Goal: Task Accomplishment & Management: Manage account settings

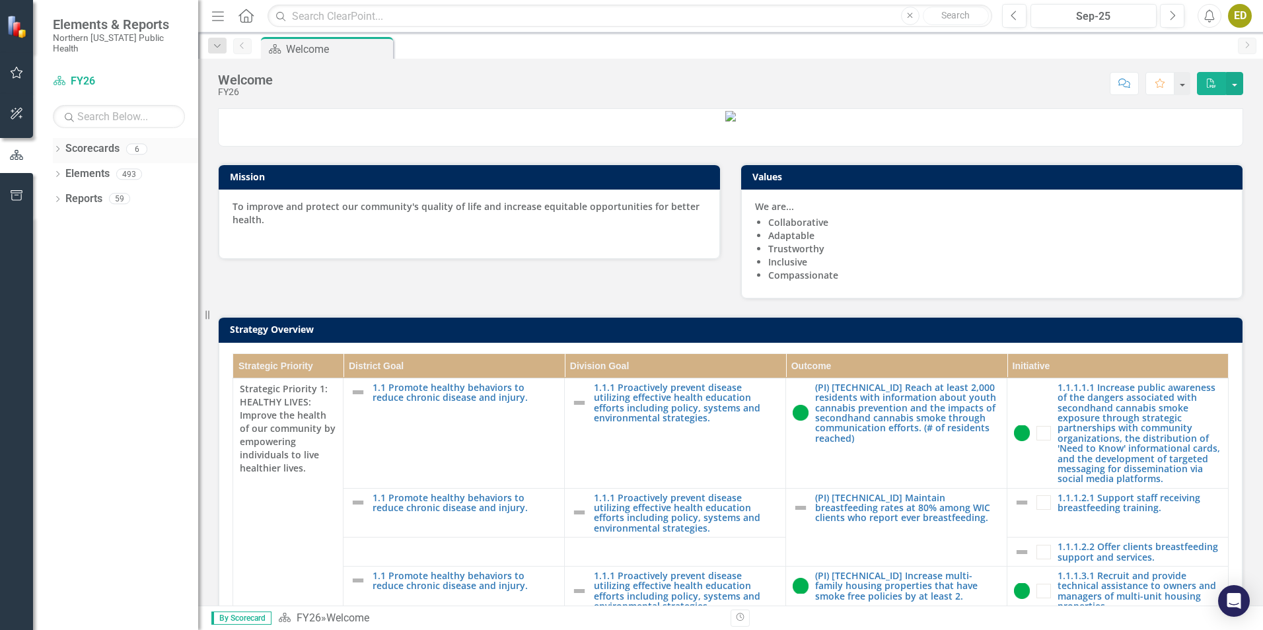
click at [87, 143] on link "Scorecards" at bounding box center [92, 148] width 54 height 15
click at [59, 147] on icon "Dropdown" at bounding box center [57, 150] width 9 height 7
click at [11, 74] on icon "button" at bounding box center [17, 72] width 14 height 11
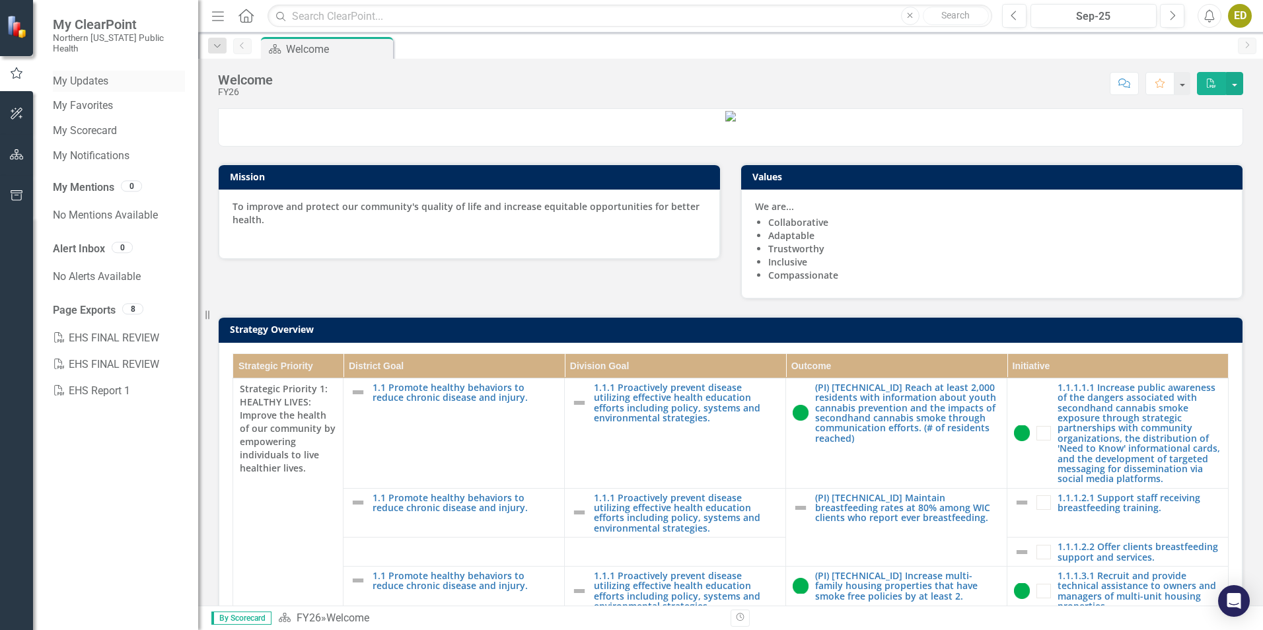
click at [102, 74] on link "My Updates" at bounding box center [119, 81] width 132 height 15
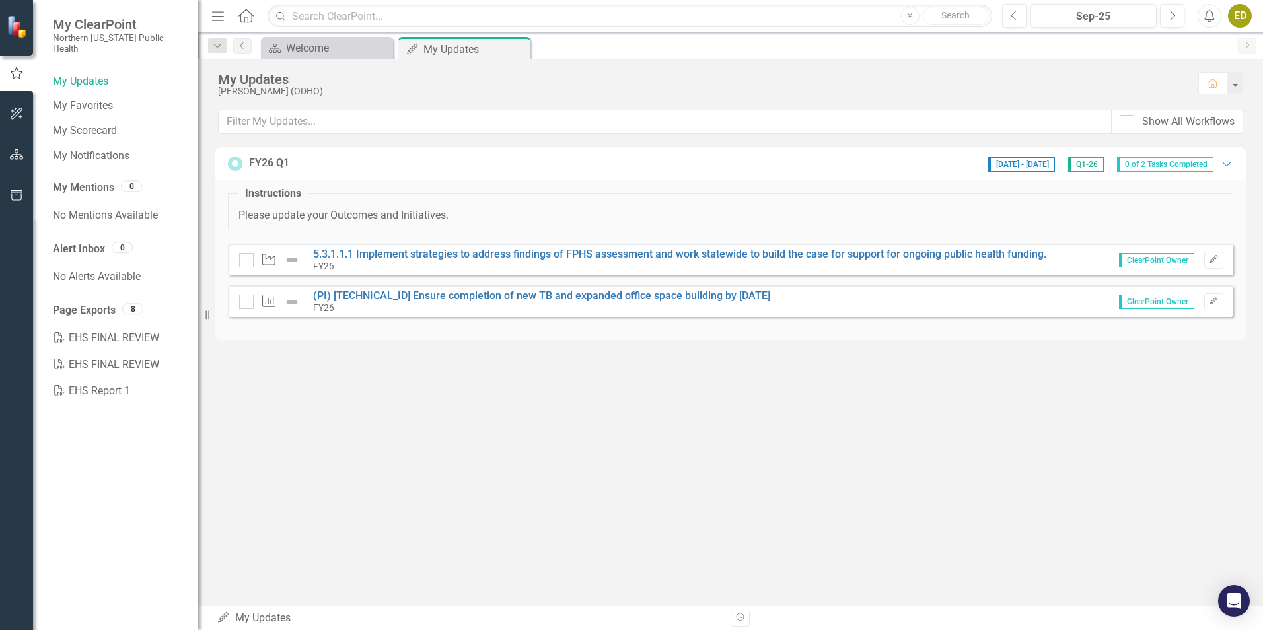
click at [874, 416] on div "My Updates Erin Dixon (ODHO) Home Show All Workflows FY26 Q1 9/26/25 - 10/31/25…" at bounding box center [730, 332] width 1065 height 547
click at [411, 255] on link "5.3.1.1.1 Implement strategies to address findings of FPHS assessment and work …" at bounding box center [679, 254] width 733 height 13
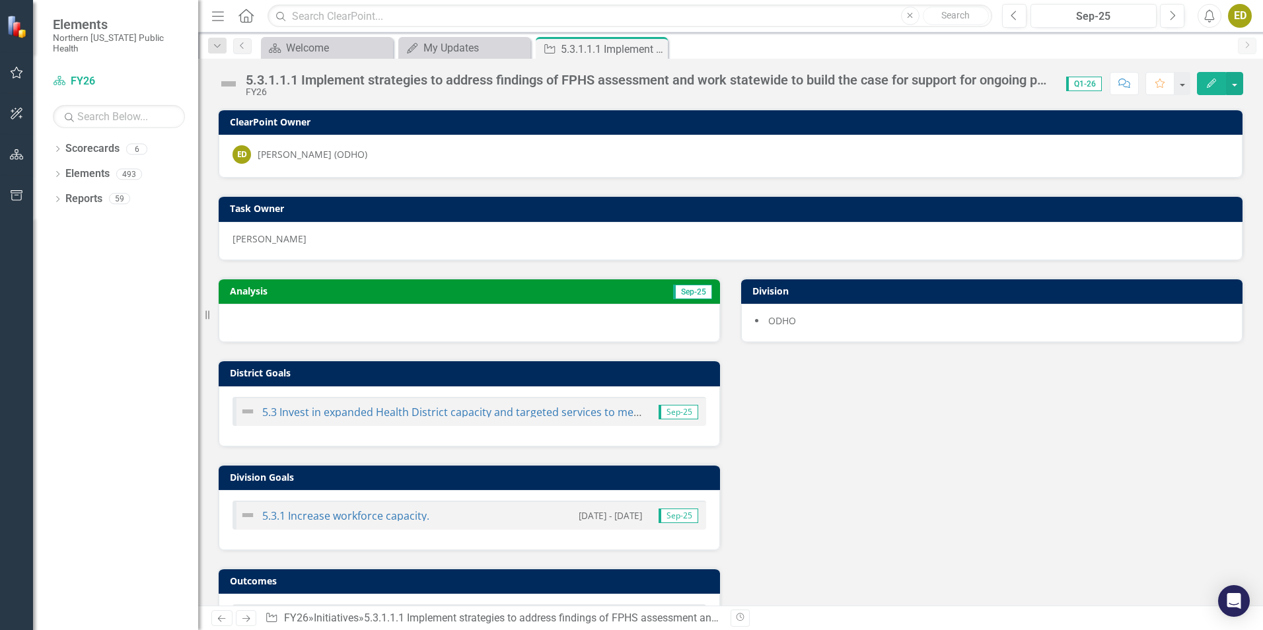
scroll to position [62, 0]
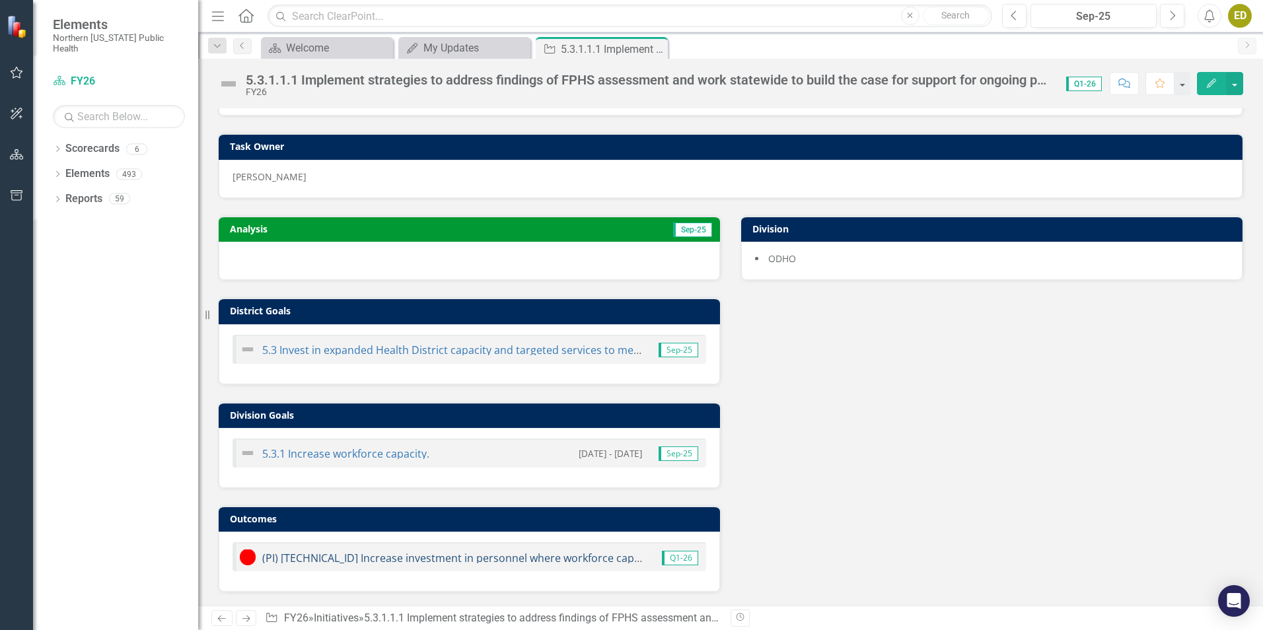
click at [404, 558] on link "(PI) [TECHNICAL_ID] Increase investment in personnel where workforce capacity i…" at bounding box center [574, 558] width 625 height 15
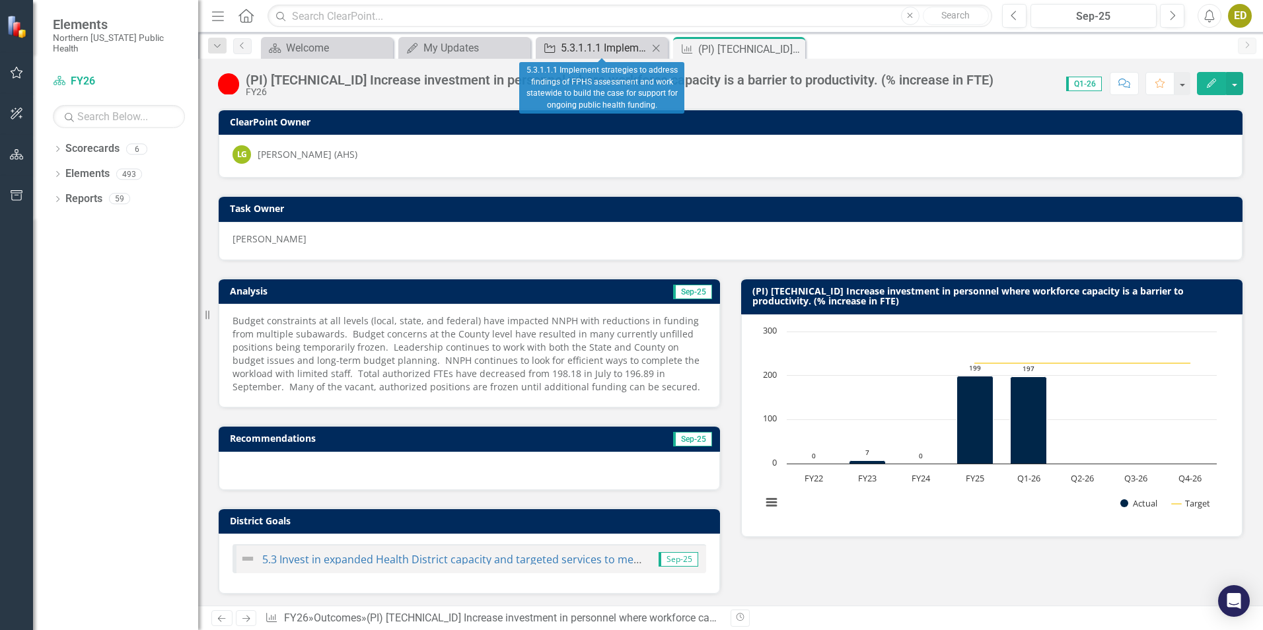
click at [579, 47] on div "5.3.1.1.1 Implement strategies to address findings of FPHS assessment and work …" at bounding box center [604, 48] width 87 height 17
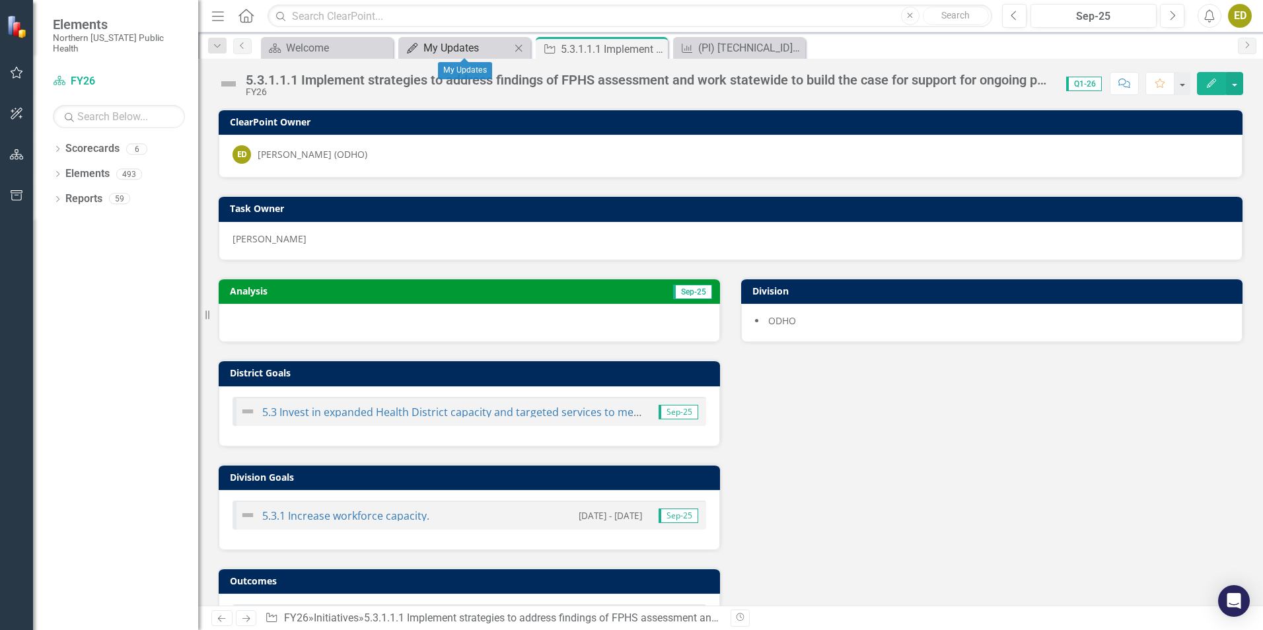
click at [463, 49] on div "My Updates" at bounding box center [466, 48] width 87 height 17
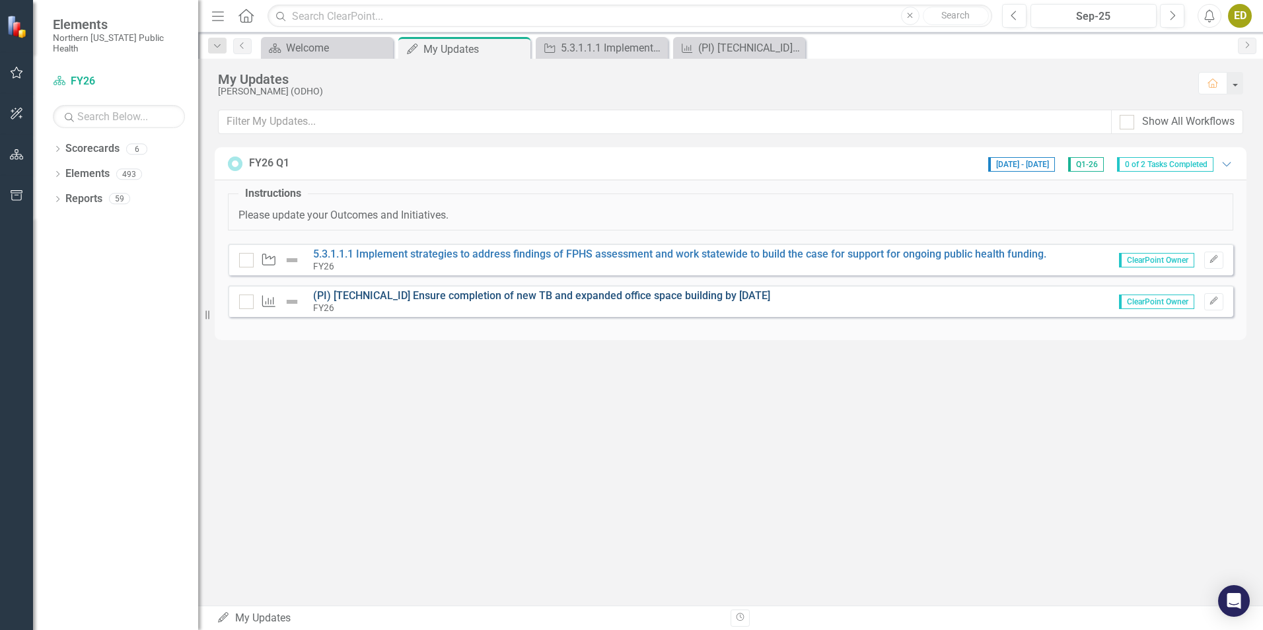
click at [369, 292] on link "(PI) [TECHNICAL_ID] Ensure completion of new TB and expanded office space build…" at bounding box center [541, 295] width 457 height 13
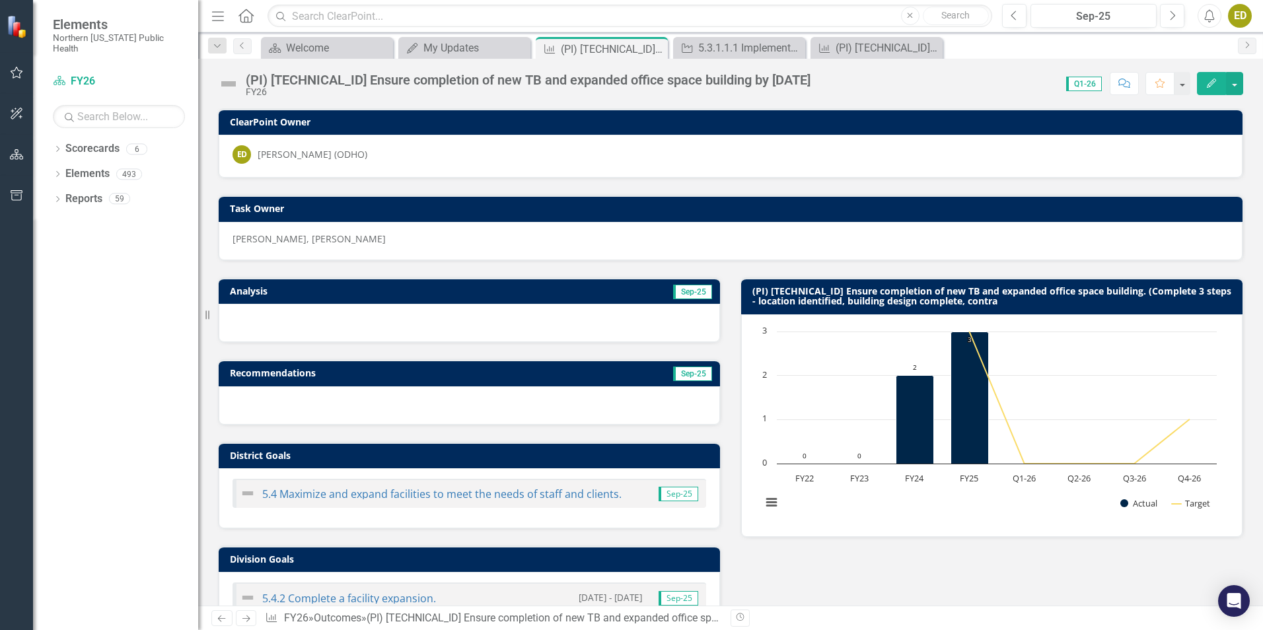
click at [233, 152] on div "ED" at bounding box center [242, 154] width 18 height 18
click at [474, 52] on div "My Updates" at bounding box center [466, 48] width 87 height 17
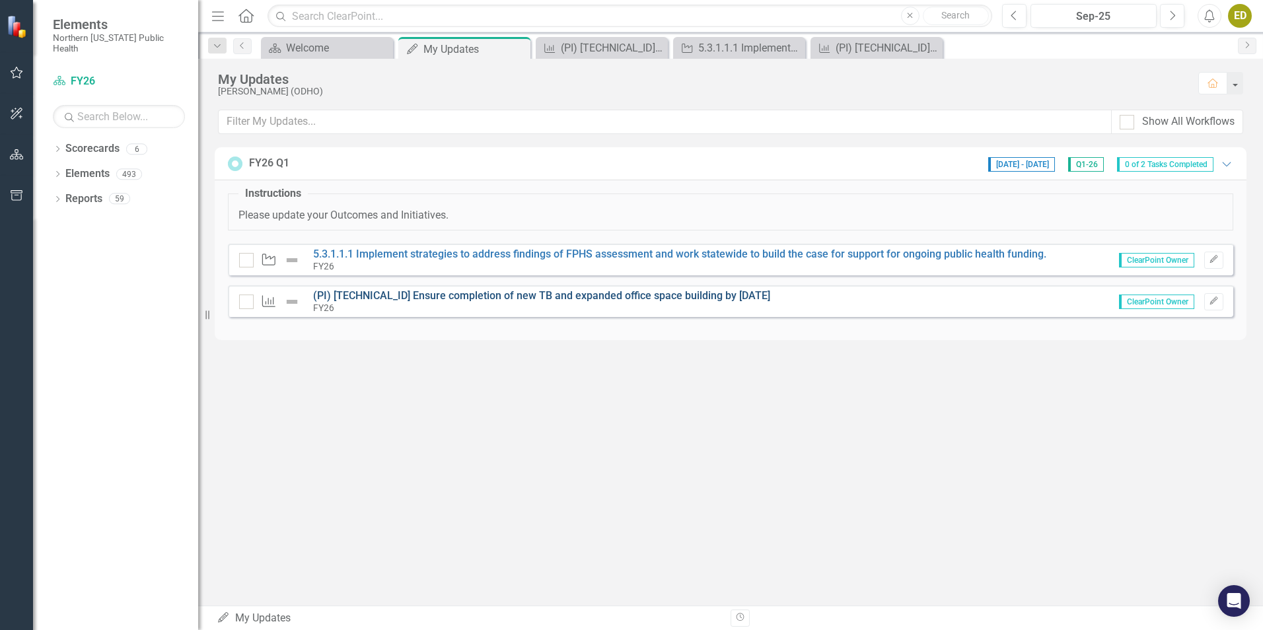
click at [414, 293] on link "(PI) [TECHNICAL_ID] Ensure completion of new TB and expanded office space build…" at bounding box center [541, 295] width 457 height 13
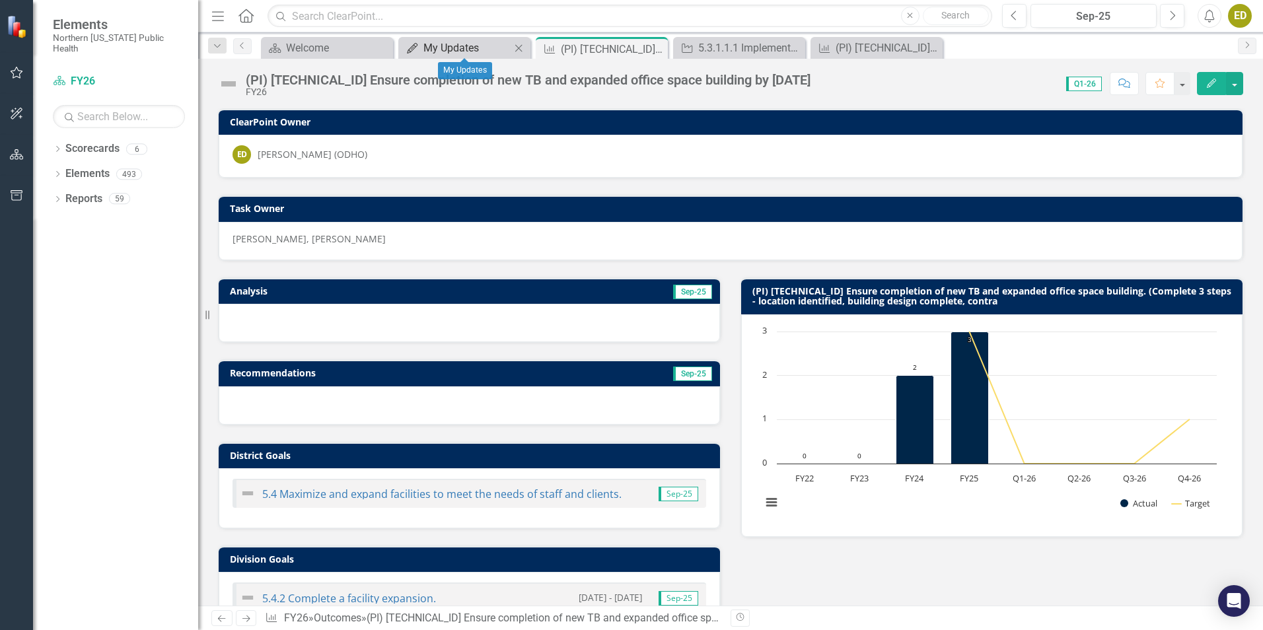
click at [431, 50] on div "My Updates" at bounding box center [466, 48] width 87 height 17
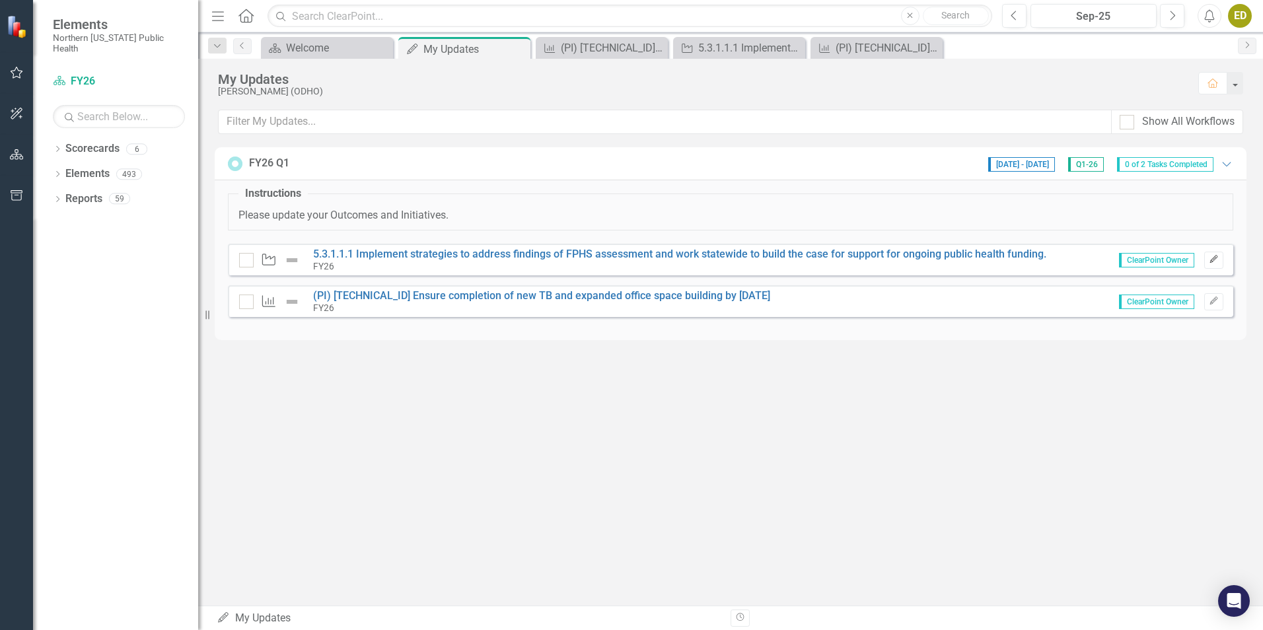
click at [1215, 260] on icon "Edit" at bounding box center [1214, 260] width 10 height 8
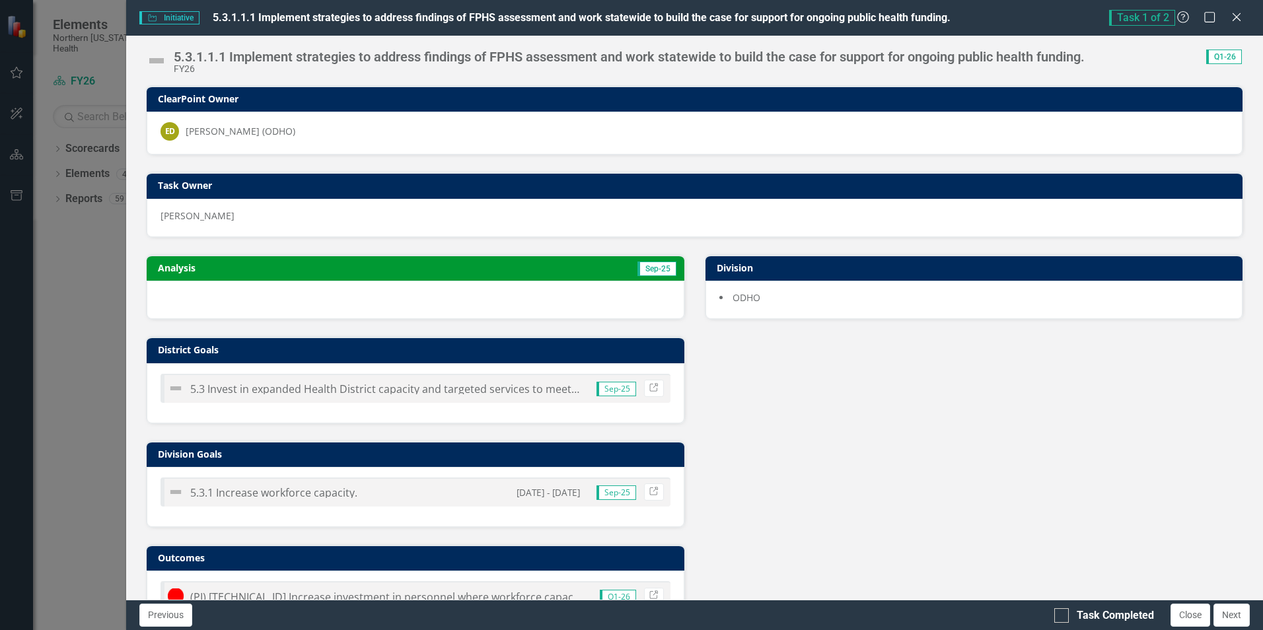
click at [199, 392] on span "5.3 Invest in expanded Health District capacity and targeted services to meet t…" at bounding box center [500, 389] width 620 height 15
click at [844, 395] on div "Analysis Sep-25 District Goals 5.3 Invest in expanded Health District capacity …" at bounding box center [694, 435] width 1117 height 394
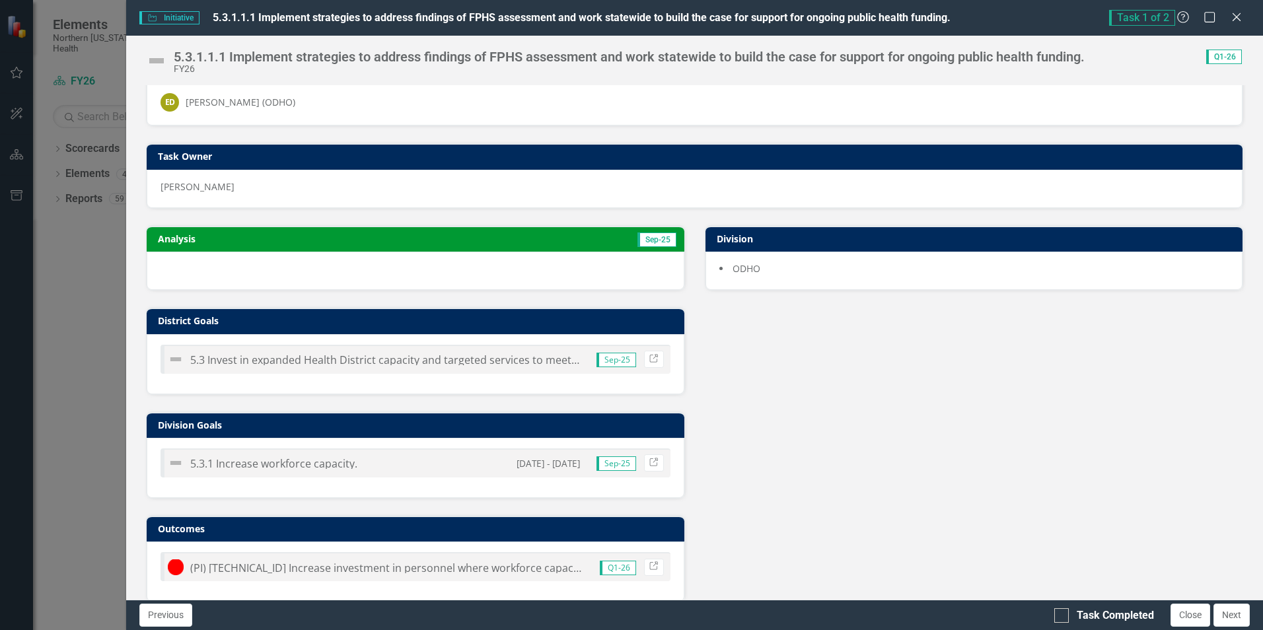
scroll to position [45, 0]
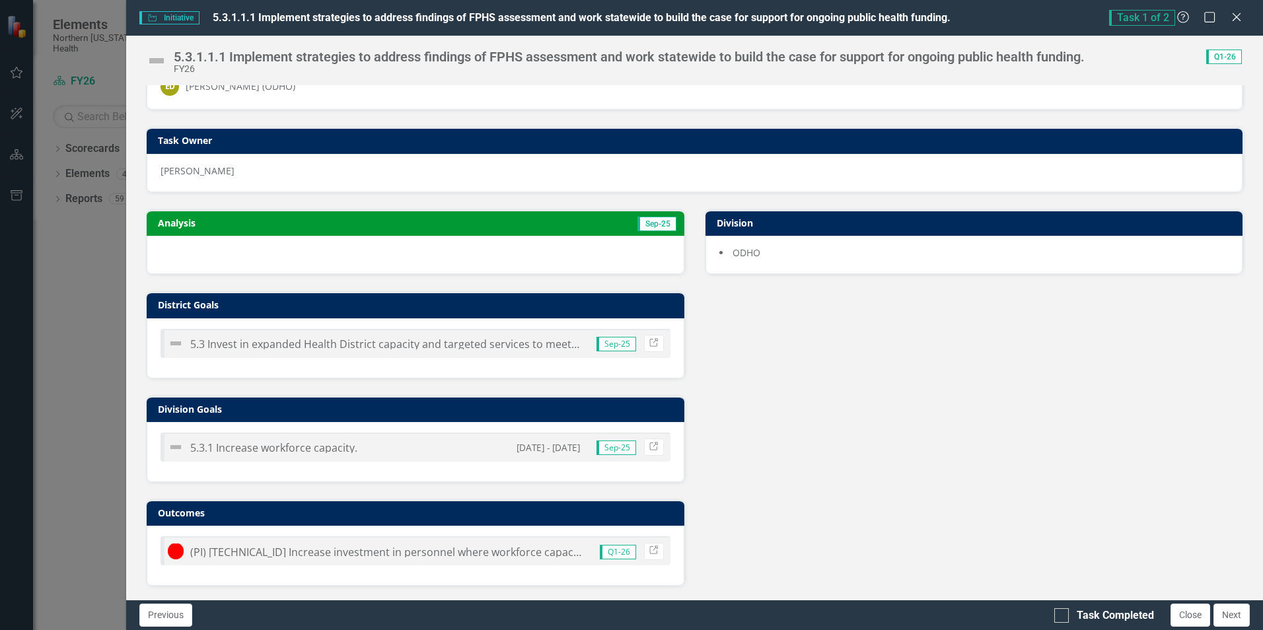
click at [223, 449] on span "5.3.1 Increase workforce capacity." at bounding box center [273, 448] width 167 height 15
click at [228, 447] on span "5.3.1 Increase workforce capacity." at bounding box center [273, 448] width 167 height 15
click at [918, 409] on div "Analysis Sep-25 District Goals 5.3 Invest in expanded Health District capacity …" at bounding box center [694, 390] width 1117 height 394
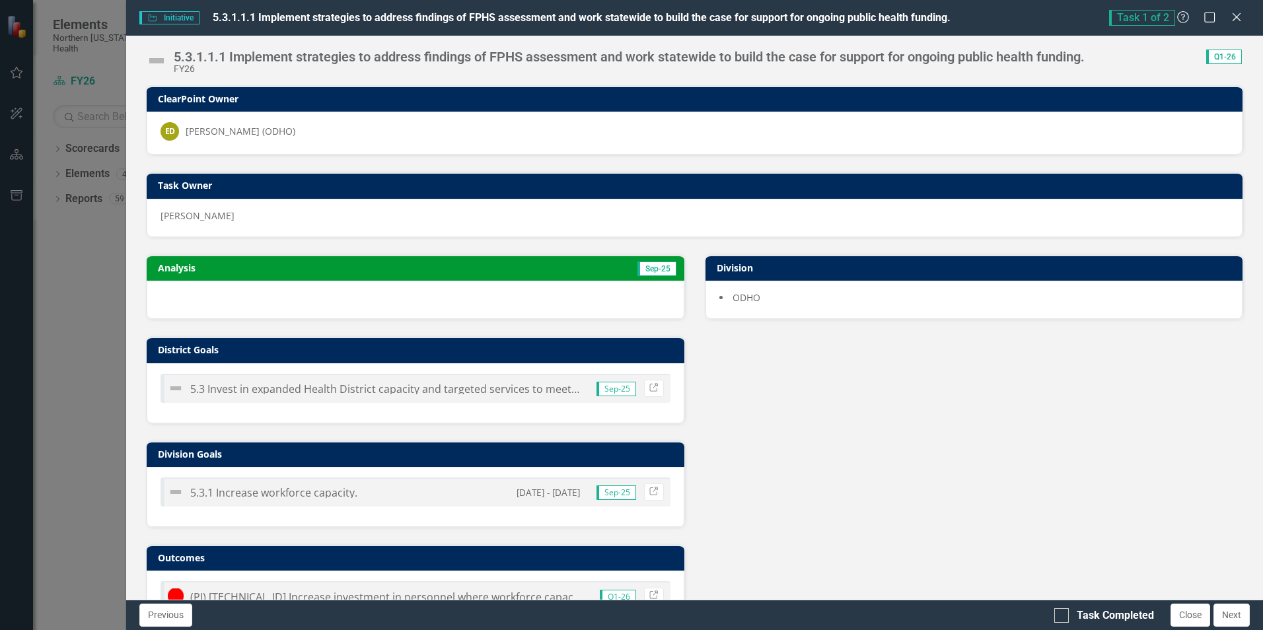
scroll to position [0, 0]
click at [1241, 14] on icon at bounding box center [1237, 17] width 10 height 10
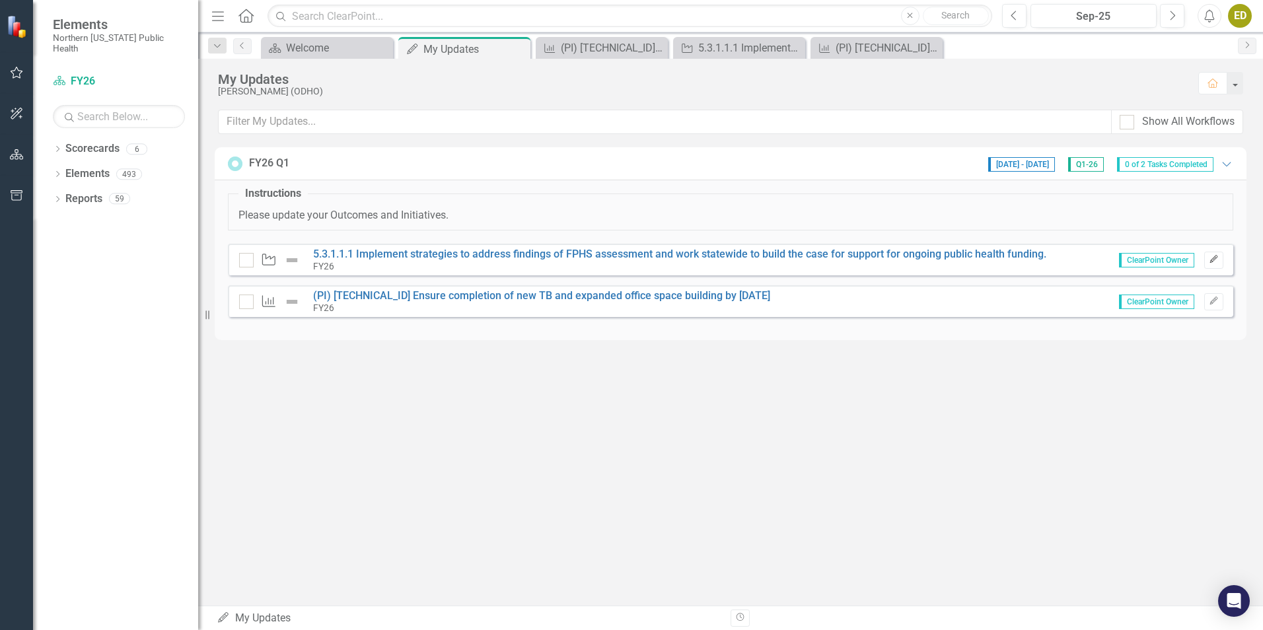
click at [1216, 259] on icon "Edit" at bounding box center [1214, 260] width 10 height 8
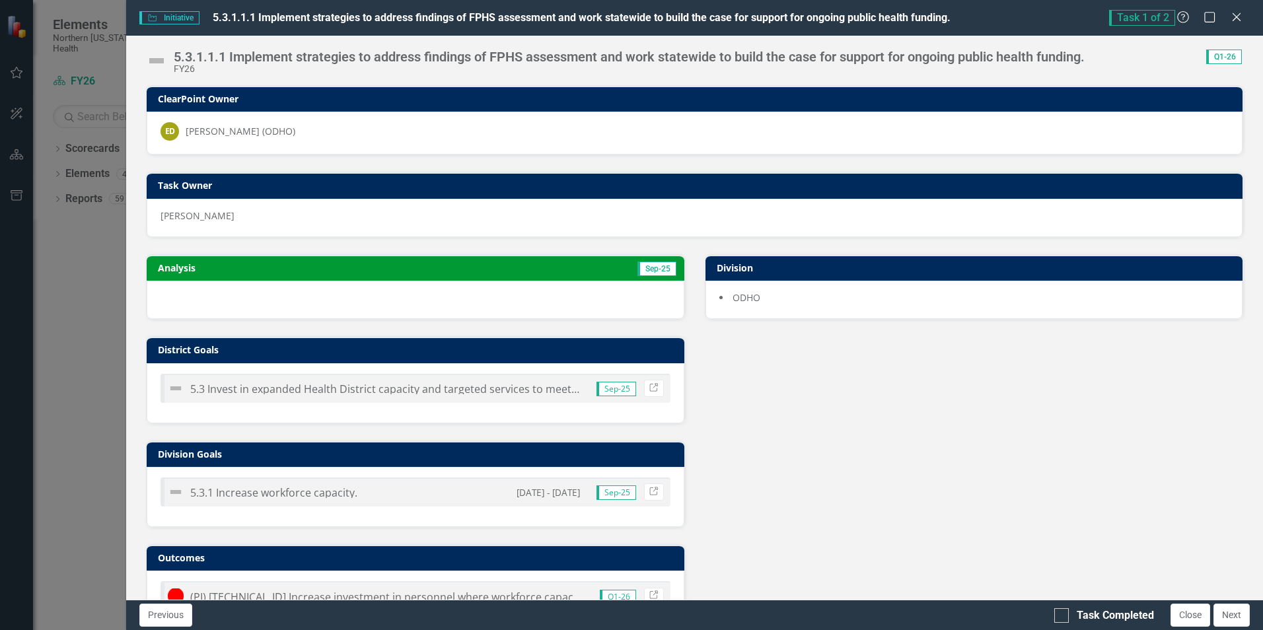
click at [172, 492] on img at bounding box center [176, 492] width 16 height 16
click at [156, 61] on img at bounding box center [156, 60] width 21 height 21
click at [1234, 16] on icon "Close" at bounding box center [1236, 17] width 17 height 13
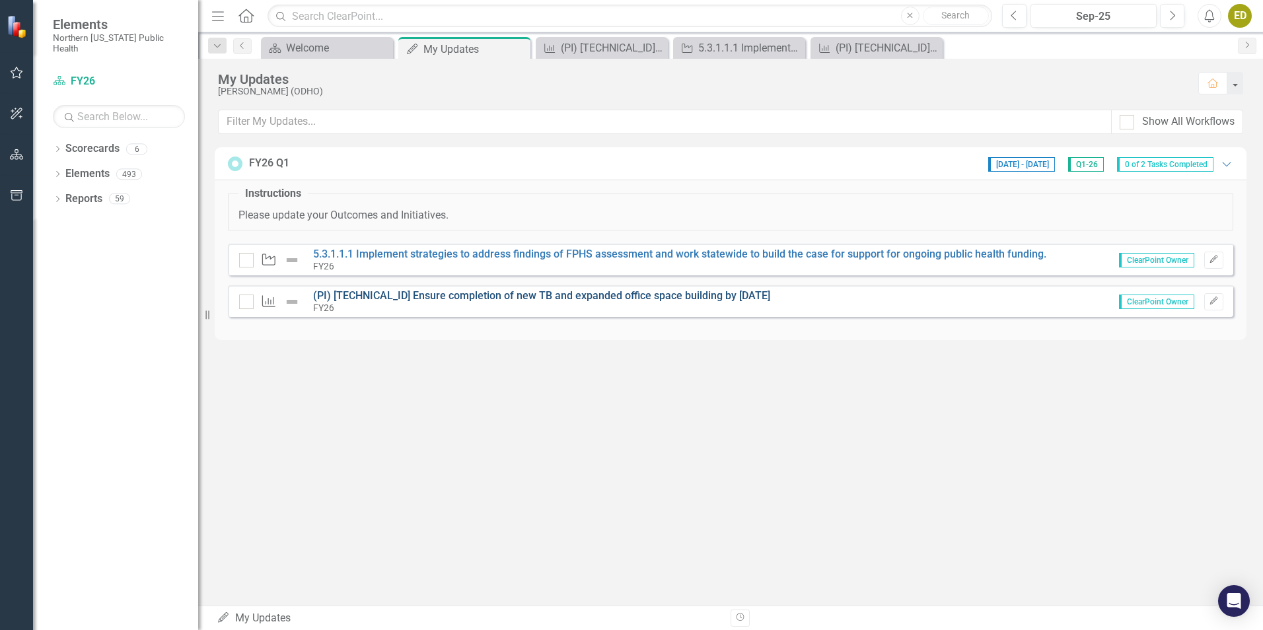
click at [418, 295] on link "(PI) [TECHNICAL_ID] Ensure completion of new TB and expanded office space build…" at bounding box center [541, 295] width 457 height 13
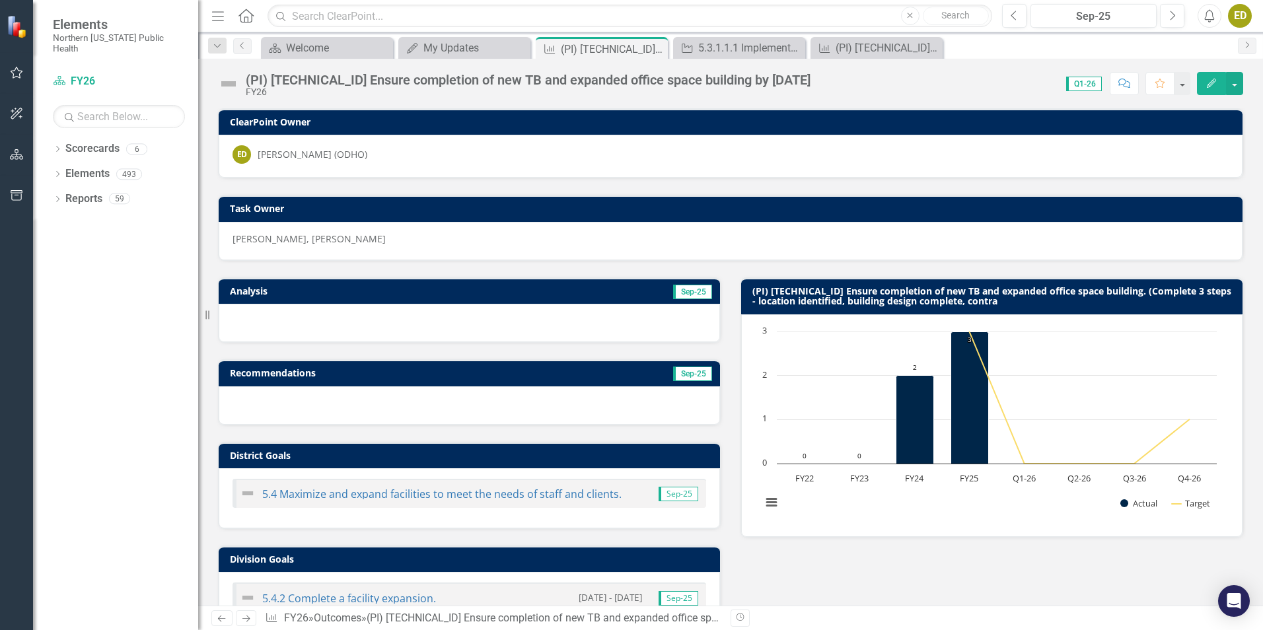
click at [864, 586] on div "Analysis Sep-25 Recommendations Sep-25 District Goals 5.4 Maximize and expand f…" at bounding box center [730, 488] width 1045 height 455
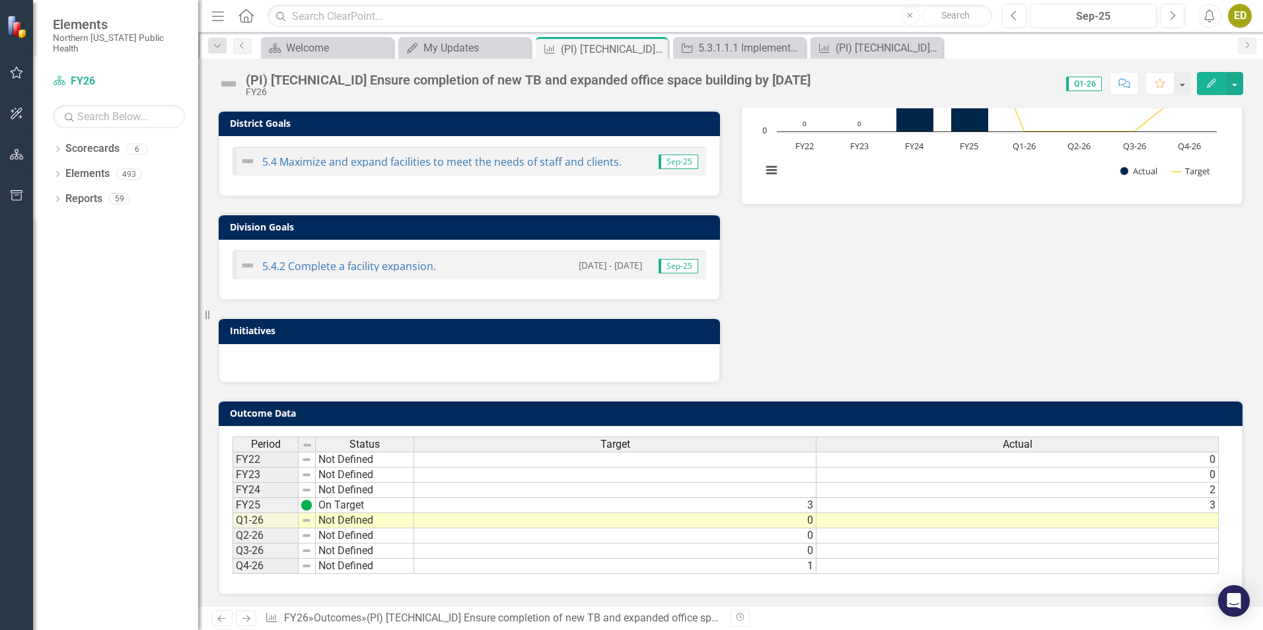
scroll to position [335, 0]
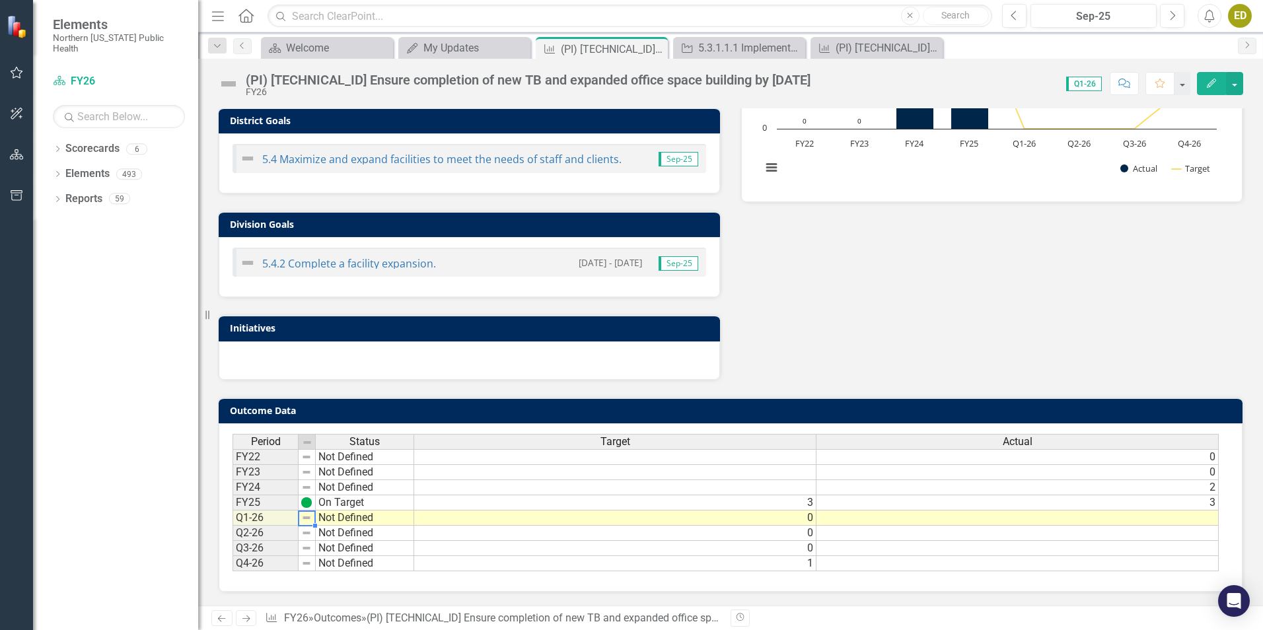
click at [306, 519] on img at bounding box center [306, 518] width 11 height 11
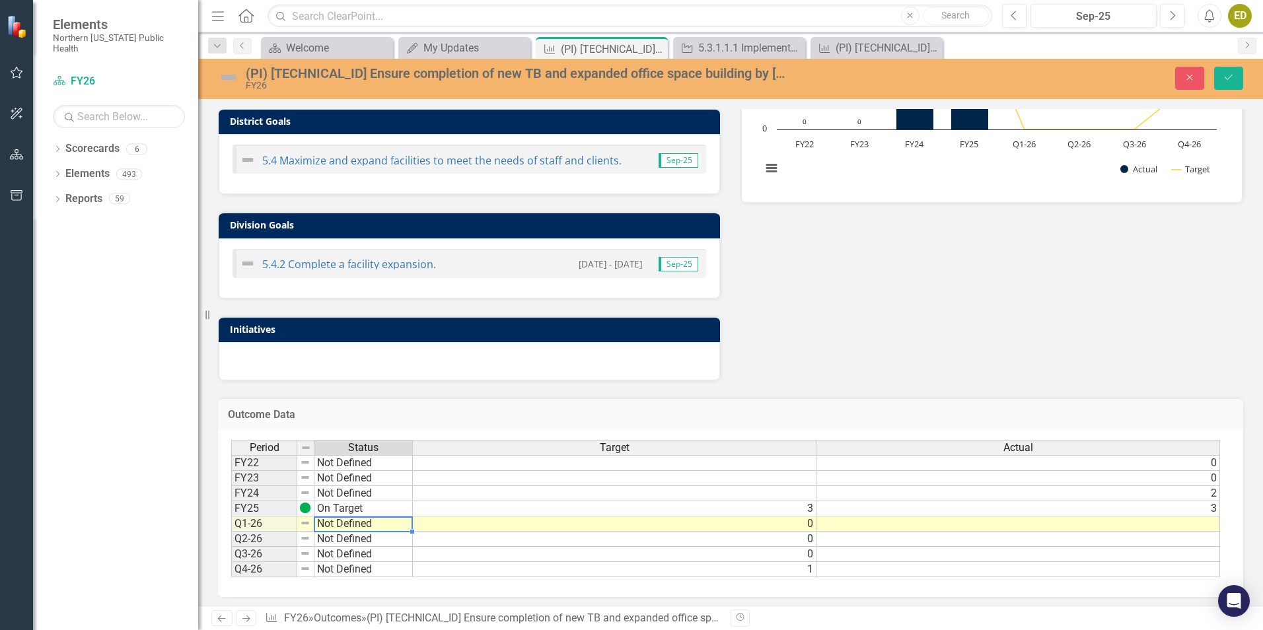
click at [334, 526] on td "Not Defined" at bounding box center [363, 524] width 98 height 15
click at [232, 74] on img at bounding box center [228, 77] width 21 height 21
click at [223, 75] on img at bounding box center [228, 77] width 21 height 21
click at [1237, 79] on button "Save" at bounding box center [1228, 78] width 29 height 23
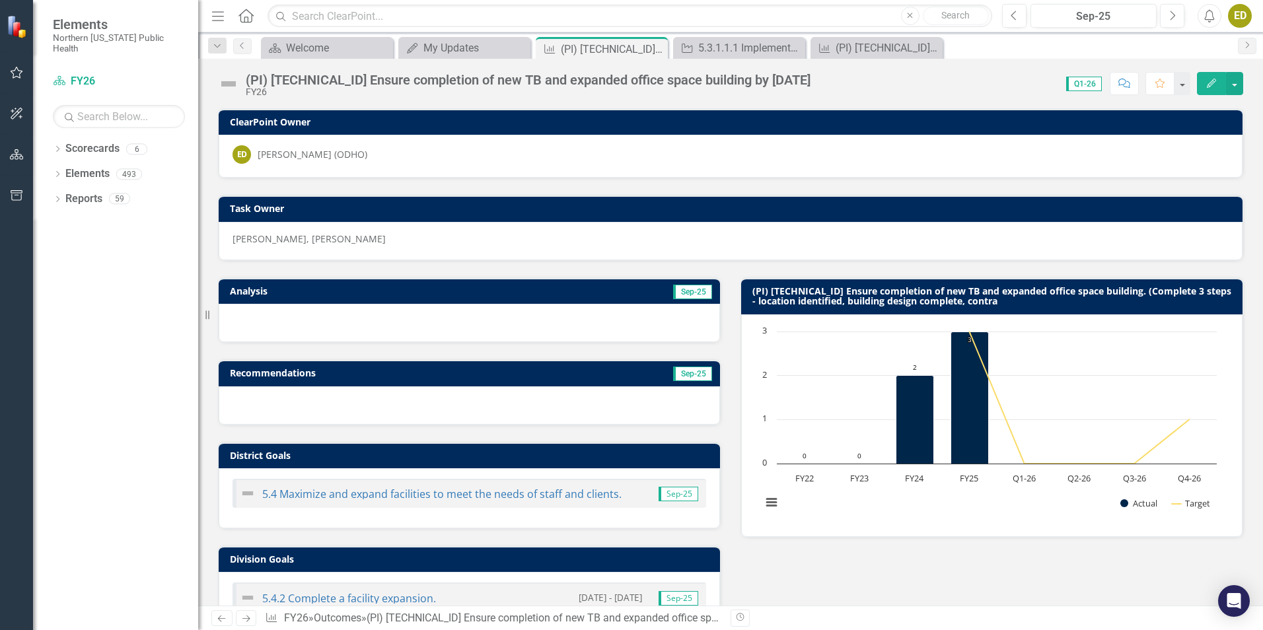
click at [815, 548] on div "Analysis Sep-25 Recommendations Sep-25 District Goals 5.4 Maximize and expand f…" at bounding box center [730, 488] width 1045 height 455
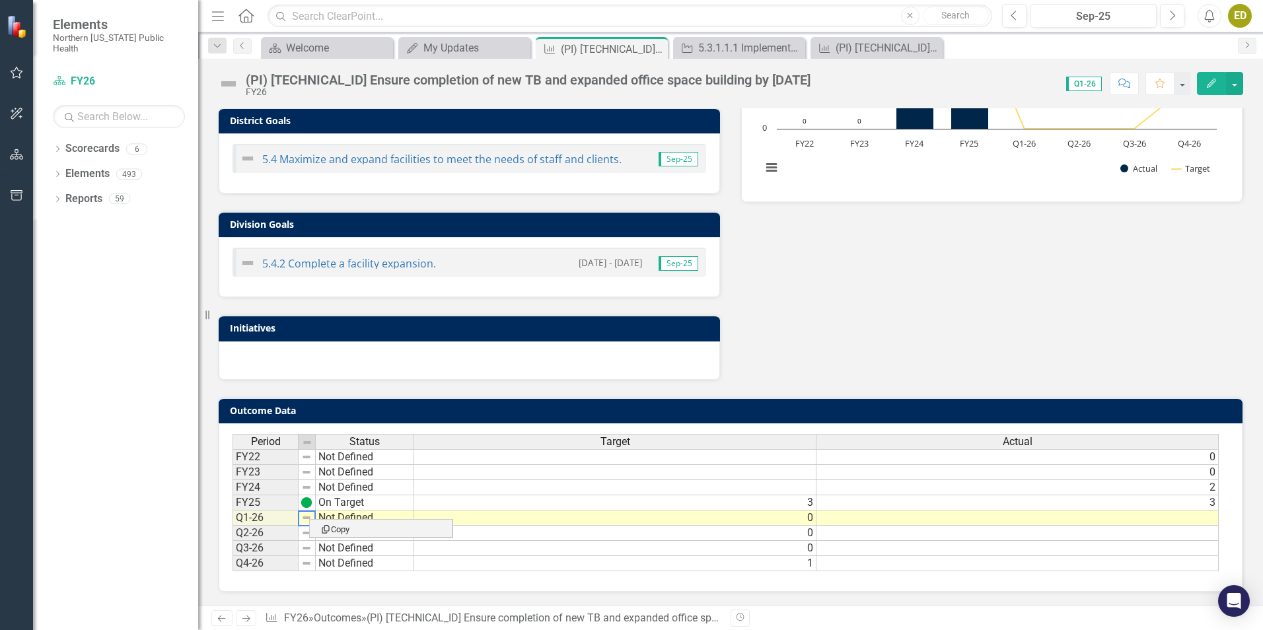
click at [309, 514] on img at bounding box center [306, 518] width 11 height 11
click at [337, 520] on td "Not Defined" at bounding box center [365, 518] width 98 height 15
click at [858, 336] on div "Analysis Sep-25 Recommendations Sep-25 District Goals 5.4 Maximize and expand f…" at bounding box center [730, 153] width 1045 height 455
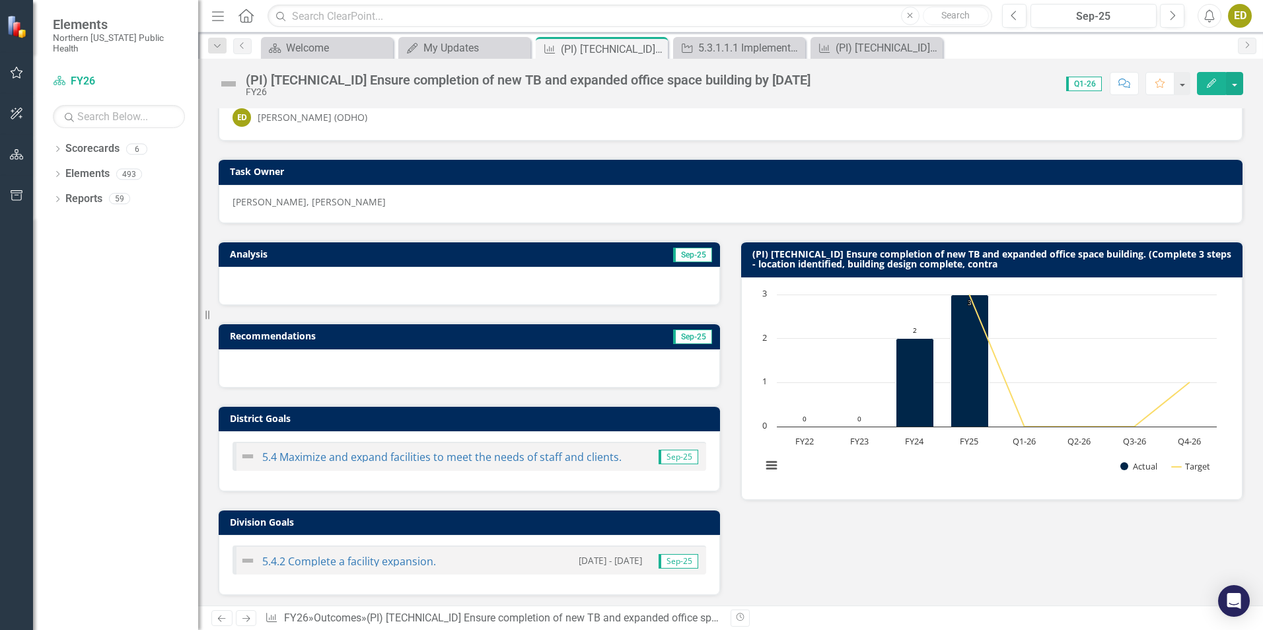
scroll to position [0, 0]
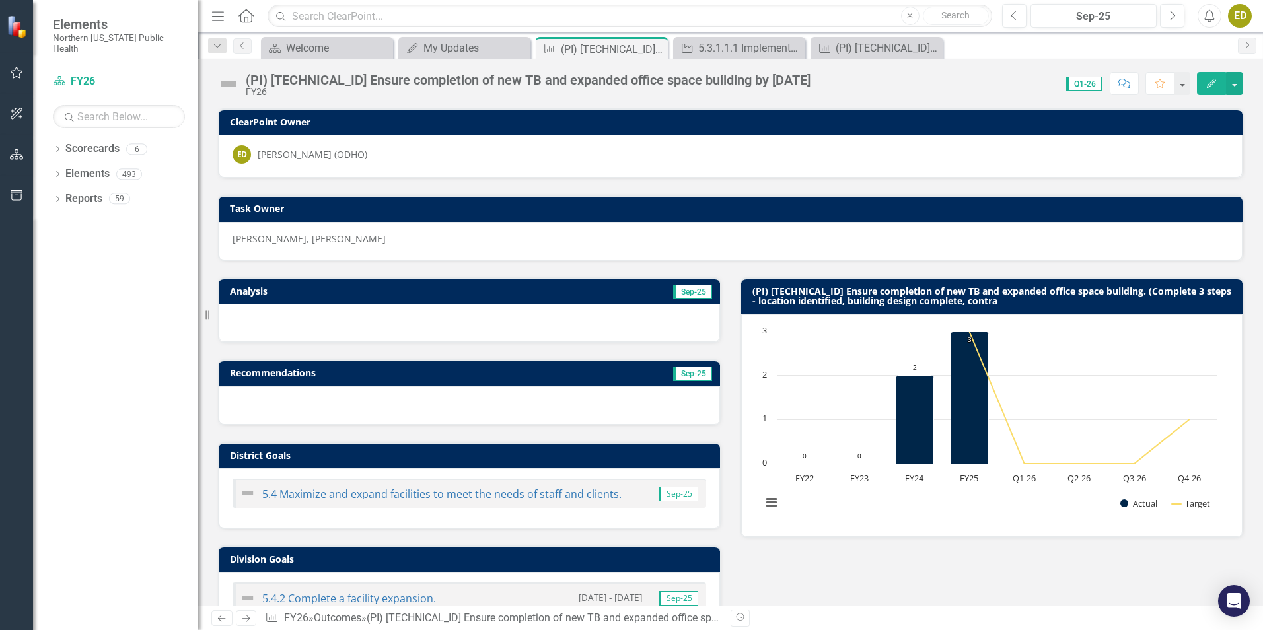
click at [1206, 79] on icon "Edit" at bounding box center [1212, 83] width 12 height 9
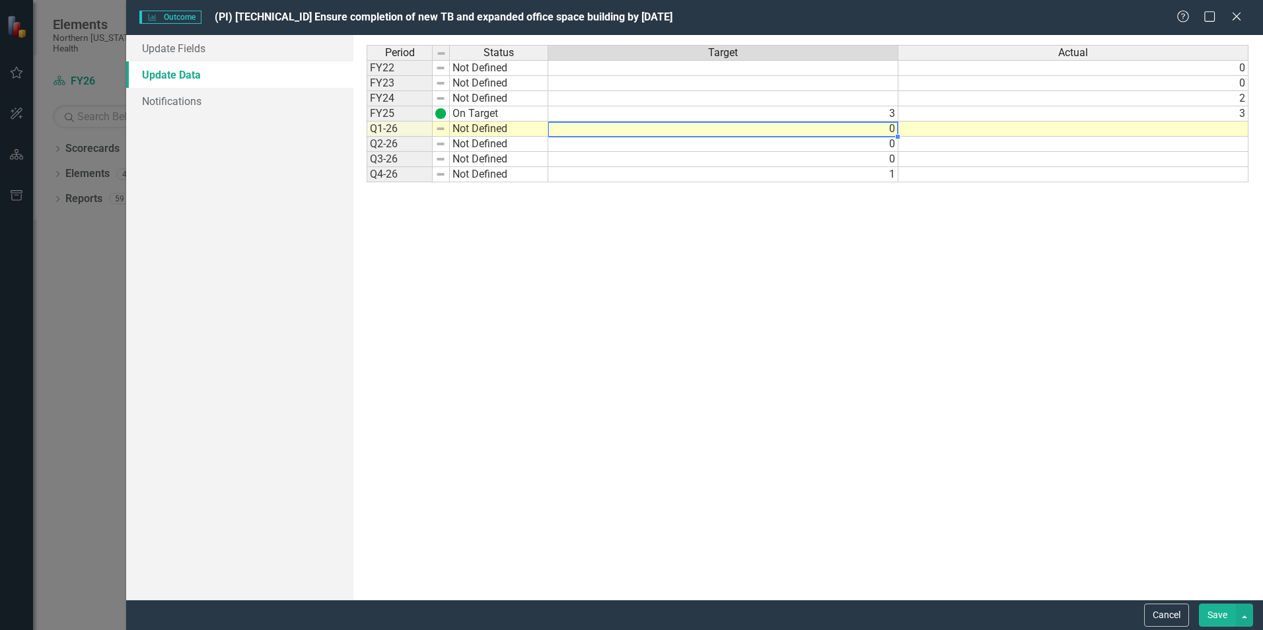
click at [889, 128] on td "0" at bounding box center [723, 129] width 350 height 15
type textarea "3"
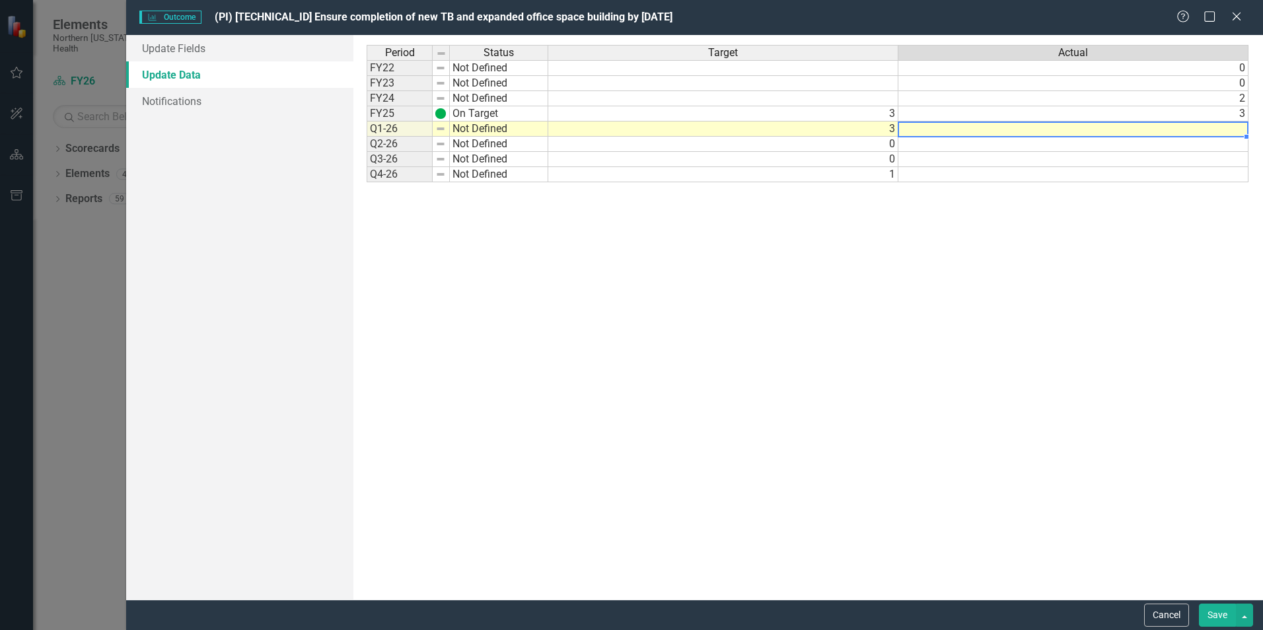
click at [1230, 132] on td at bounding box center [1074, 129] width 350 height 15
type textarea "3"
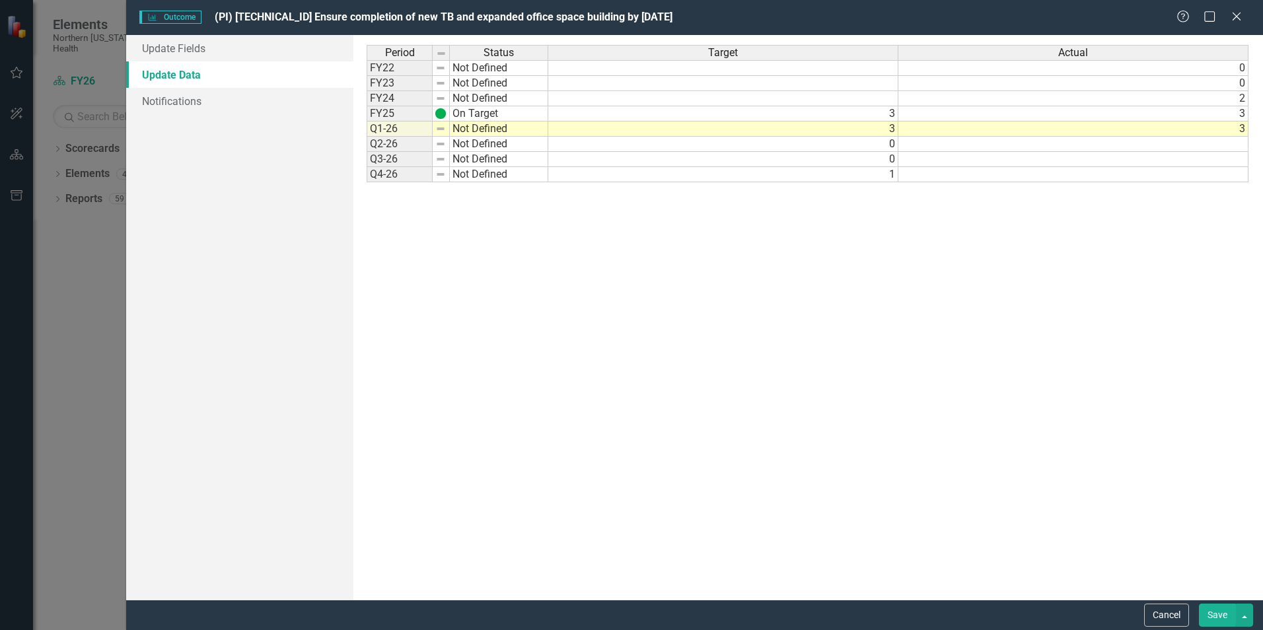
click at [931, 316] on div "Period Status Target Actual FY22 Not Defined 0 FY23 Not Defined 0 FY24 Not Defi…" at bounding box center [808, 317] width 883 height 545
click at [169, 96] on link "Notifications" at bounding box center [239, 101] width 227 height 26
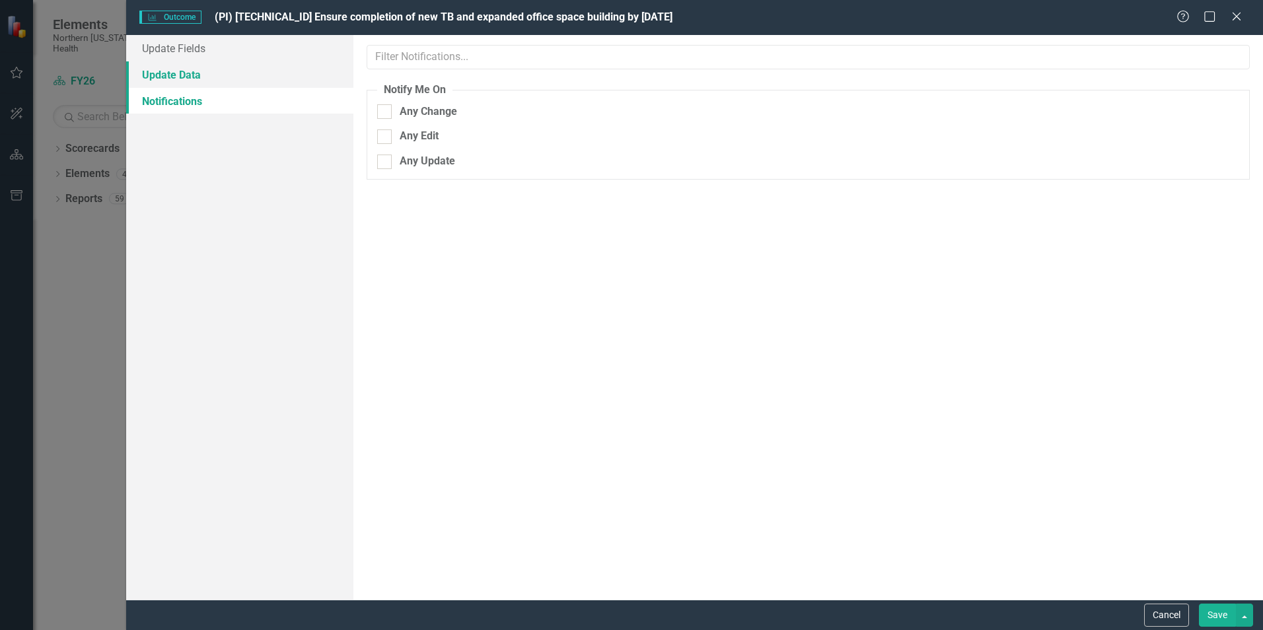
click at [174, 71] on link "Update Data" at bounding box center [239, 74] width 227 height 26
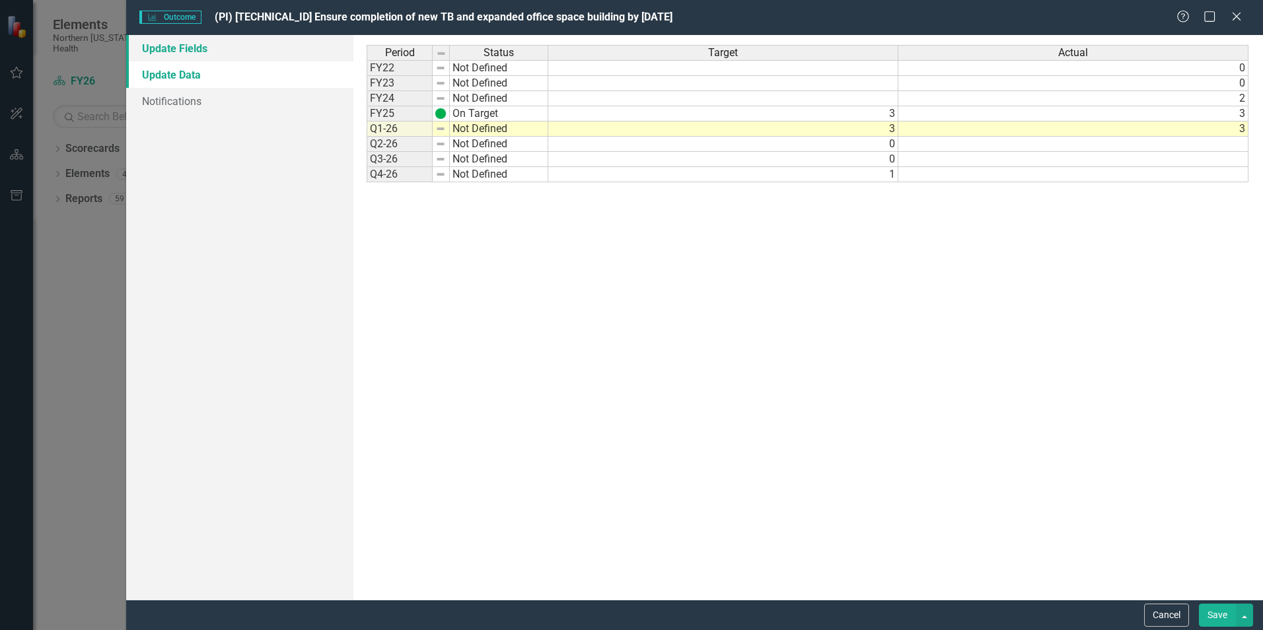
click at [173, 48] on link "Update Fields" at bounding box center [239, 48] width 227 height 26
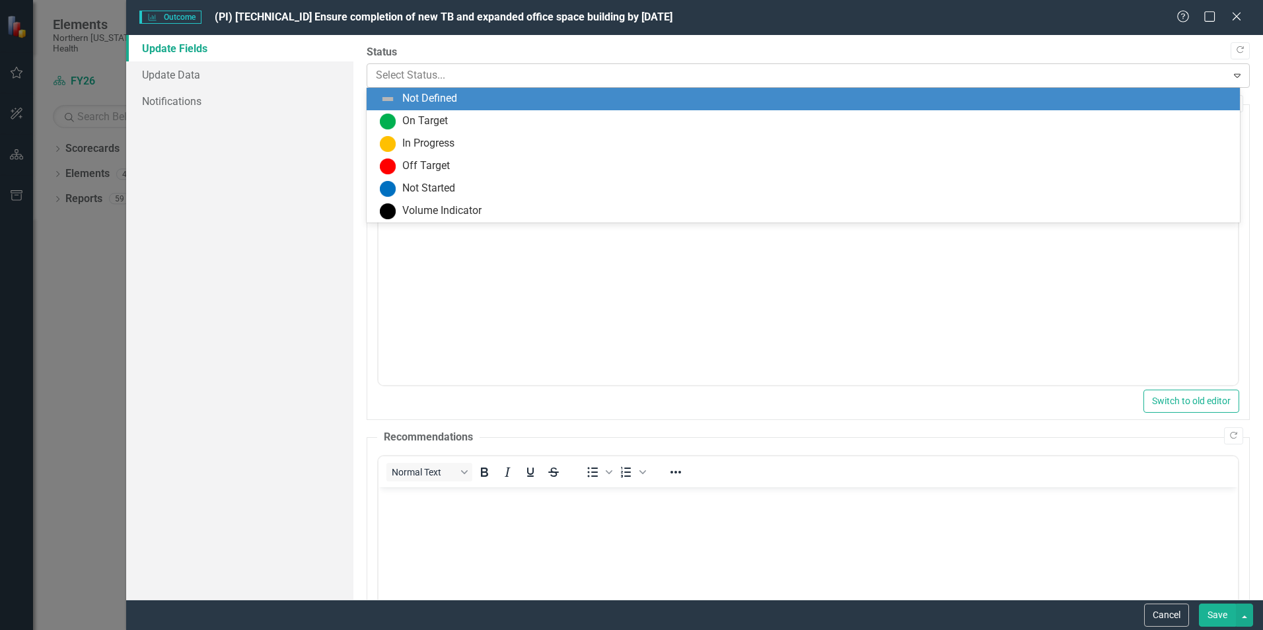
click at [381, 72] on div at bounding box center [797, 76] width 842 height 18
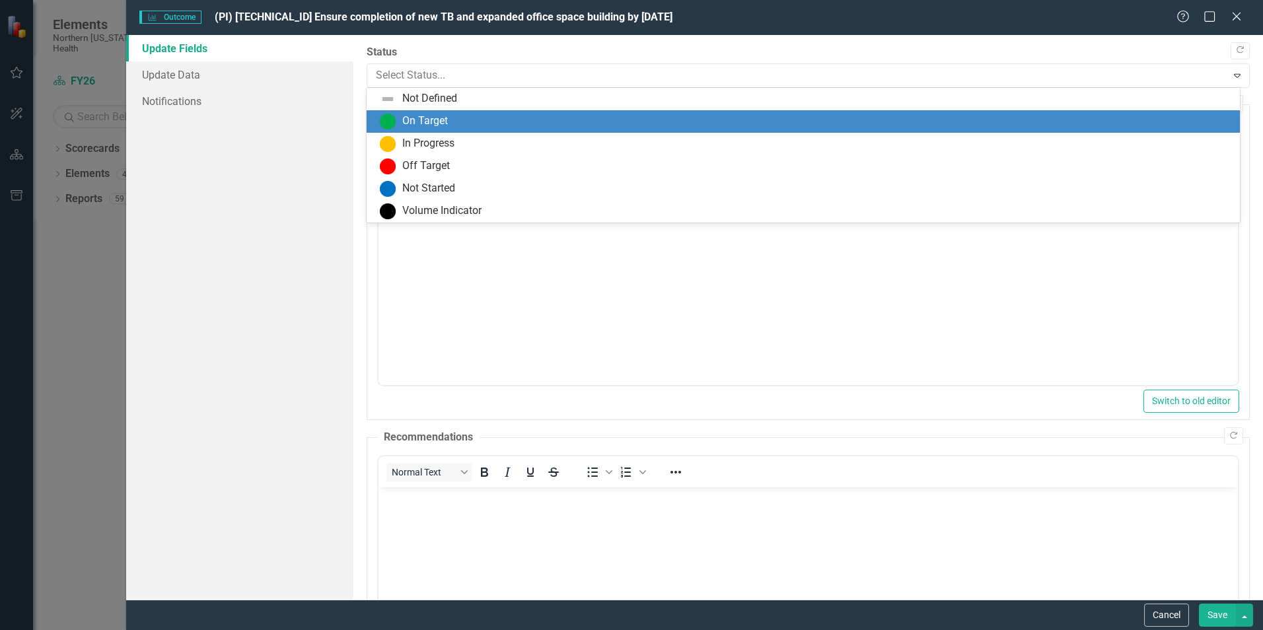
click at [410, 124] on div "On Target" at bounding box center [425, 121] width 46 height 15
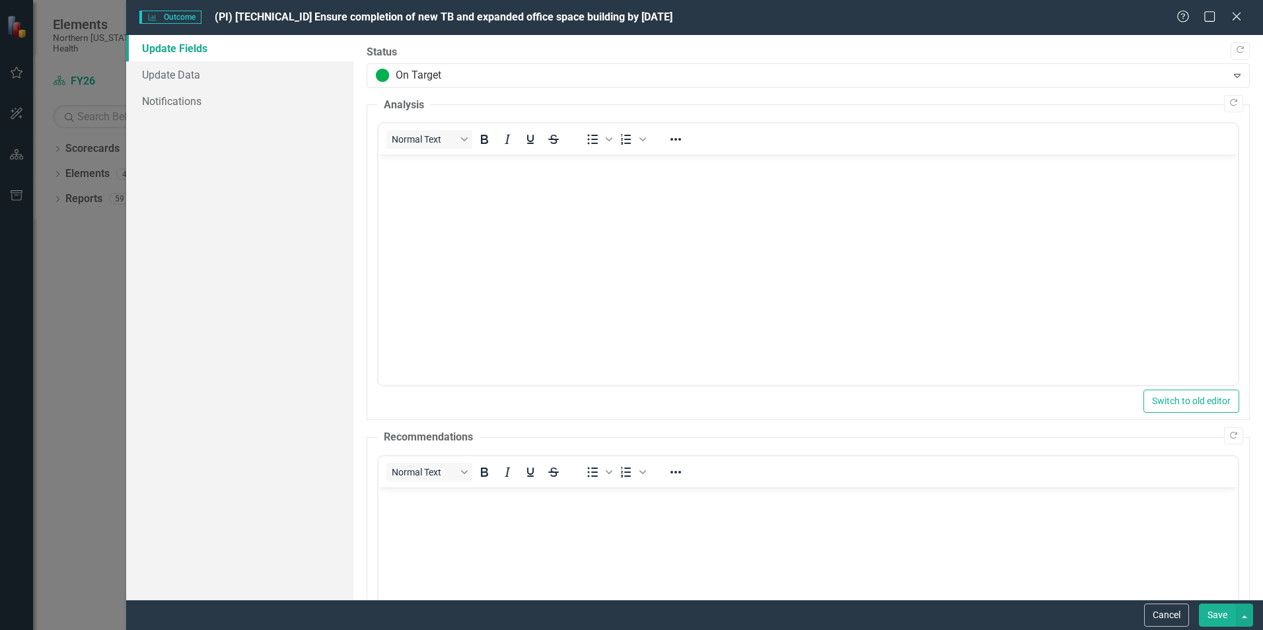
click at [413, 186] on body "Rich Text Area. Press ALT-0 for help." at bounding box center [809, 254] width 860 height 198
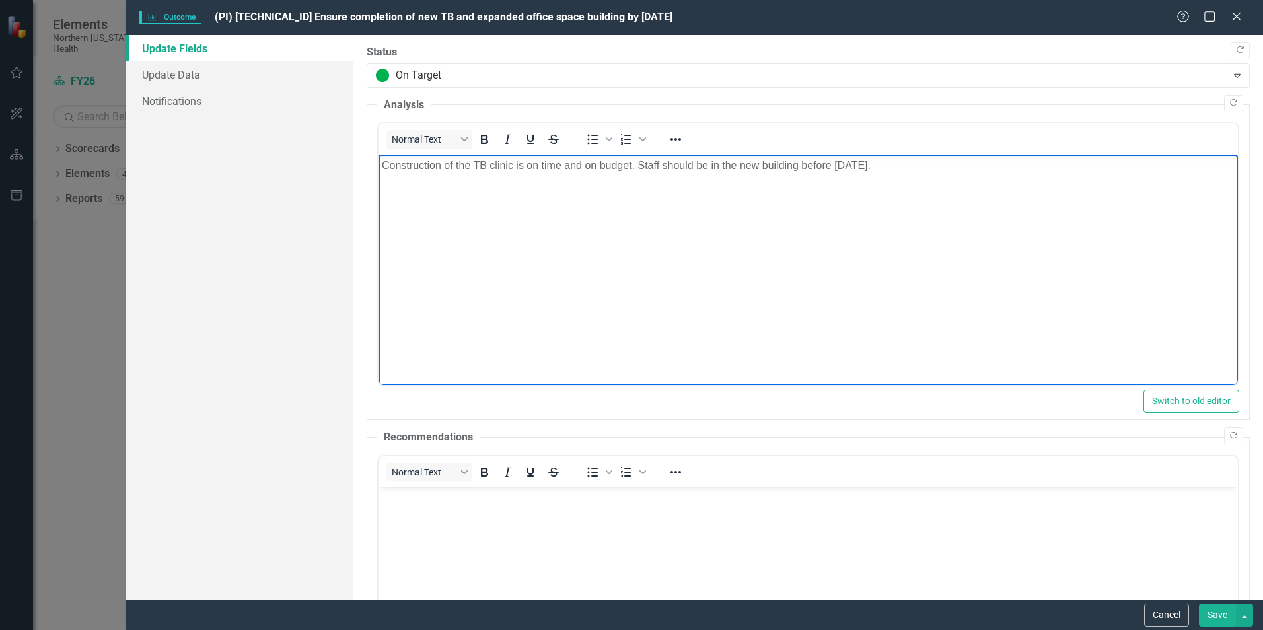
click at [938, 170] on p "Construction of the TB clinic is on time and on budget. Staff should be in the …" at bounding box center [808, 166] width 853 height 16
click at [616, 334] on body "Construction of the TB clinic is on time and on budget. Staff should be in the …" at bounding box center [809, 254] width 860 height 198
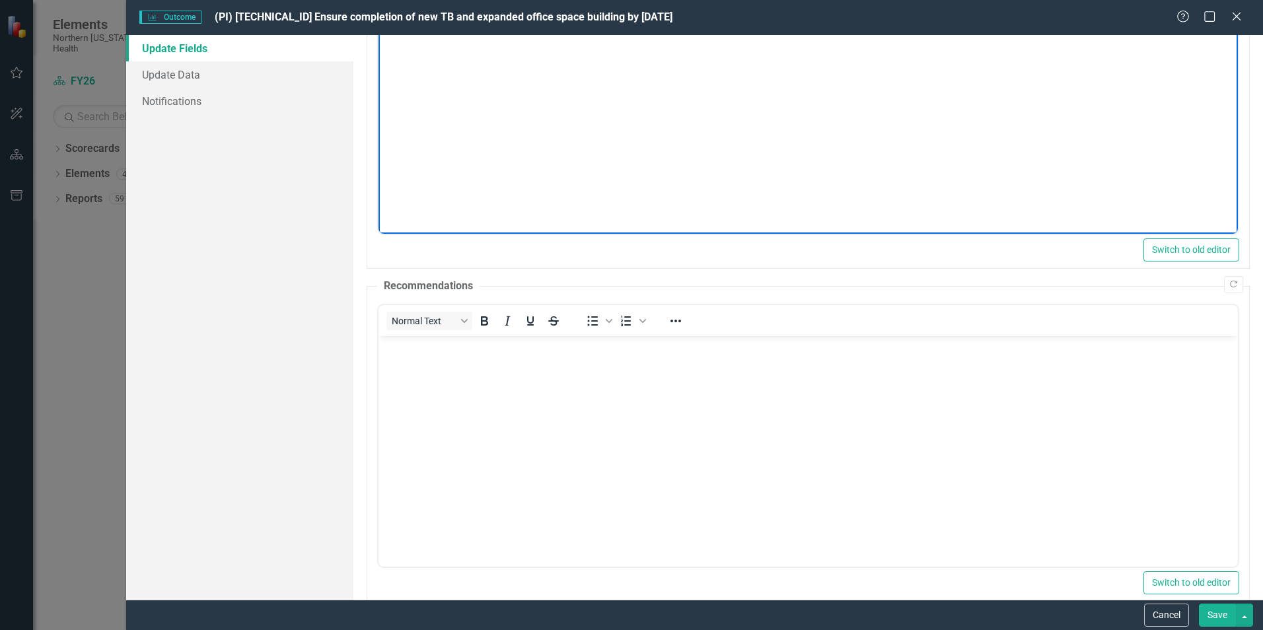
scroll to position [173, 0]
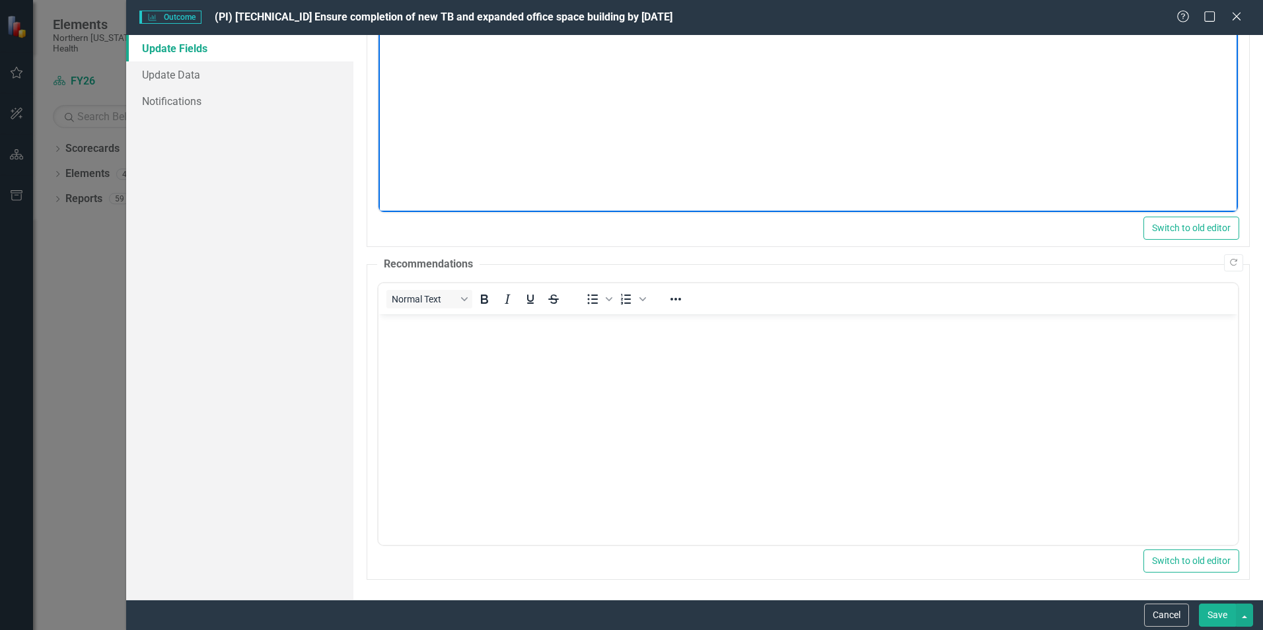
click at [959, 468] on body "Rich Text Area. Press ALT-0 for help." at bounding box center [809, 413] width 860 height 198
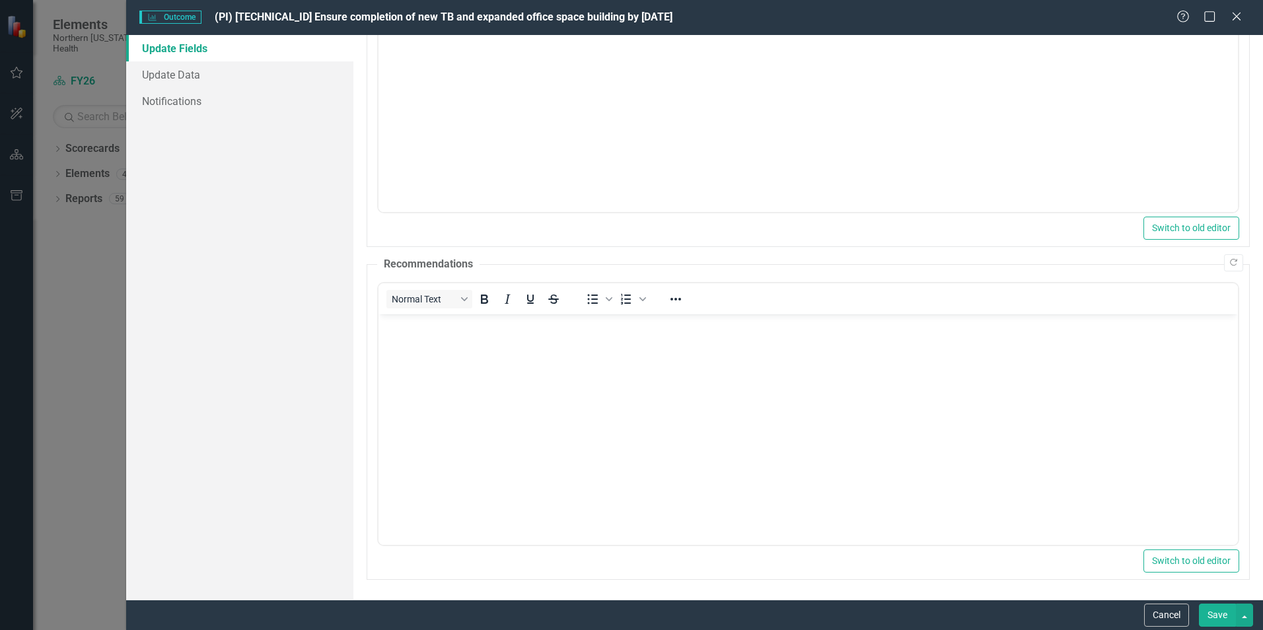
click at [1218, 611] on button "Save" at bounding box center [1217, 615] width 37 height 23
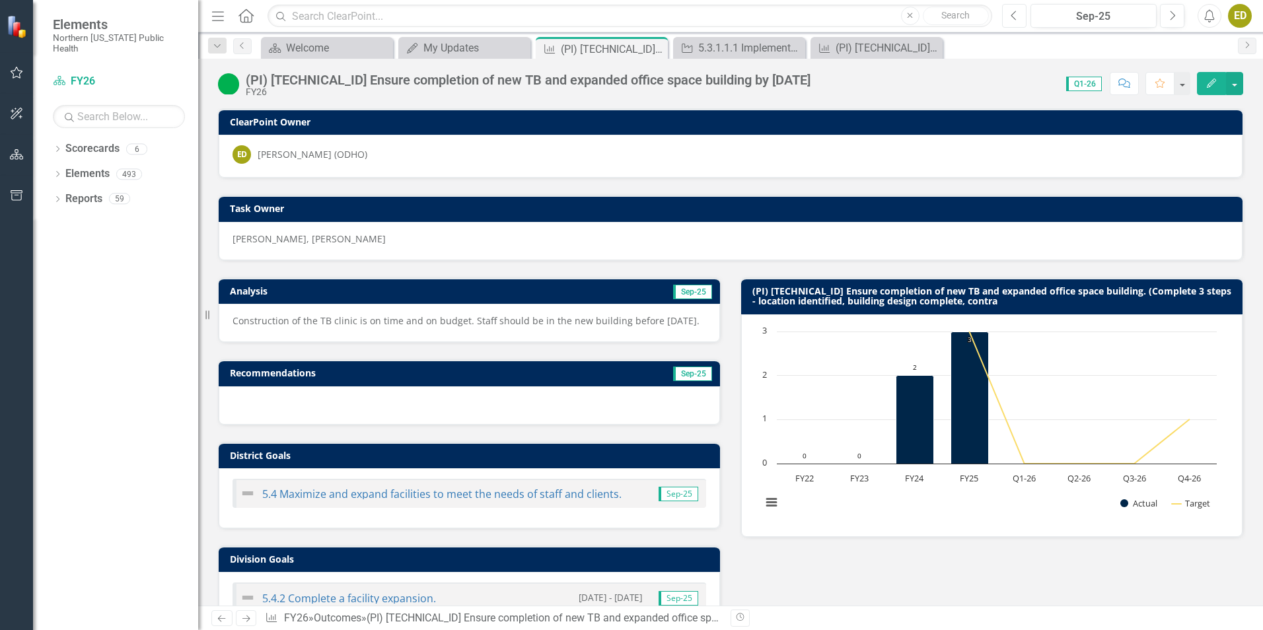
click at [1020, 17] on button "Previous" at bounding box center [1014, 16] width 24 height 24
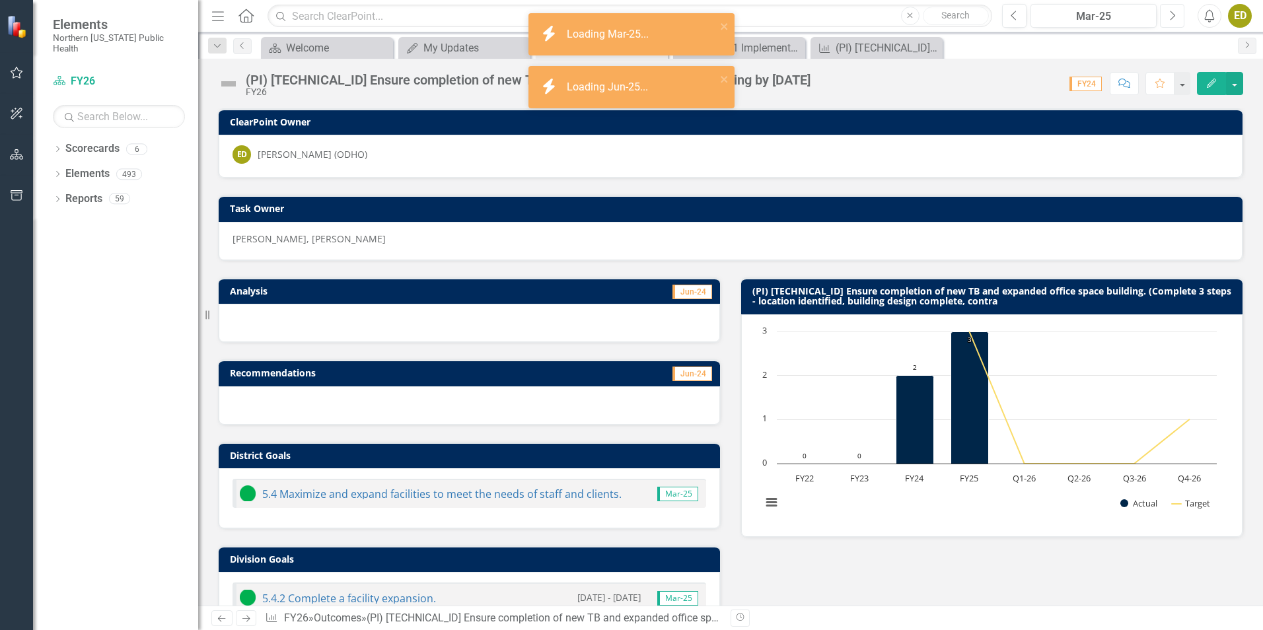
click at [1171, 17] on icon "Next" at bounding box center [1172, 16] width 7 height 12
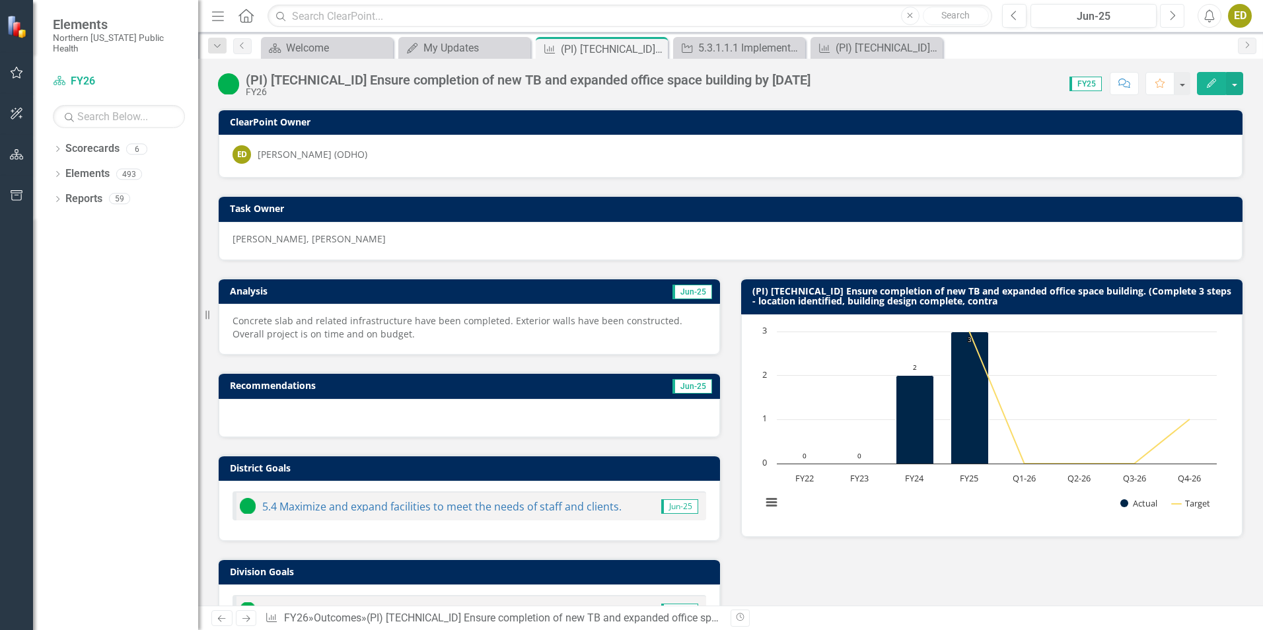
click at [1174, 15] on icon "Next" at bounding box center [1172, 16] width 7 height 12
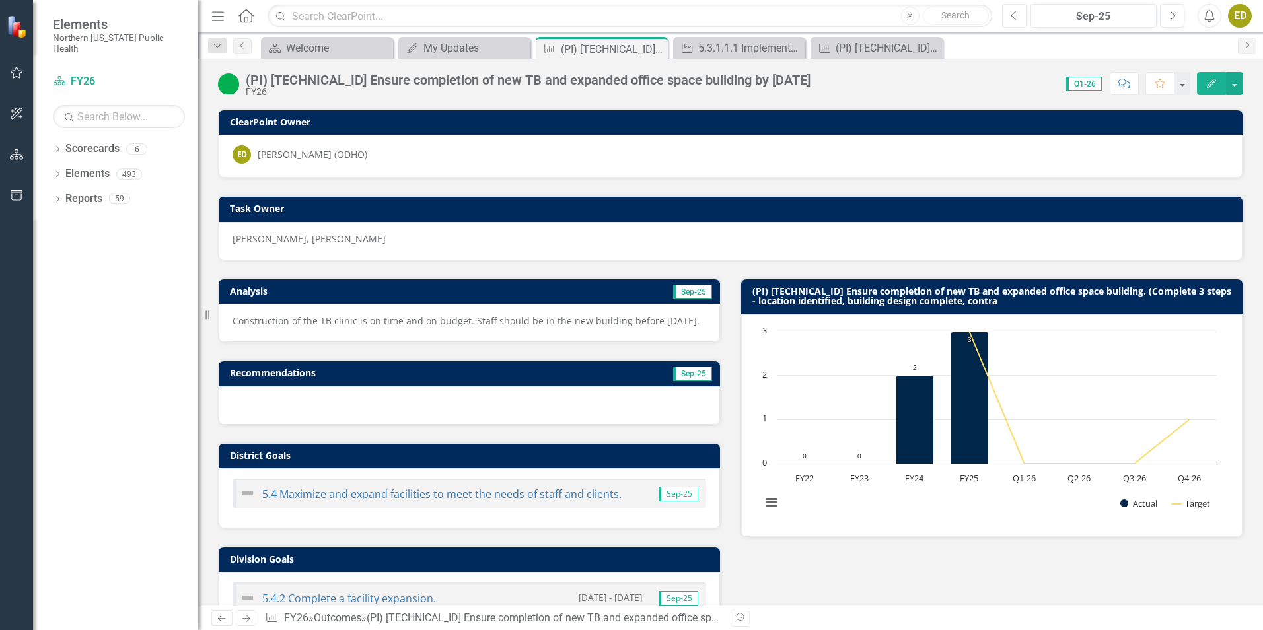
click at [1013, 15] on icon "button" at bounding box center [1013, 15] width 5 height 9
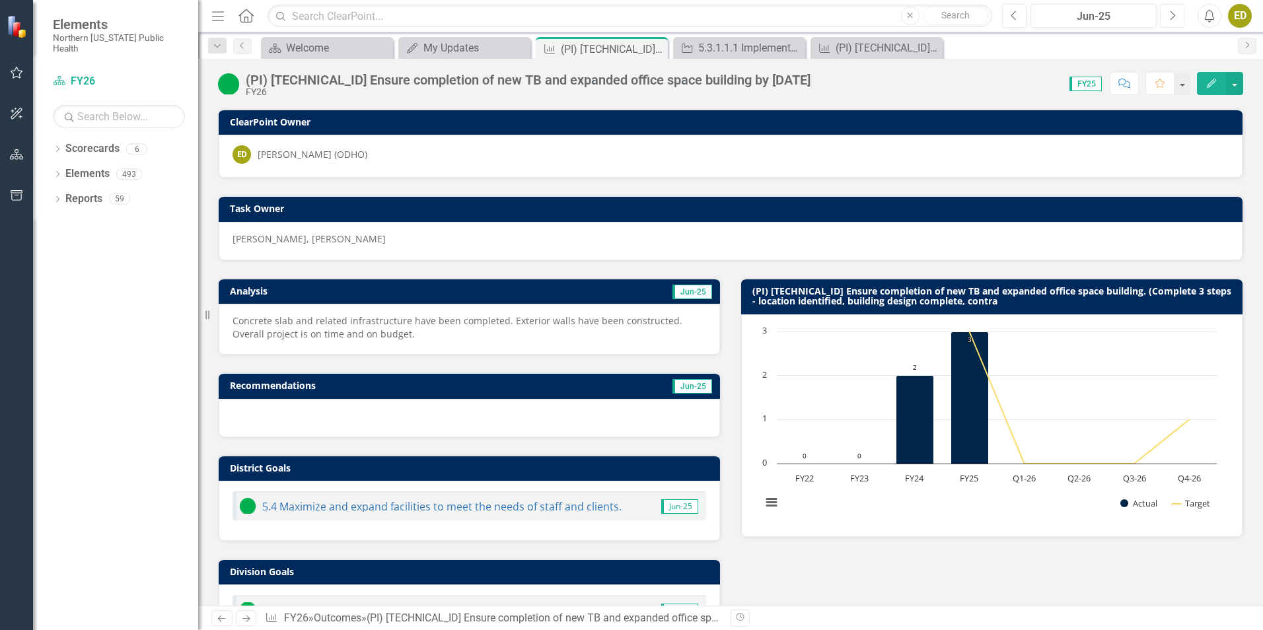
click at [1173, 15] on icon "Next" at bounding box center [1172, 16] width 7 height 12
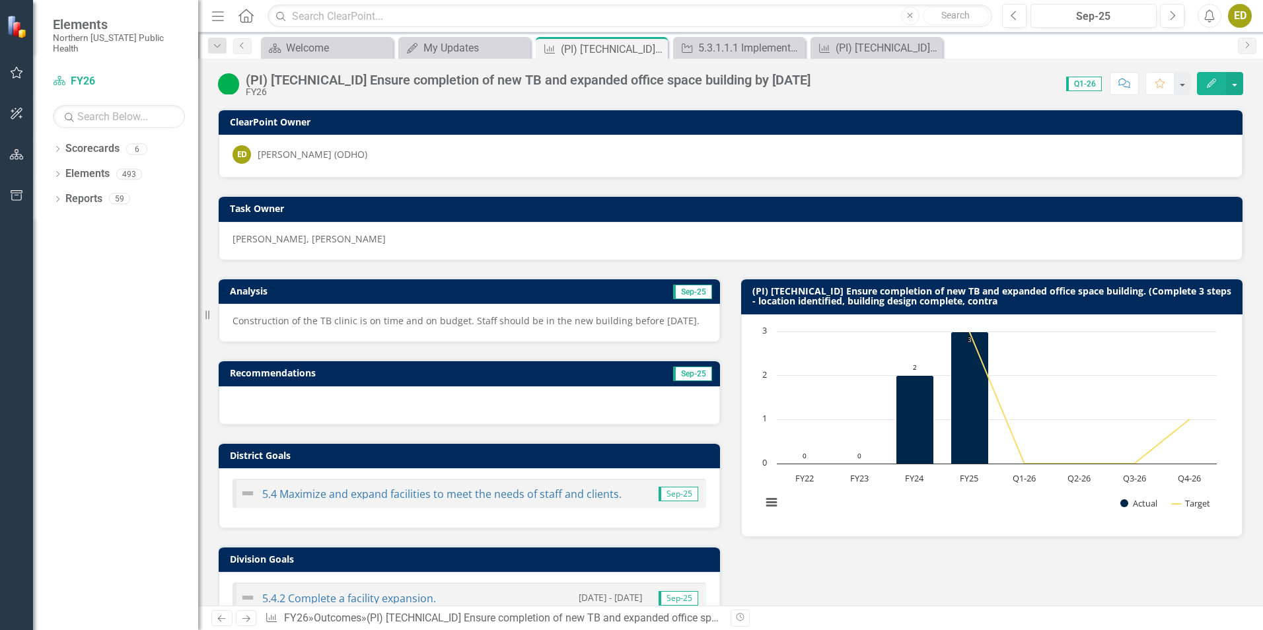
click at [386, 320] on p "Construction of the TB clinic is on time and on budget. Staff should be in the …" at bounding box center [470, 320] width 474 height 13
click at [451, 321] on p "Construction of the TB clinic is on time and on budget. Staff should be in the …" at bounding box center [470, 320] width 474 height 13
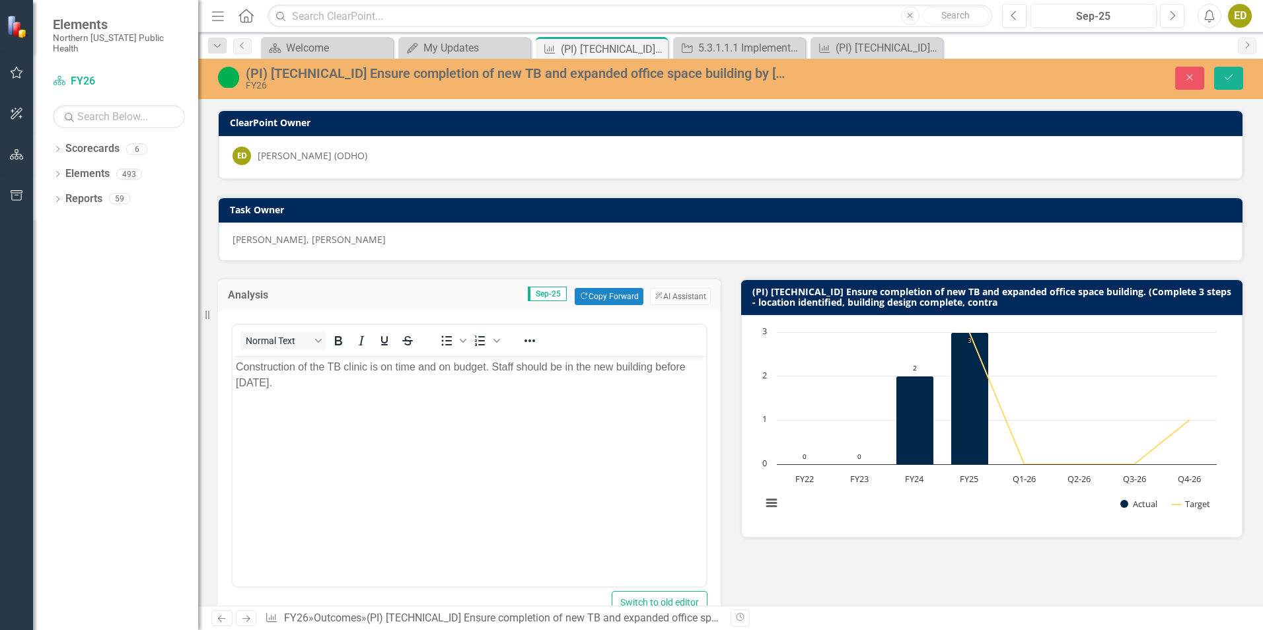
click at [322, 385] on p "Construction of the TB clinic is on time and on budget. Staff should be in the …" at bounding box center [469, 375] width 467 height 32
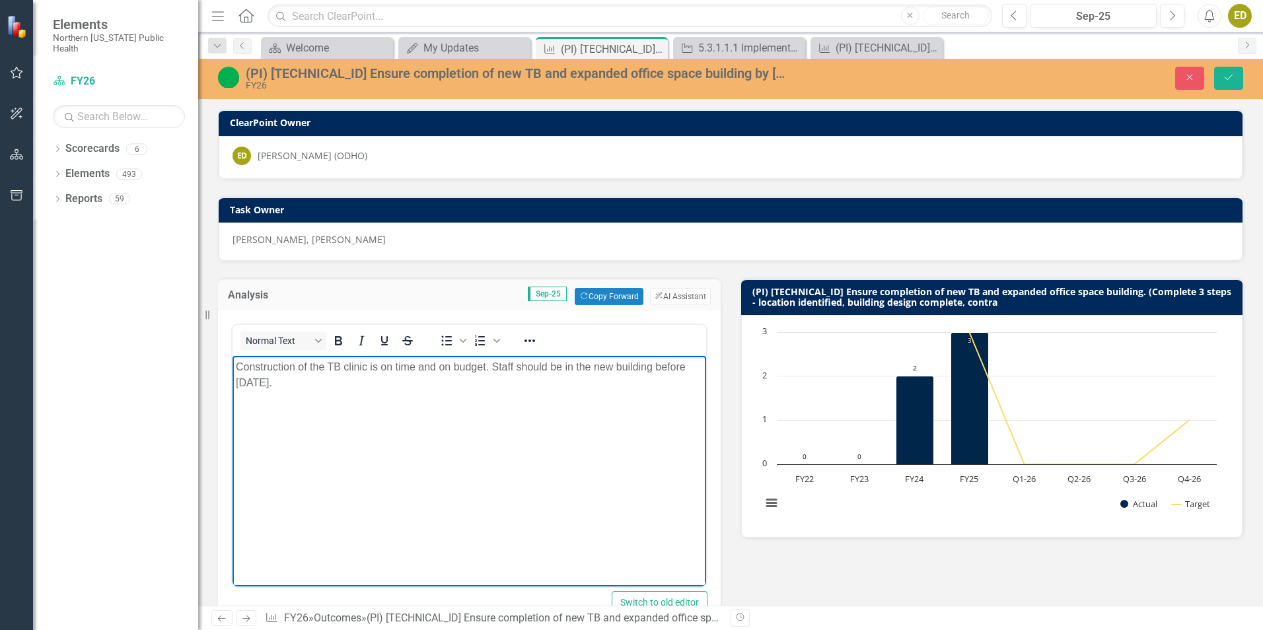
drag, startPoint x: 492, startPoint y: 366, endPoint x: 566, endPoint y: 414, distance: 88.9
click at [492, 365] on p "Construction of the TB clinic is on time and on budget. Staff should be in the …" at bounding box center [469, 375] width 467 height 32
click at [1235, 75] on button "Save" at bounding box center [1228, 78] width 29 height 23
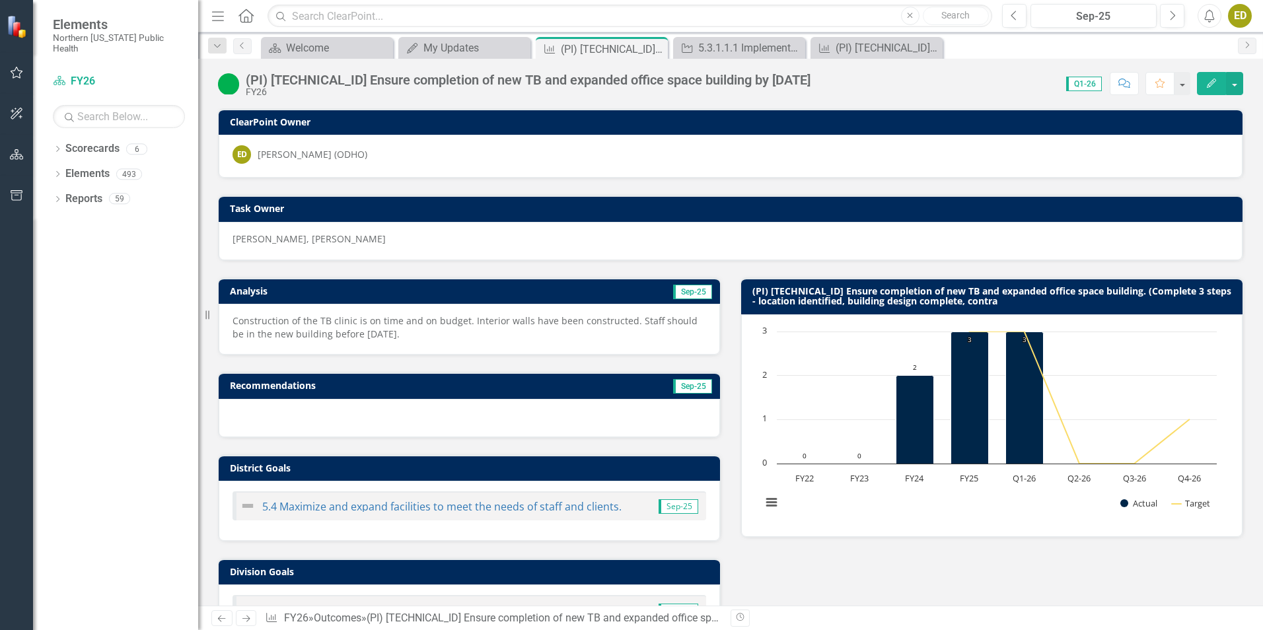
click at [810, 570] on div "Analysis Sep-25 Construction of the TB clinic is on time and on budget. Interio…" at bounding box center [730, 494] width 1045 height 467
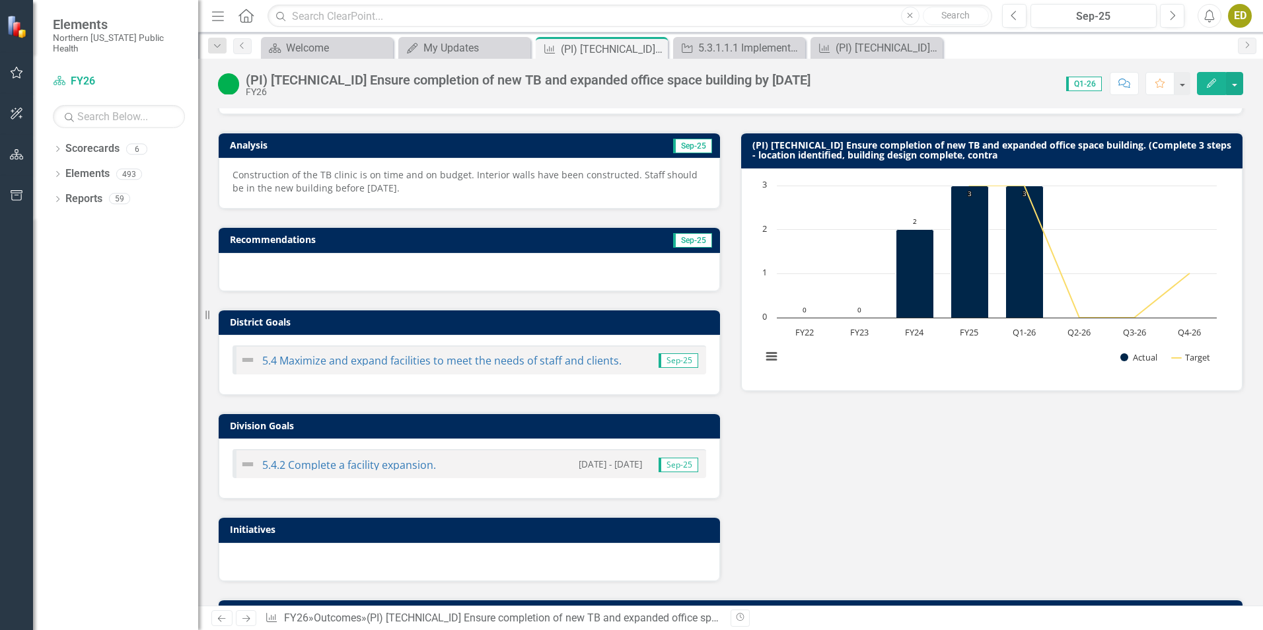
scroll to position [83, 0]
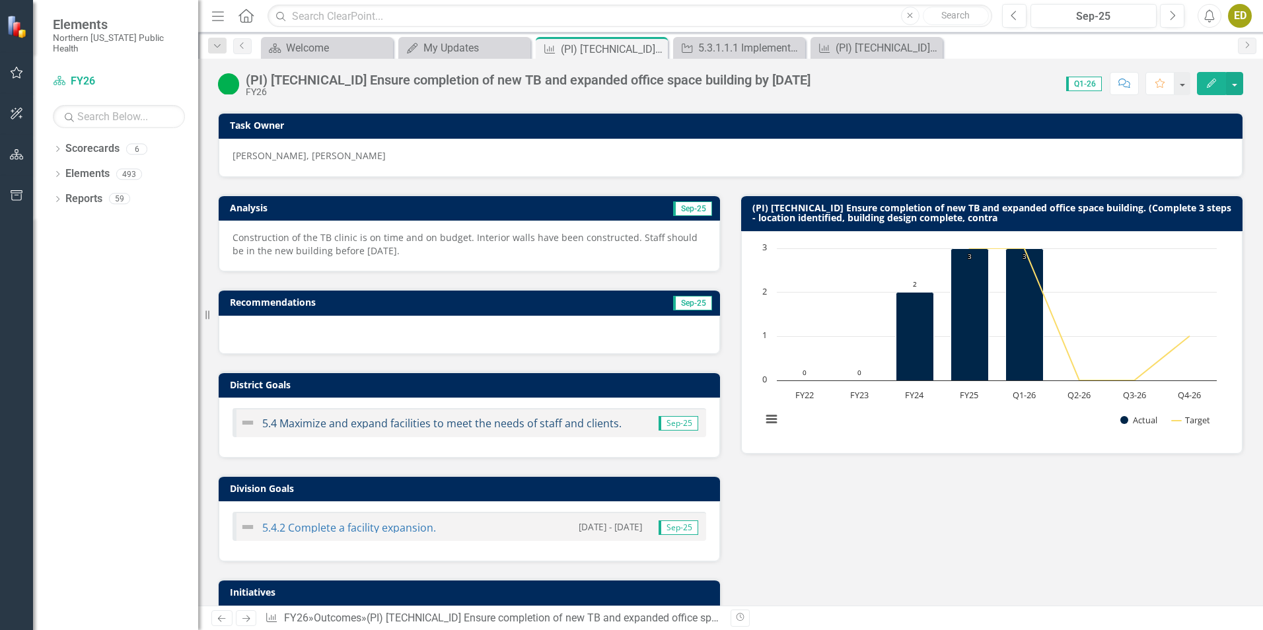
click at [375, 423] on link "5.4 Maximize and expand facilities to meet the needs of staff and clients." at bounding box center [441, 423] width 359 height 15
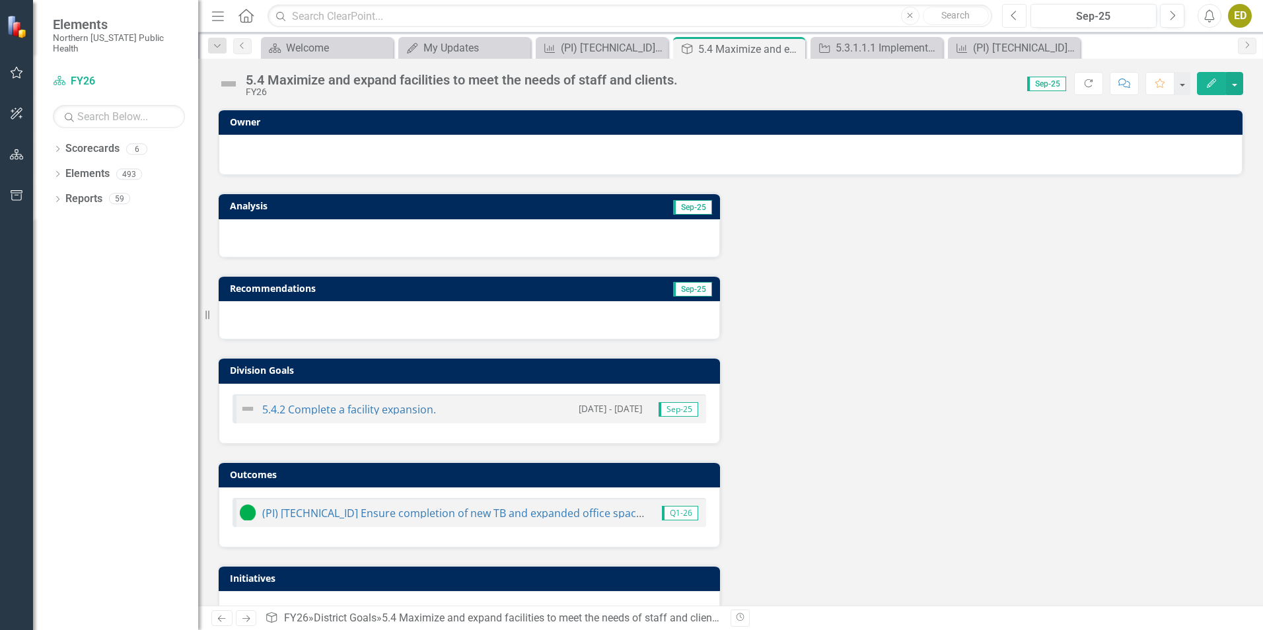
click at [1012, 14] on icon "Previous" at bounding box center [1014, 16] width 7 height 12
click at [1169, 18] on icon "Next" at bounding box center [1172, 16] width 7 height 12
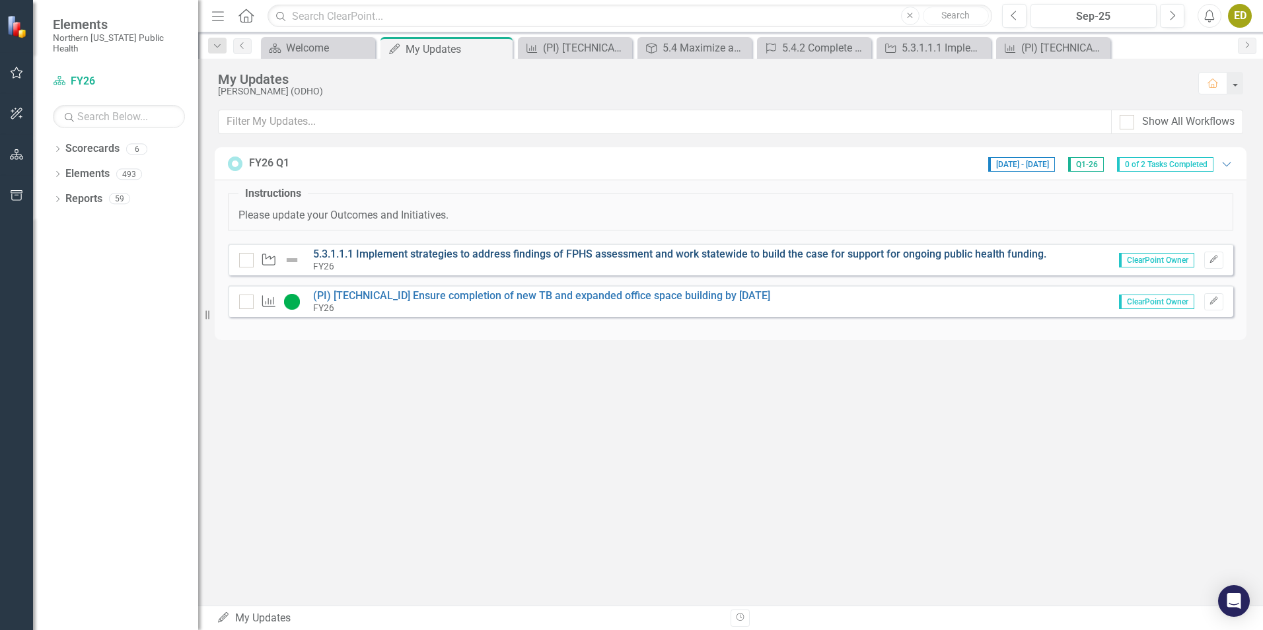
click at [450, 254] on link "5.3.1.1.1 Implement strategies to address findings of FPHS assessment and work …" at bounding box center [679, 254] width 733 height 13
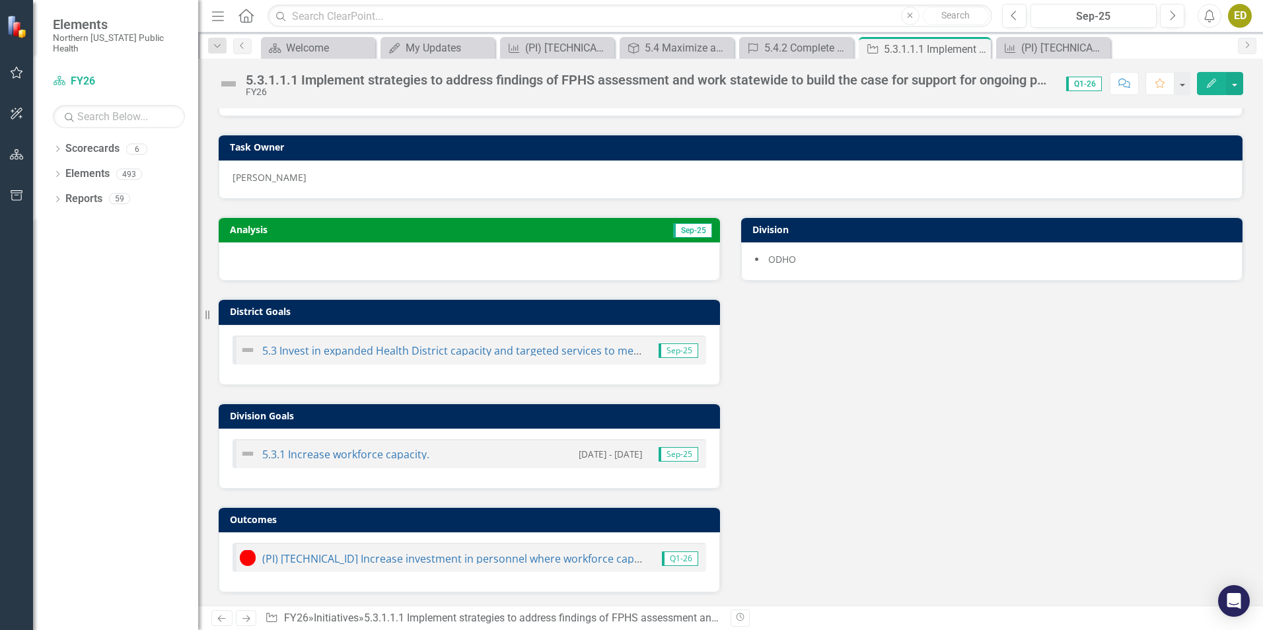
scroll to position [62, 0]
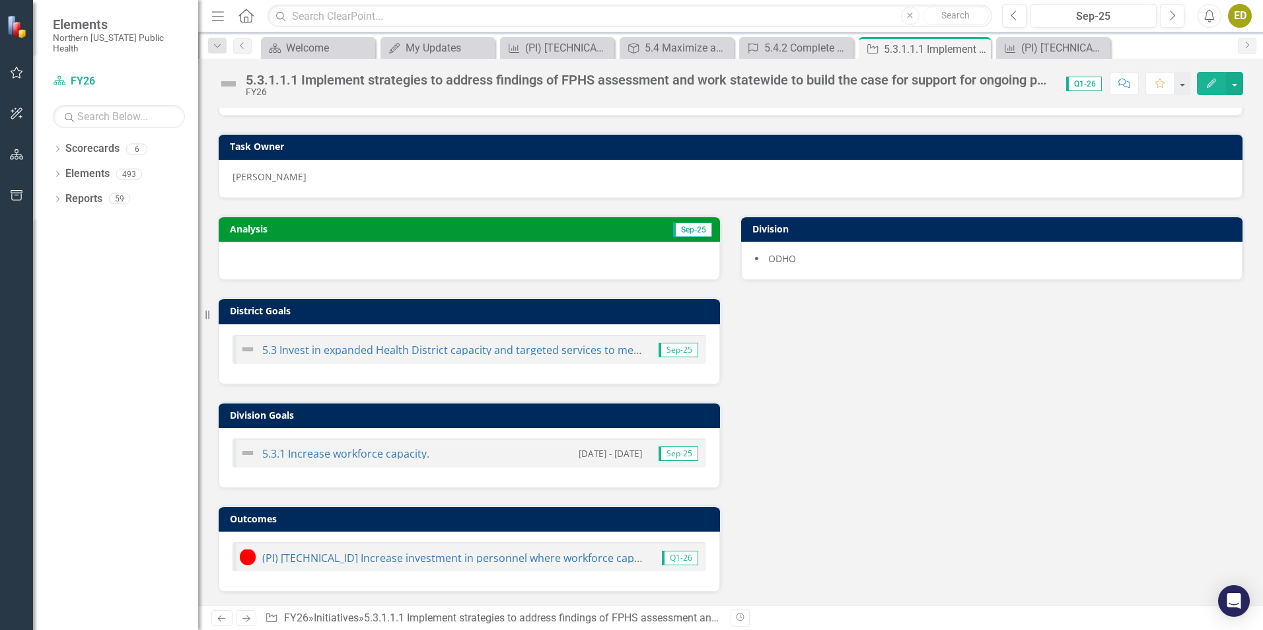
click at [815, 443] on div "Analysis Sep-25 District Goals 5.3 Invest in expanded Health District capacity …" at bounding box center [730, 396] width 1045 height 394
click at [493, 354] on link "5.3 Invest in expanded Health District capacity and targeted services to meet t…" at bounding box center [572, 350] width 620 height 15
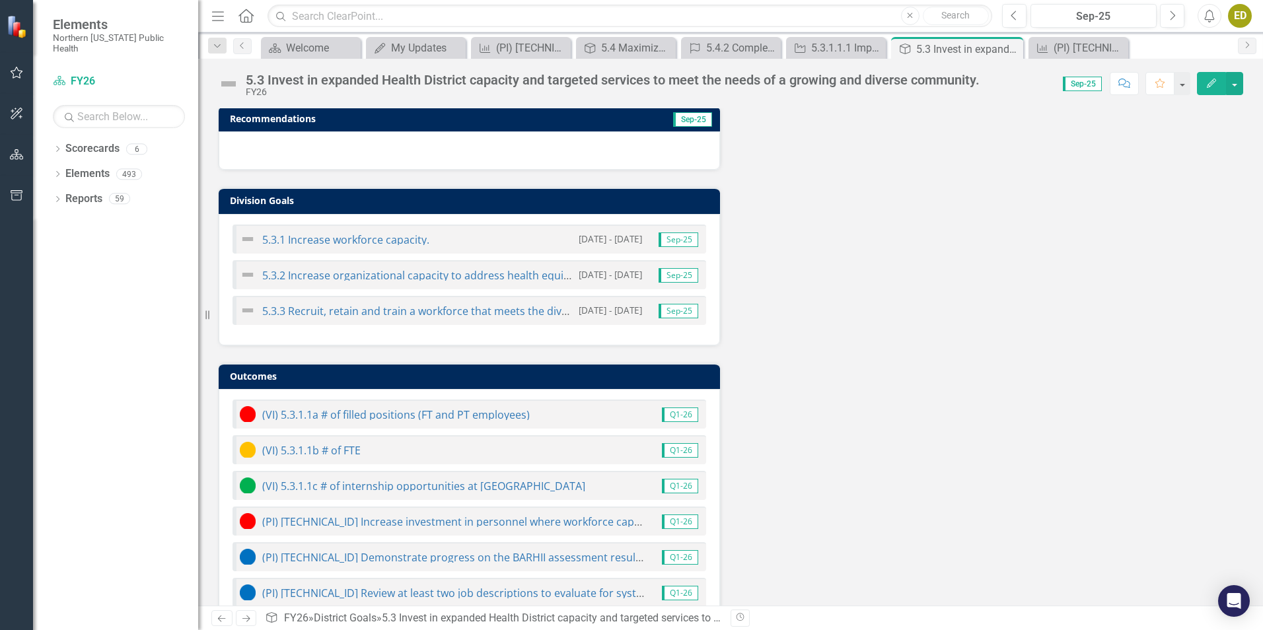
scroll to position [198, 0]
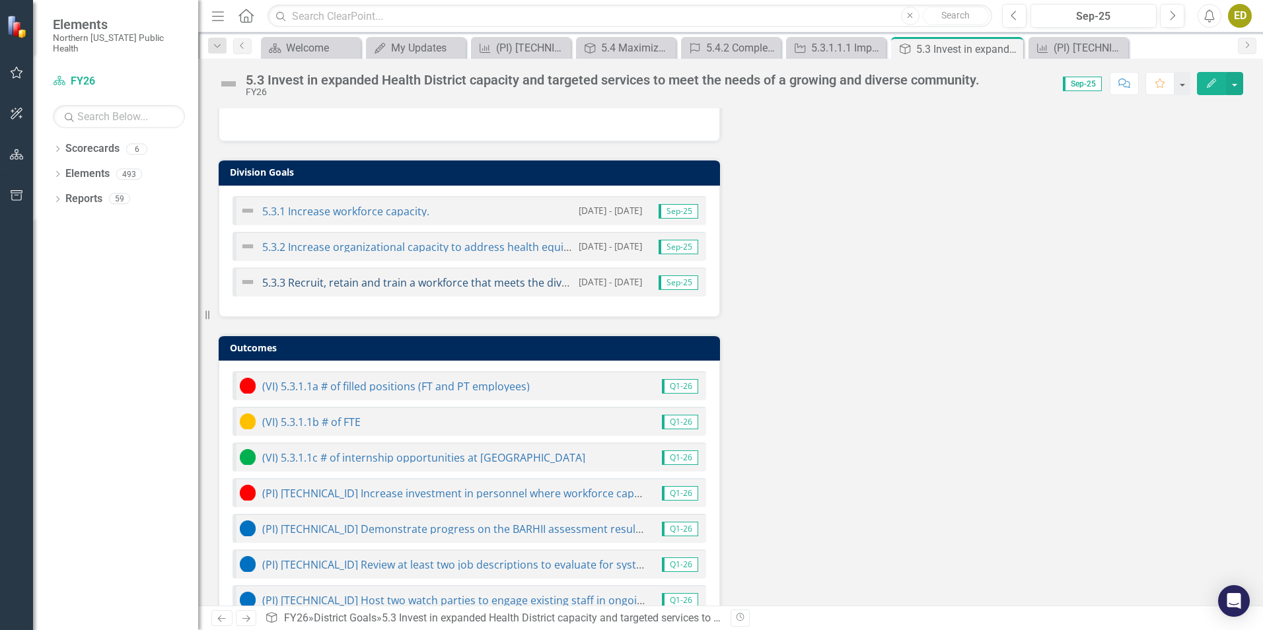
click at [353, 283] on link "5.3.3 Recruit, retain and train a workforce that meets the diverse needs of our…" at bounding box center [486, 283] width 449 height 15
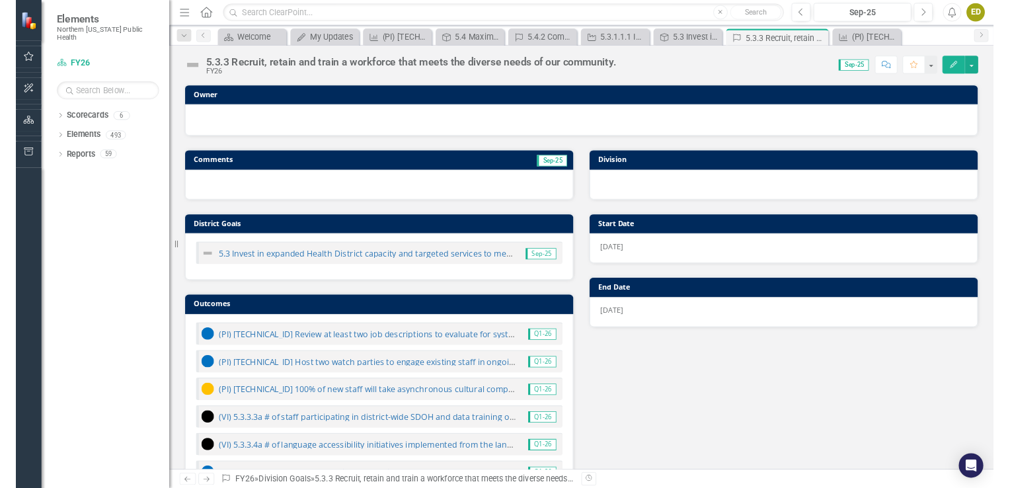
scroll to position [66, 0]
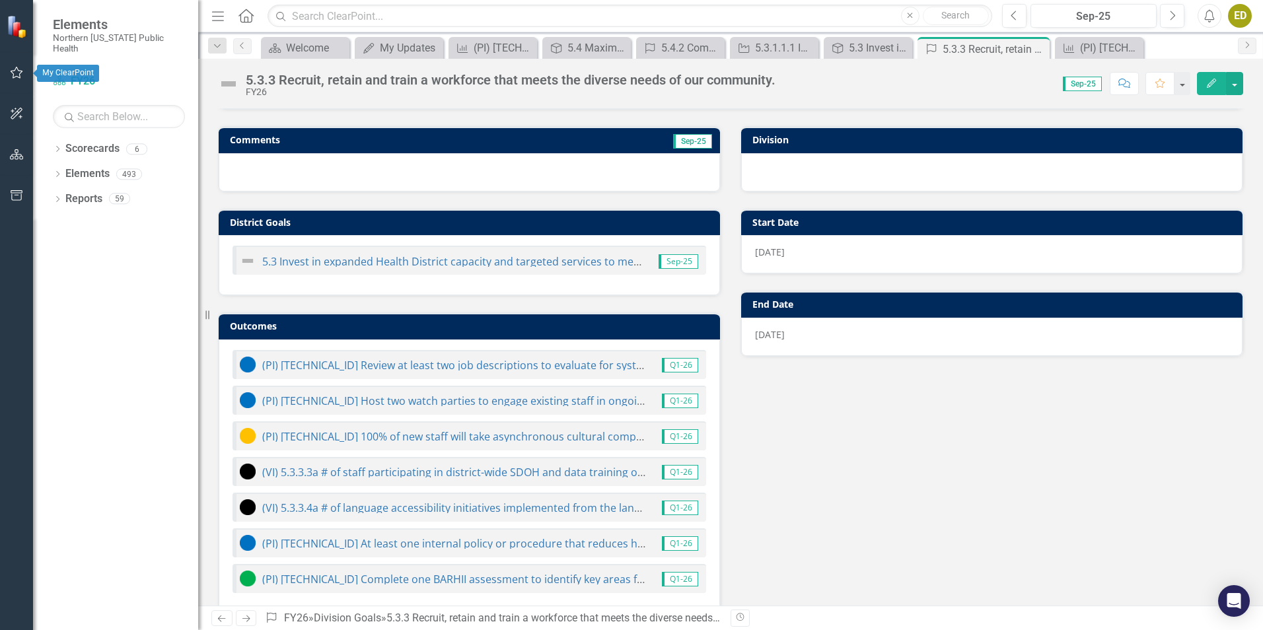
click at [14, 74] on icon "button" at bounding box center [17, 72] width 14 height 11
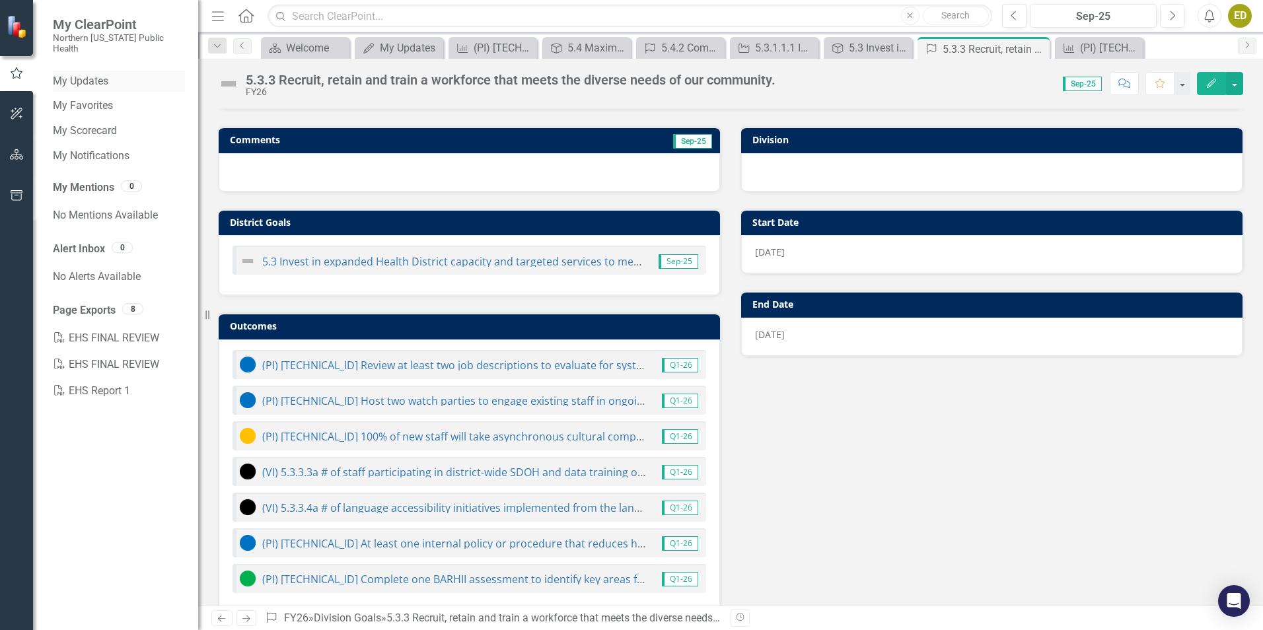
drag, startPoint x: 96, startPoint y: 67, endPoint x: 102, endPoint y: 72, distance: 7.5
click at [96, 74] on link "My Updates" at bounding box center [119, 81] width 132 height 15
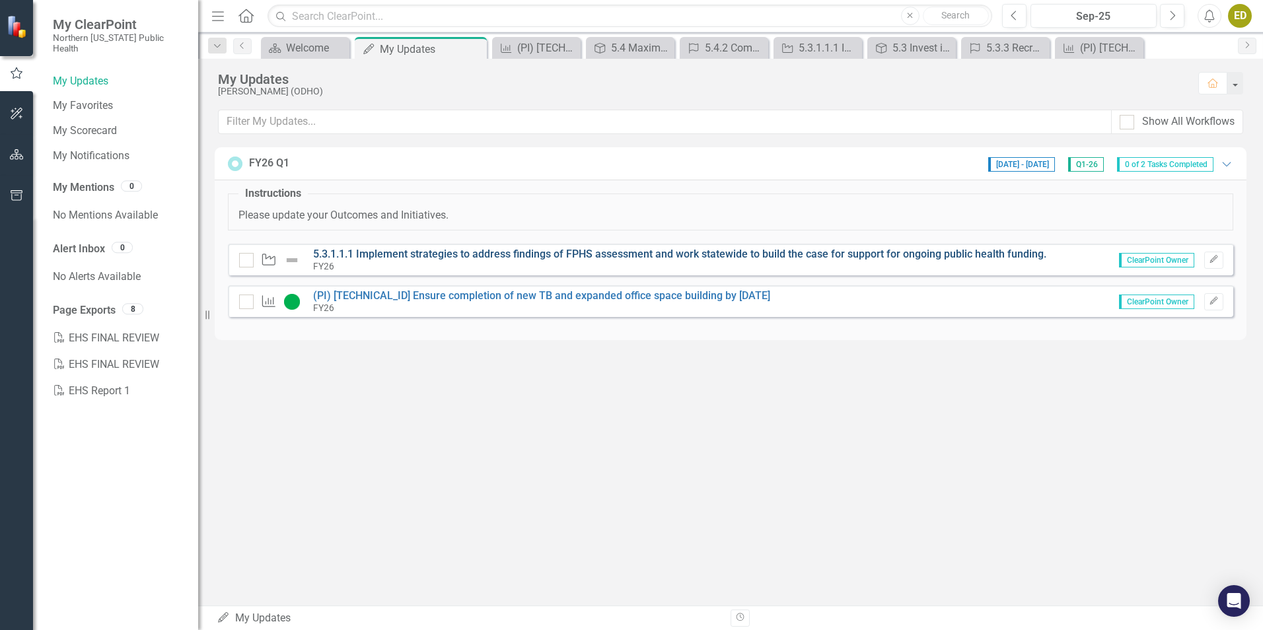
click at [432, 252] on link "5.3.1.1.1 Implement strategies to address findings of FPHS assessment and work …" at bounding box center [679, 254] width 733 height 13
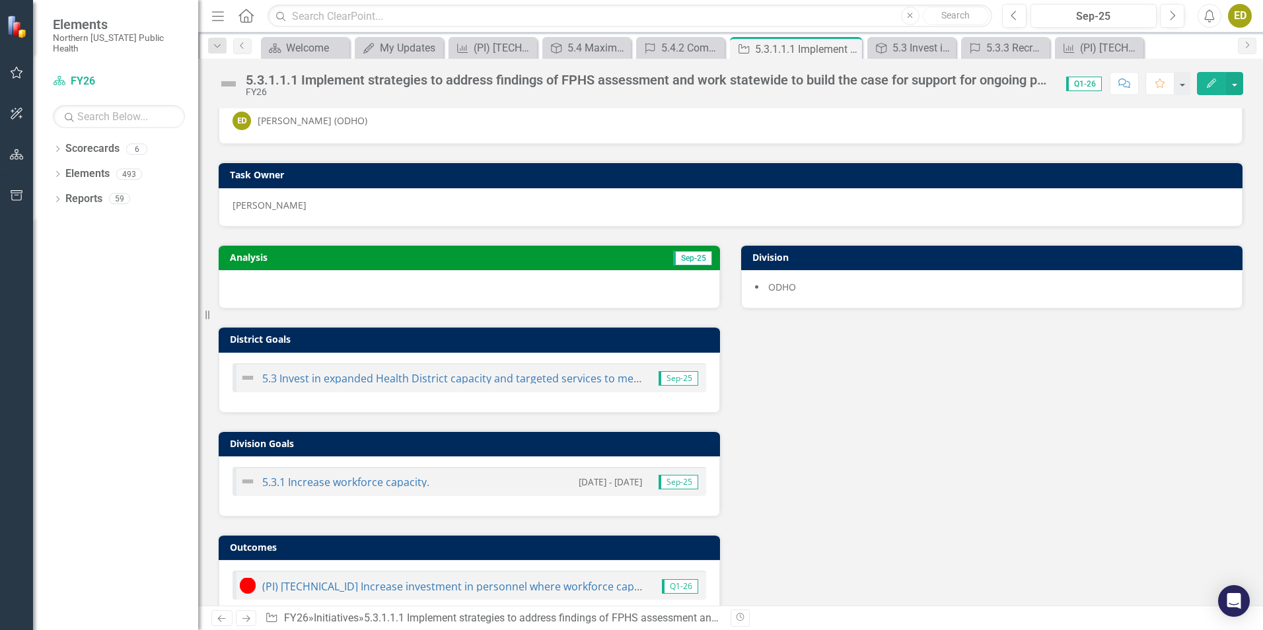
scroll to position [62, 0]
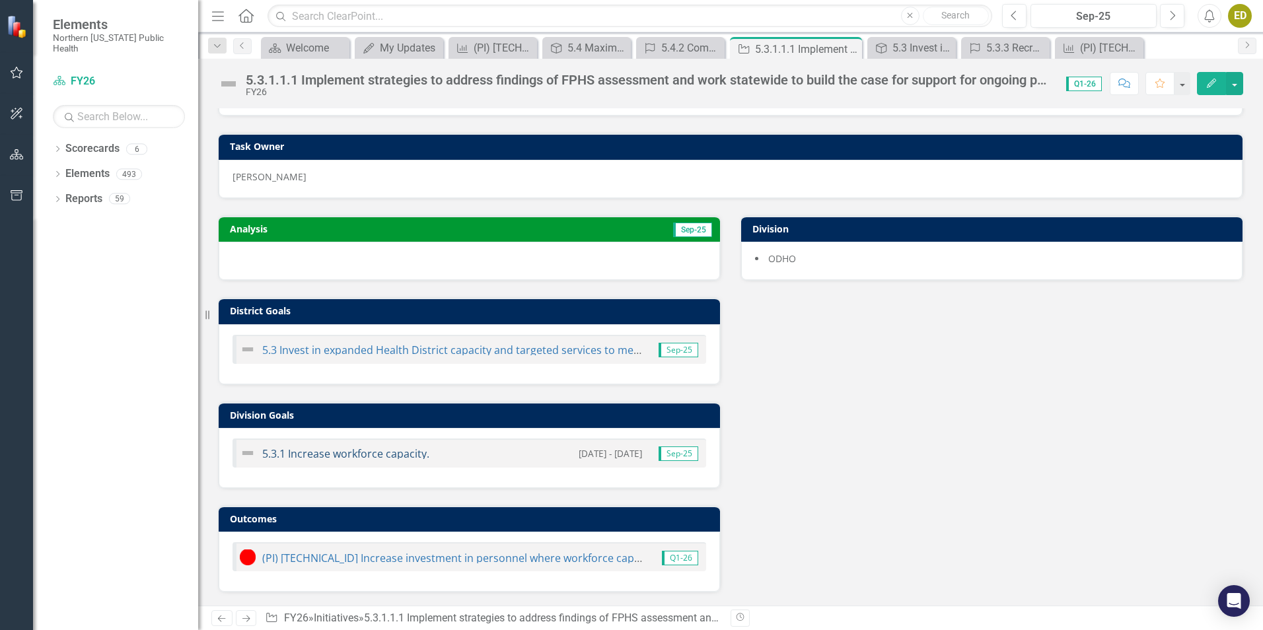
click at [374, 453] on link "5.3.1 Increase workforce capacity." at bounding box center [345, 454] width 167 height 15
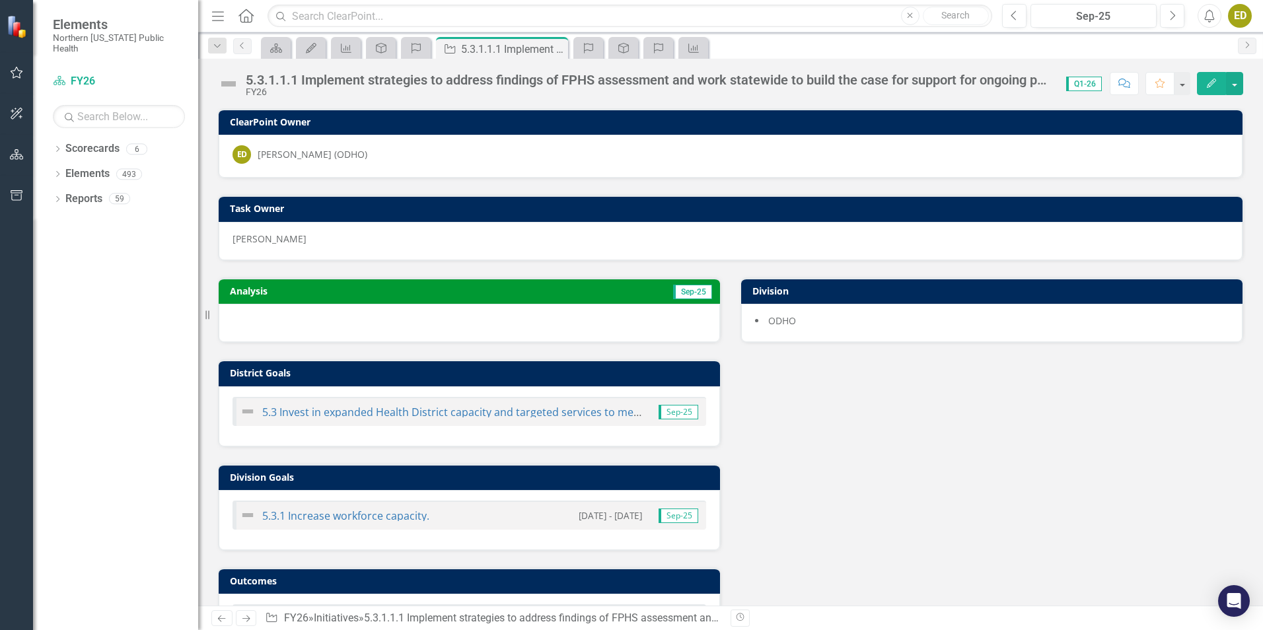
click at [412, 320] on div at bounding box center [469, 323] width 501 height 38
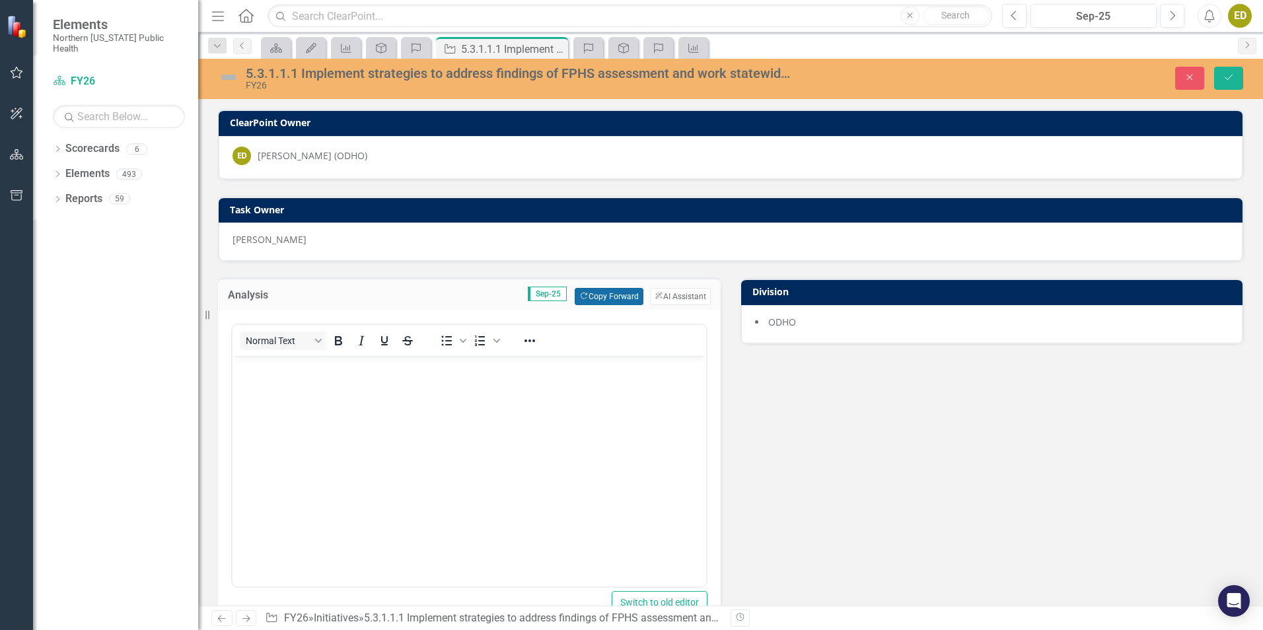
click at [584, 290] on button "Copy Forward Copy Forward" at bounding box center [609, 296] width 68 height 17
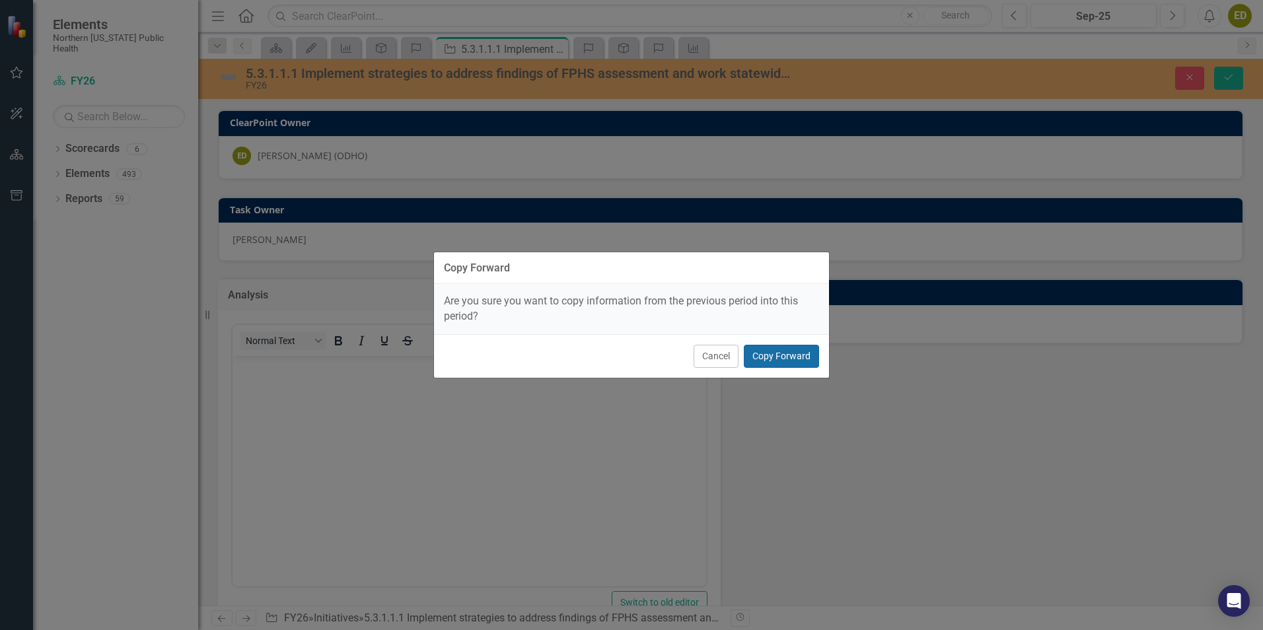
click at [792, 358] on button "Copy Forward" at bounding box center [781, 356] width 75 height 23
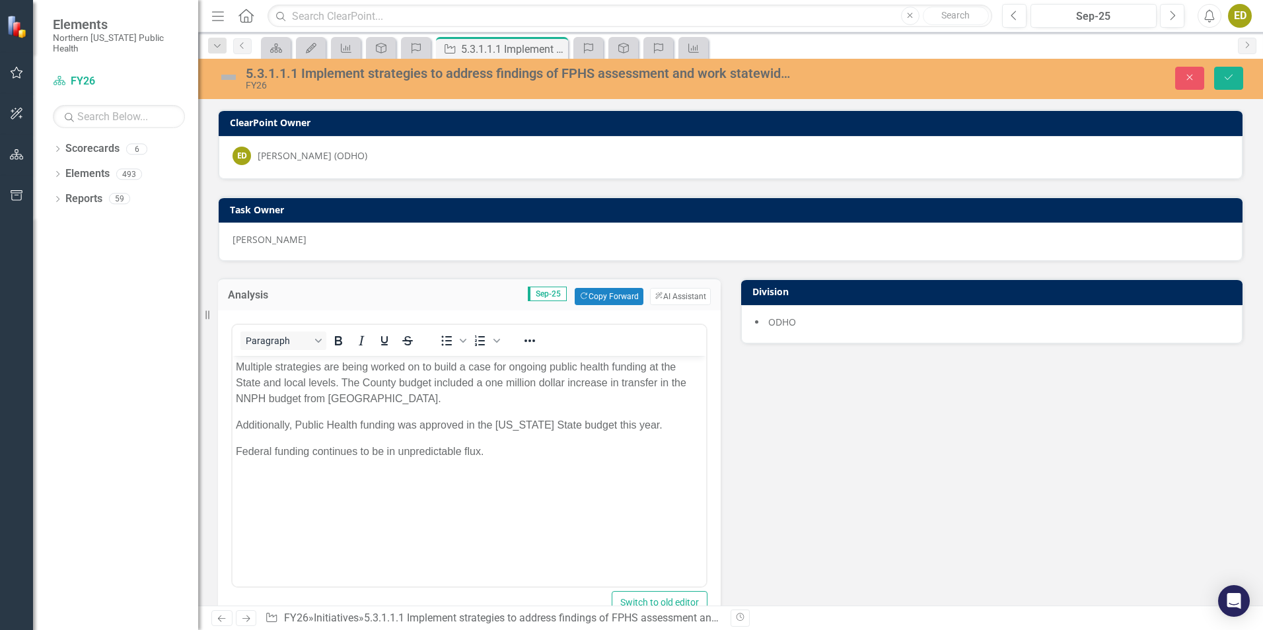
click at [514, 465] on body "Multiple strategies are being worked on to build a case for ongoing public heal…" at bounding box center [470, 455] width 474 height 198
click at [227, 77] on img at bounding box center [228, 77] width 21 height 21
click at [227, 76] on img at bounding box center [228, 77] width 21 height 21
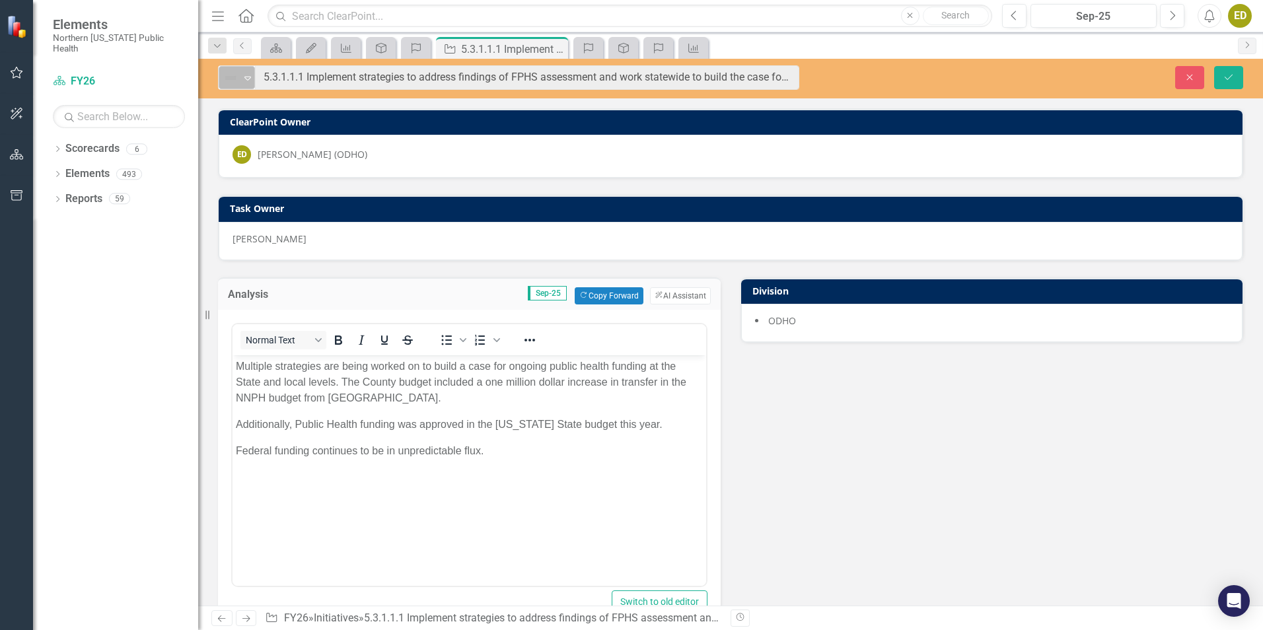
click at [246, 77] on icon "Expand" at bounding box center [247, 78] width 13 height 11
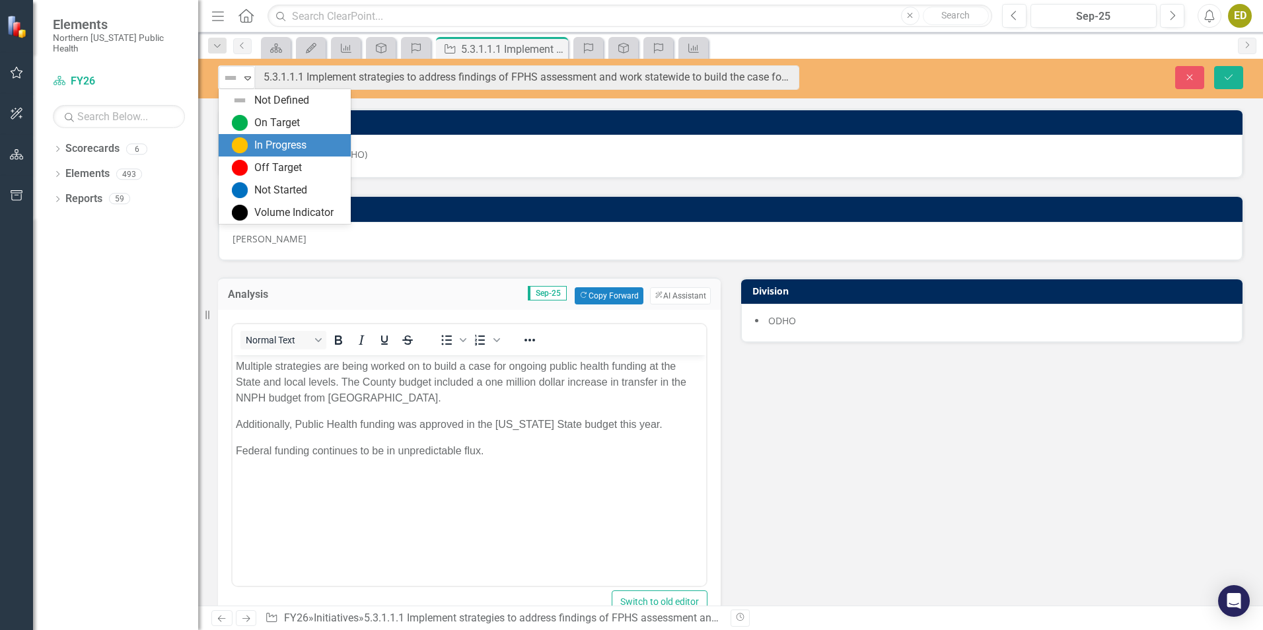
click at [260, 138] on div "In Progress" at bounding box center [280, 145] width 52 height 15
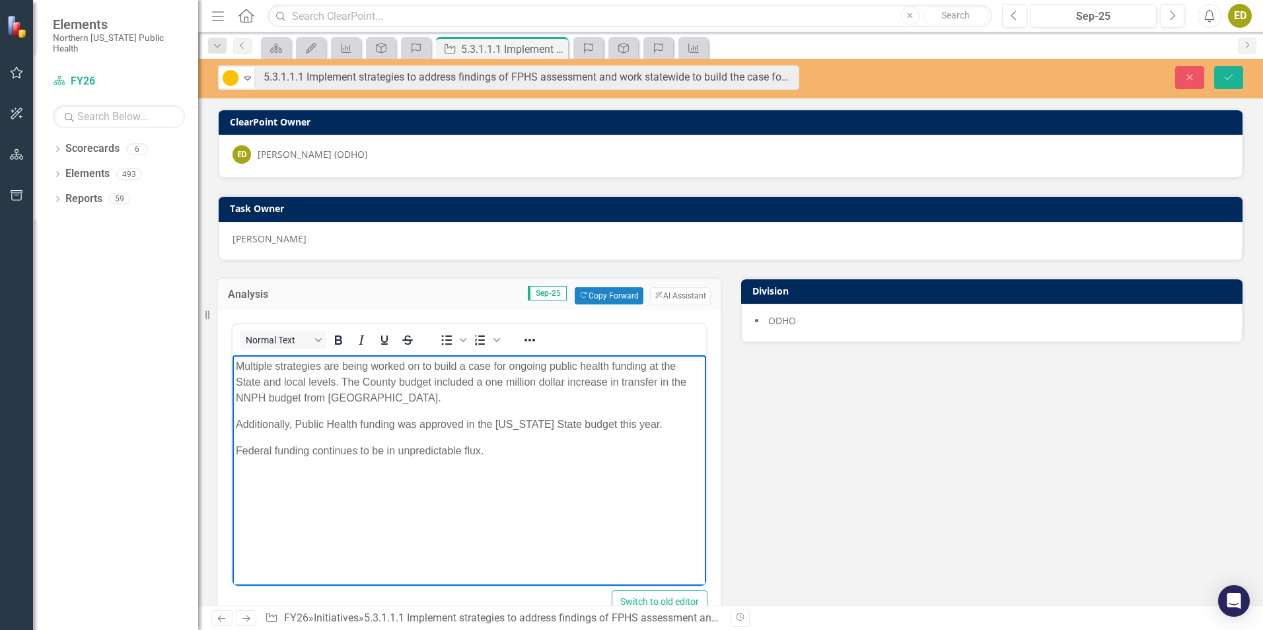
click at [434, 401] on p "Multiple strategies are being worked on to build a case for ongoing public heal…" at bounding box center [469, 382] width 467 height 48
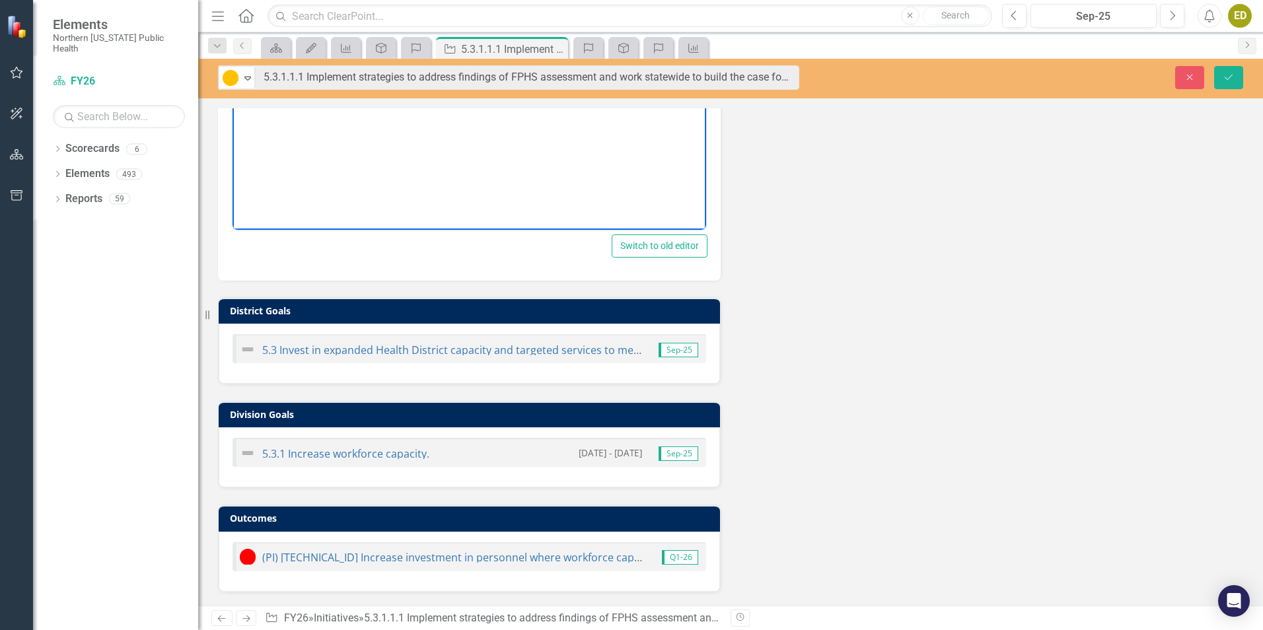
scroll to position [158, 0]
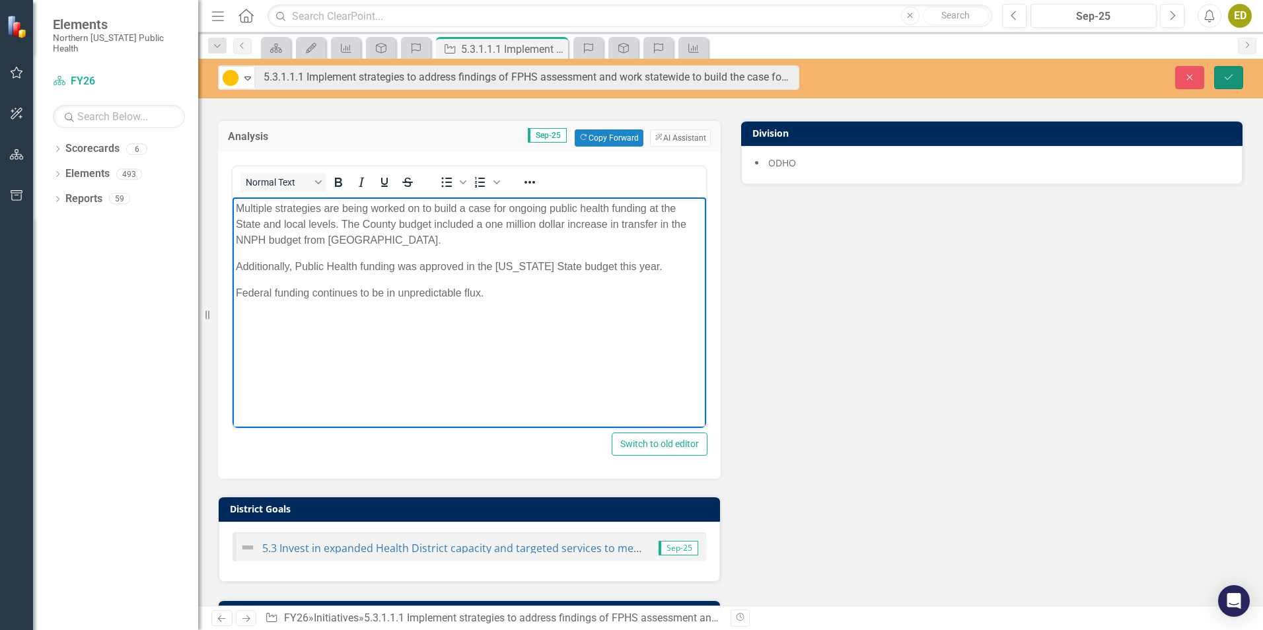
click at [1228, 76] on icon "Save" at bounding box center [1229, 77] width 12 height 9
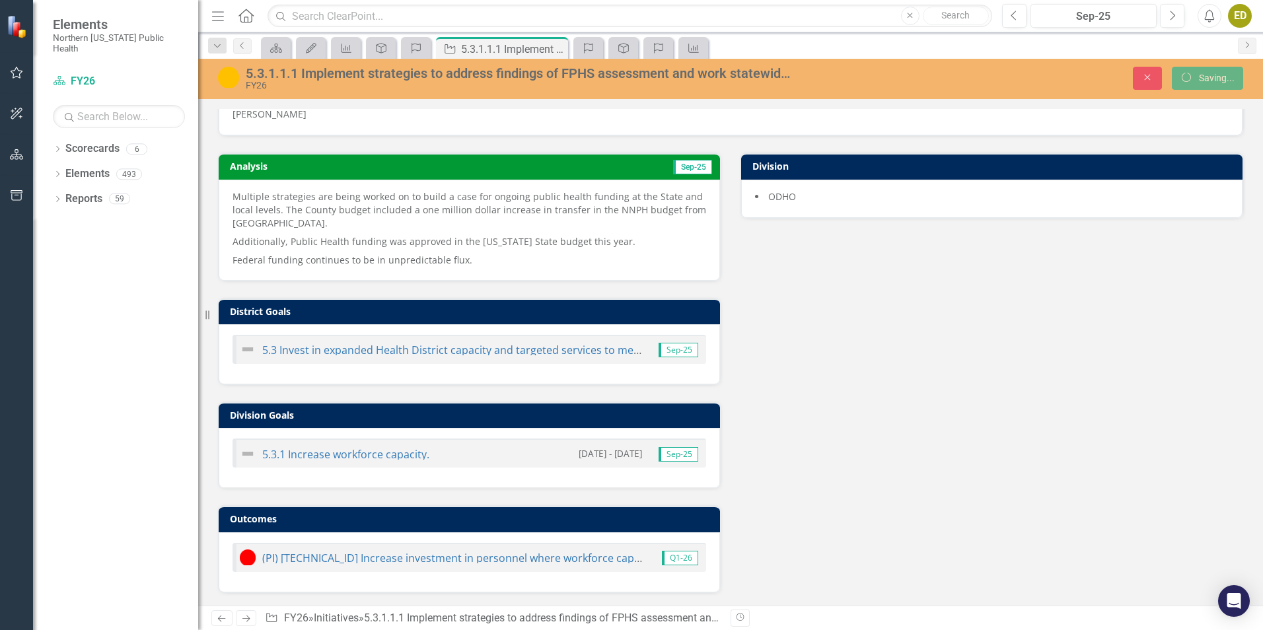
scroll to position [126, 0]
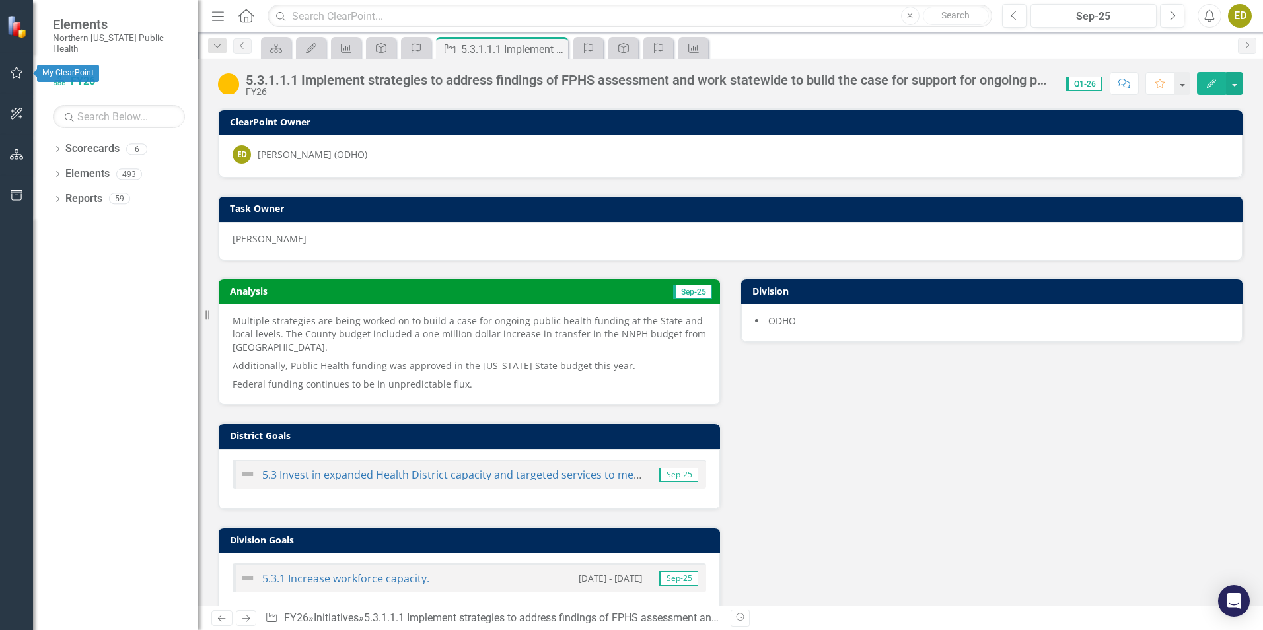
click at [17, 71] on icon "button" at bounding box center [17, 72] width 14 height 11
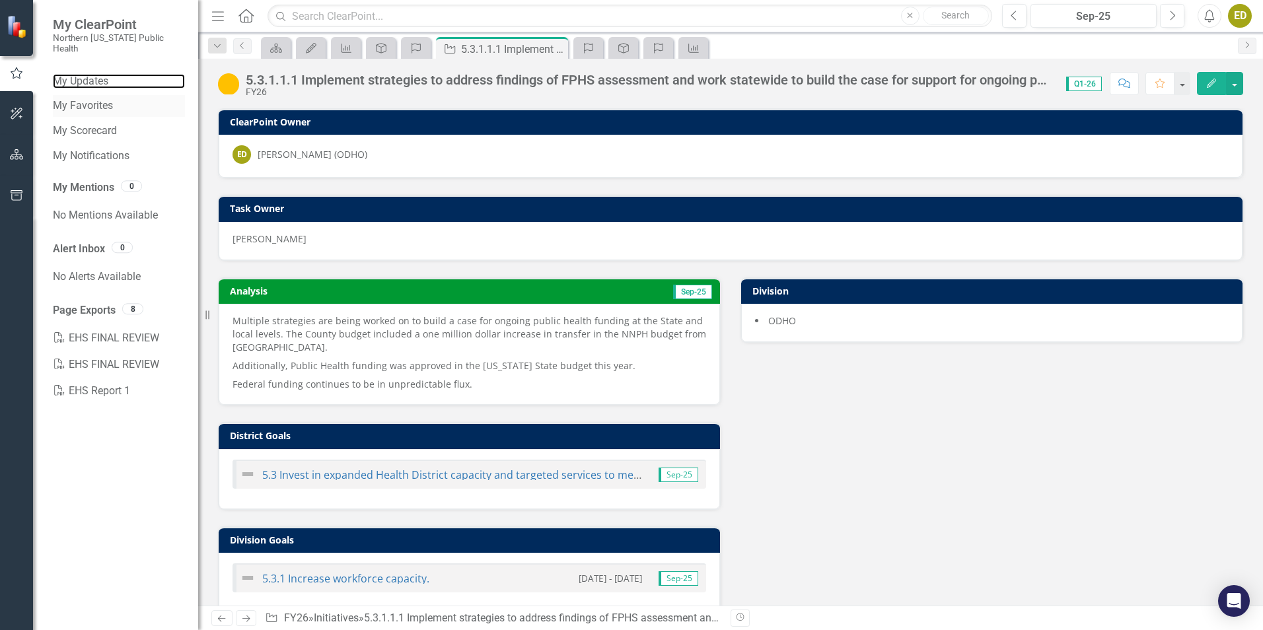
drag, startPoint x: 91, startPoint y: 70, endPoint x: 91, endPoint y: 90, distance: 19.8
click at [91, 74] on link "My Updates" at bounding box center [119, 81] width 132 height 15
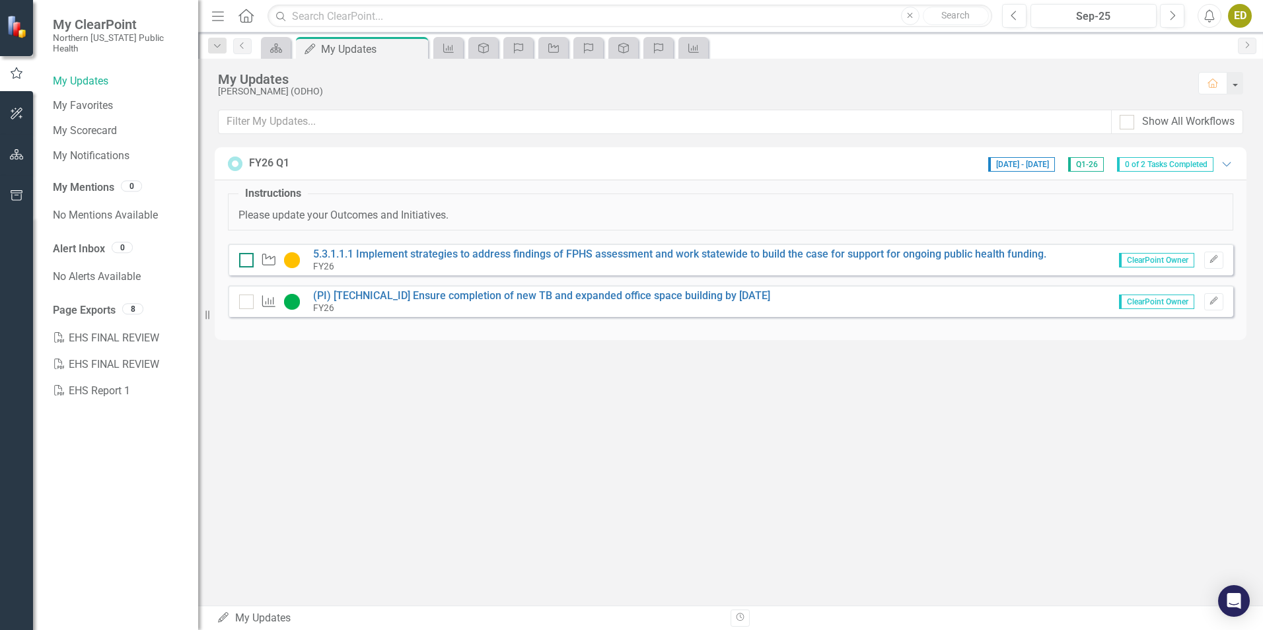
click at [247, 258] on input "checkbox" at bounding box center [243, 257] width 9 height 9
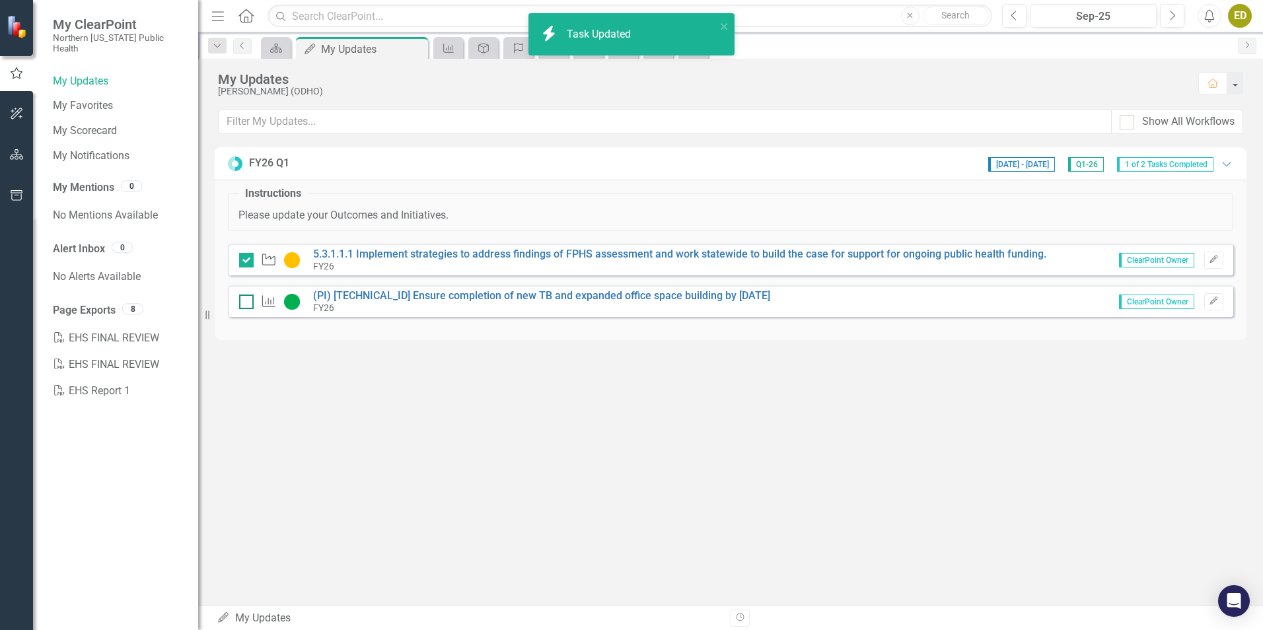
checkbox input "true"
click at [248, 302] on div at bounding box center [246, 302] width 15 height 15
click at [248, 302] on input "checkbox" at bounding box center [243, 299] width 9 height 9
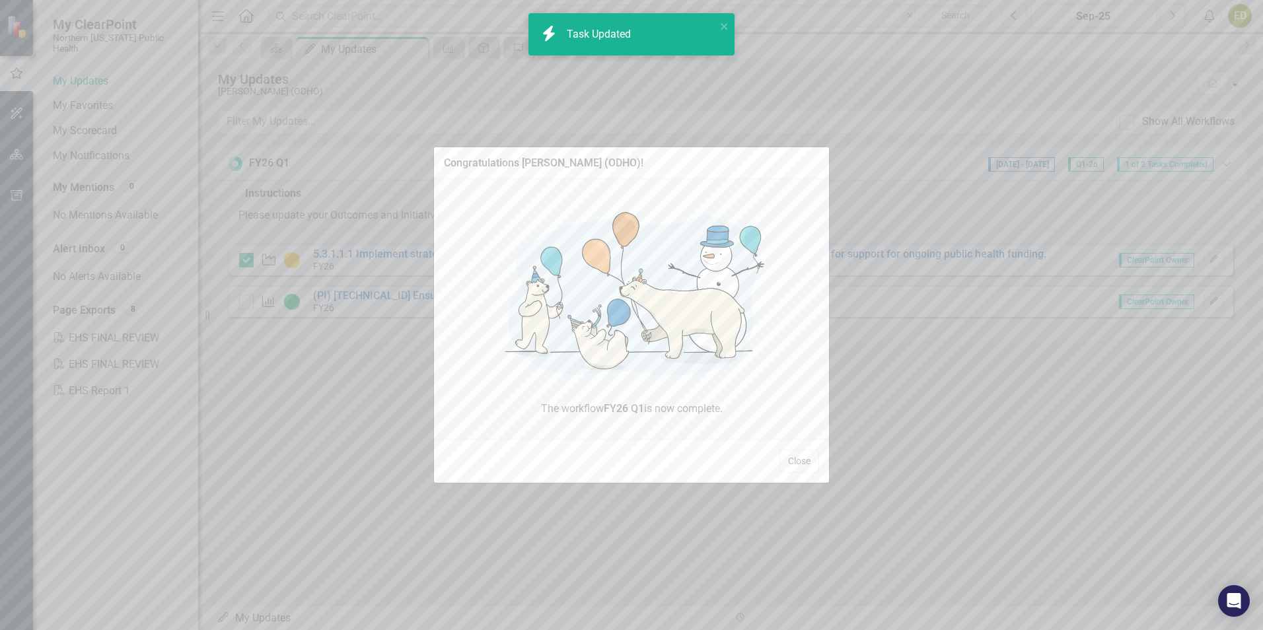
checkbox input "true"
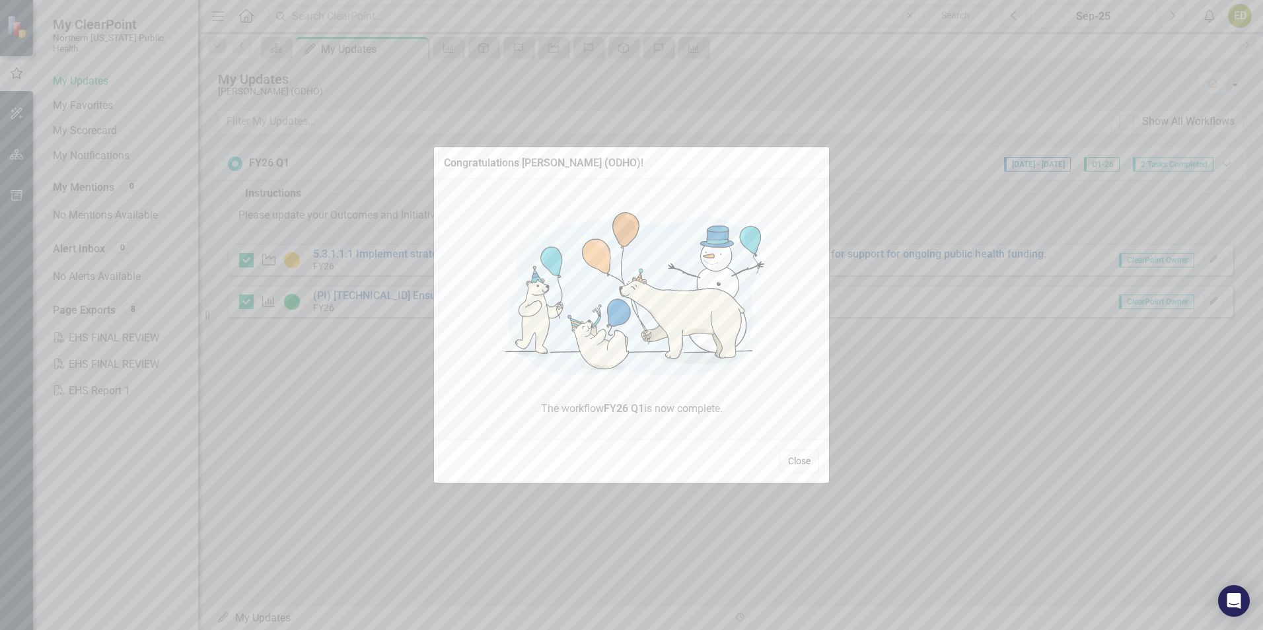
click at [794, 458] on button "Close" at bounding box center [800, 461] width 40 height 23
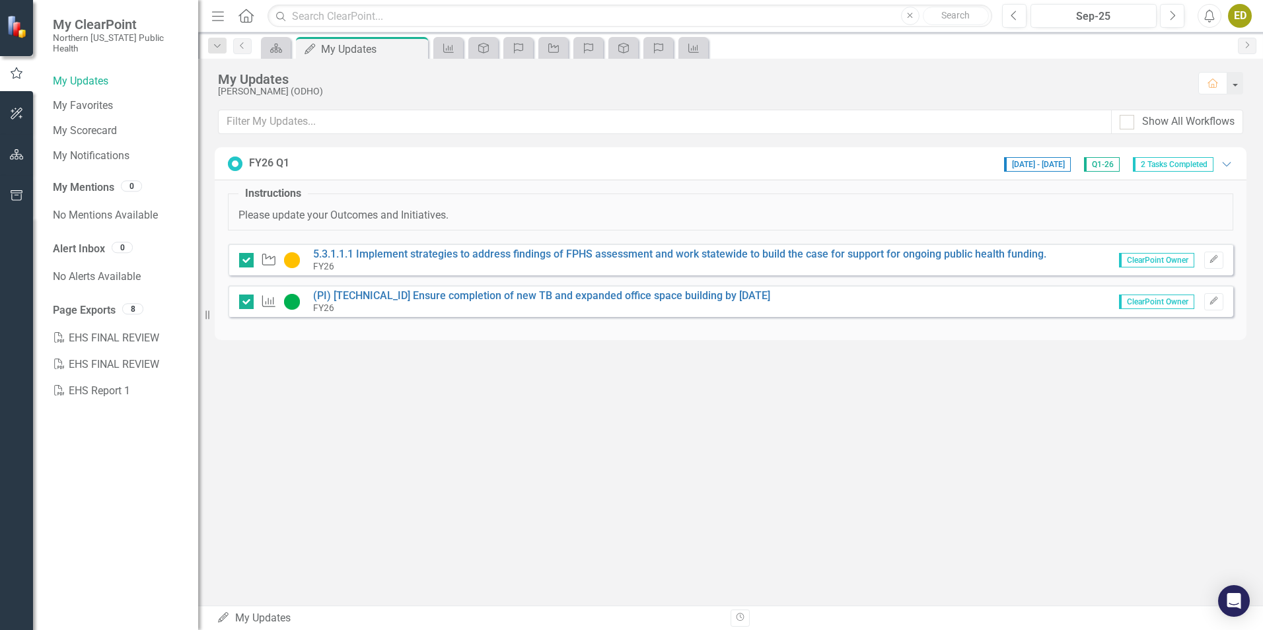
drag, startPoint x: 247, startPoint y: 260, endPoint x: 267, endPoint y: 297, distance: 41.4
click at [247, 260] on input "checkbox" at bounding box center [243, 257] width 9 height 9
click at [246, 260] on input "checkbox" at bounding box center [243, 257] width 9 height 9
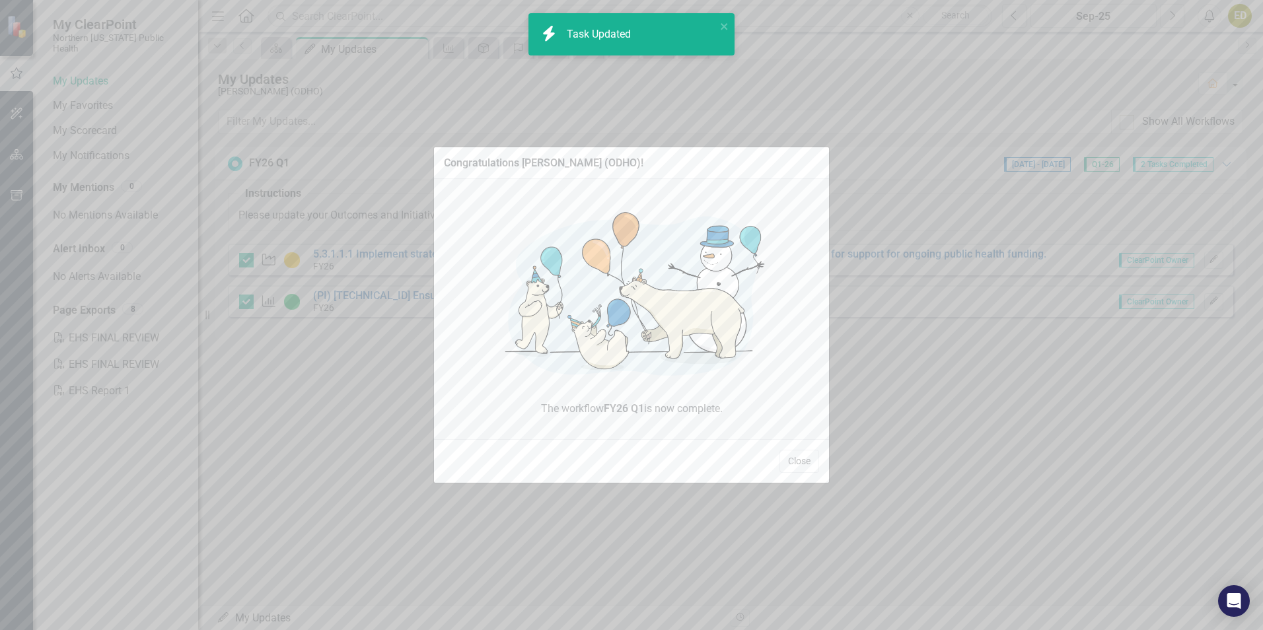
checkbox input "true"
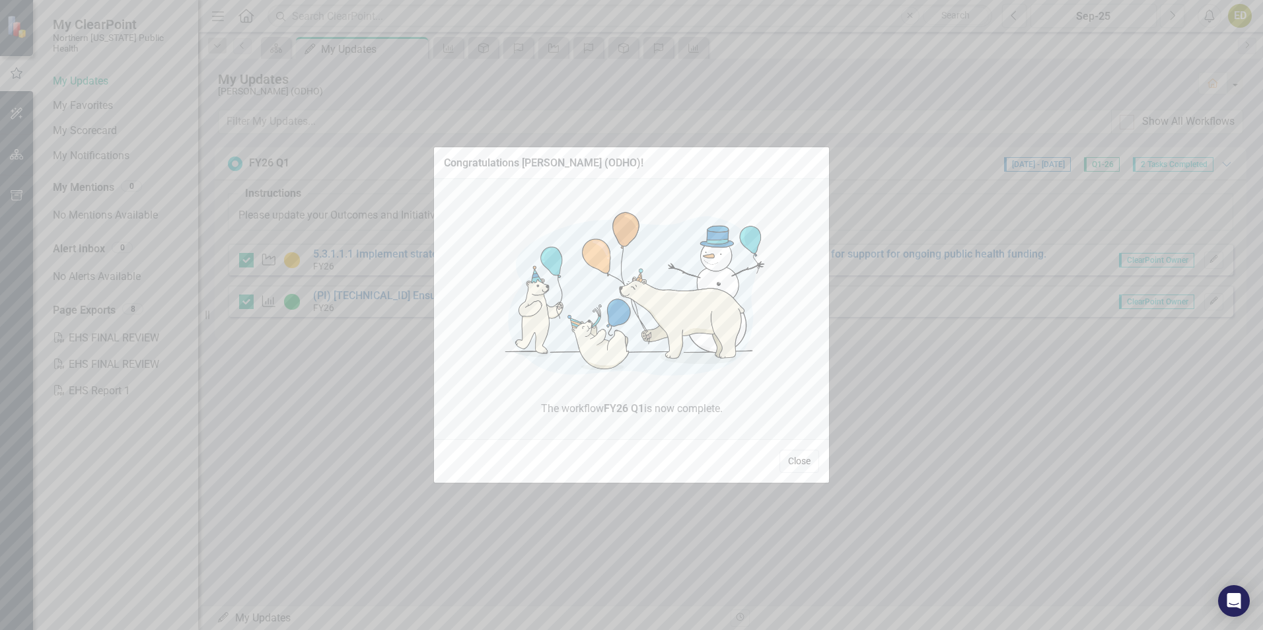
click at [800, 460] on button "Close" at bounding box center [800, 461] width 40 height 23
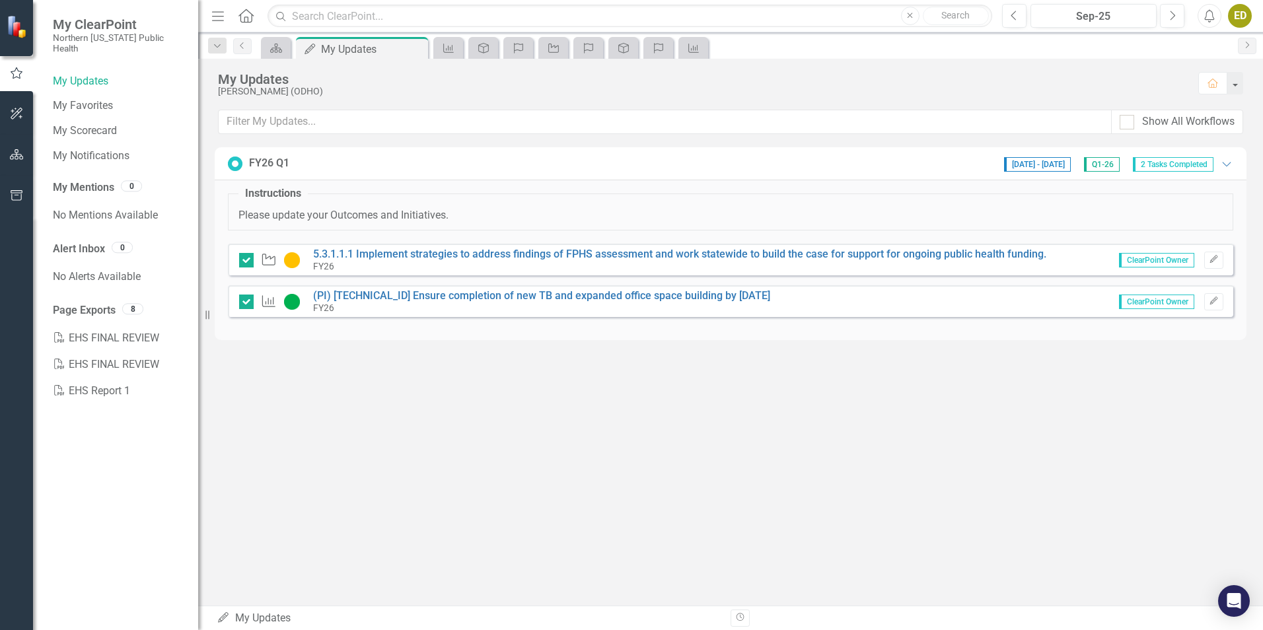
click at [901, 396] on div "My Updates Erin Dixon (ODHO) Home Show All Workflows FY26 Q1 9/26/25 - 10/31/25…" at bounding box center [730, 332] width 1065 height 547
click at [89, 74] on link "My Updates" at bounding box center [119, 81] width 132 height 15
click at [89, 124] on link "My Scorecard" at bounding box center [119, 131] width 132 height 15
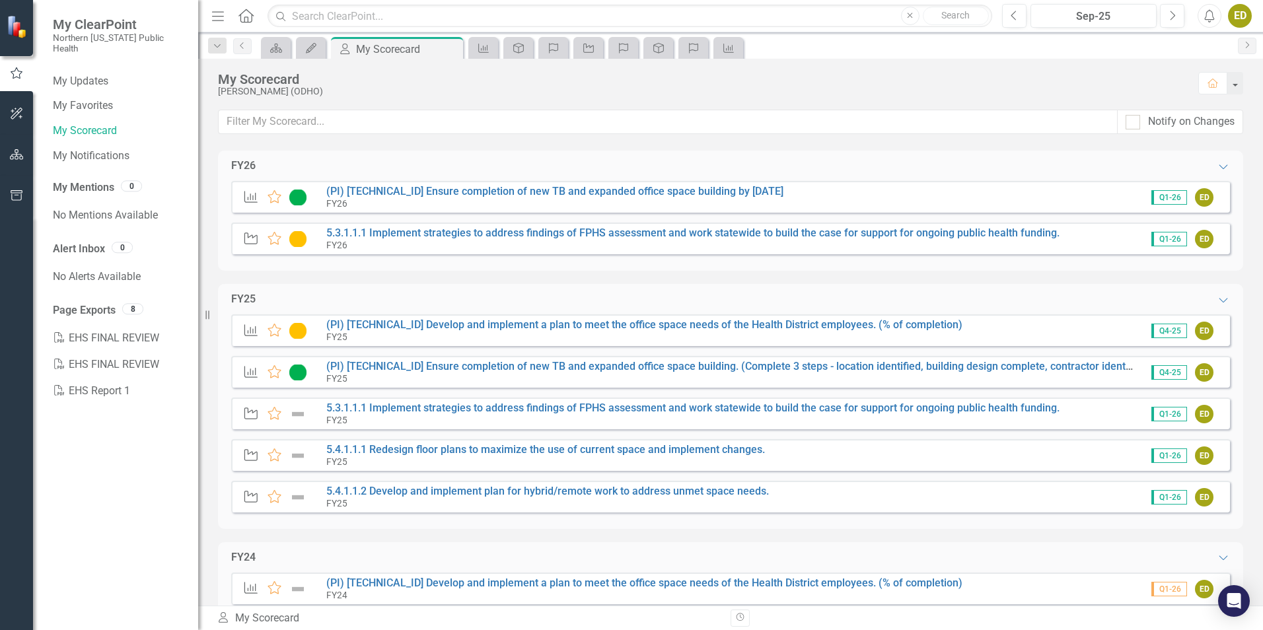
click at [9, 25] on img at bounding box center [18, 26] width 23 height 23
click at [14, 25] on img at bounding box center [18, 26] width 23 height 23
click at [15, 27] on img at bounding box center [18, 26] width 23 height 23
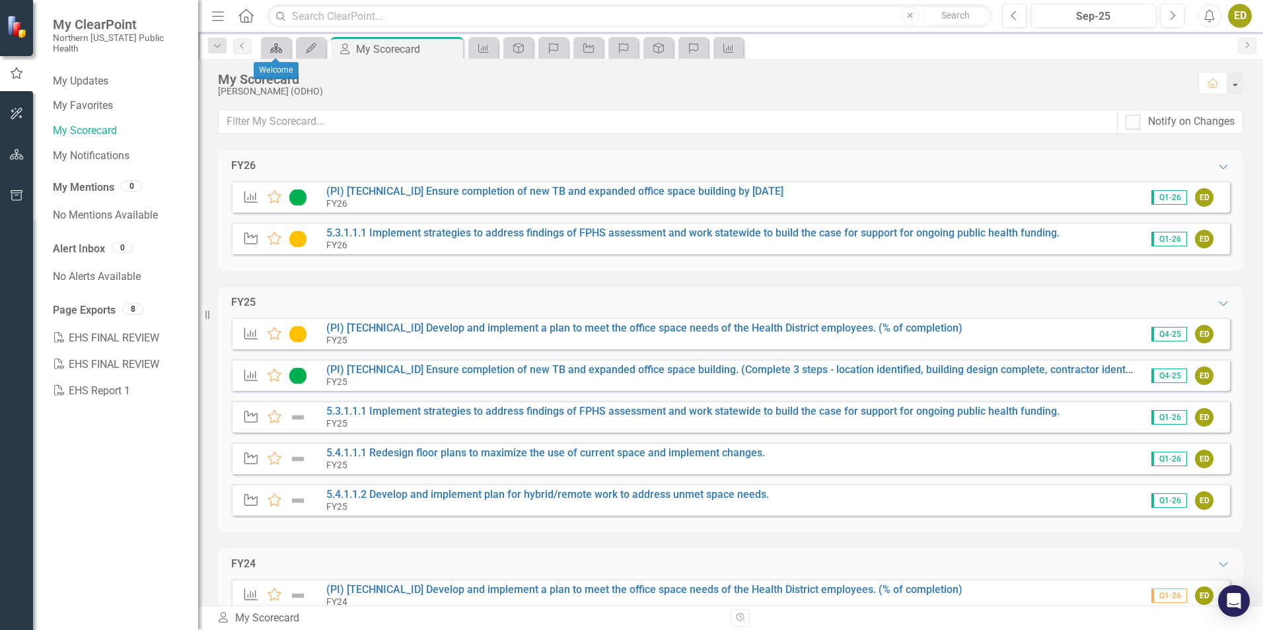
click at [279, 48] on icon at bounding box center [276, 48] width 12 height 9
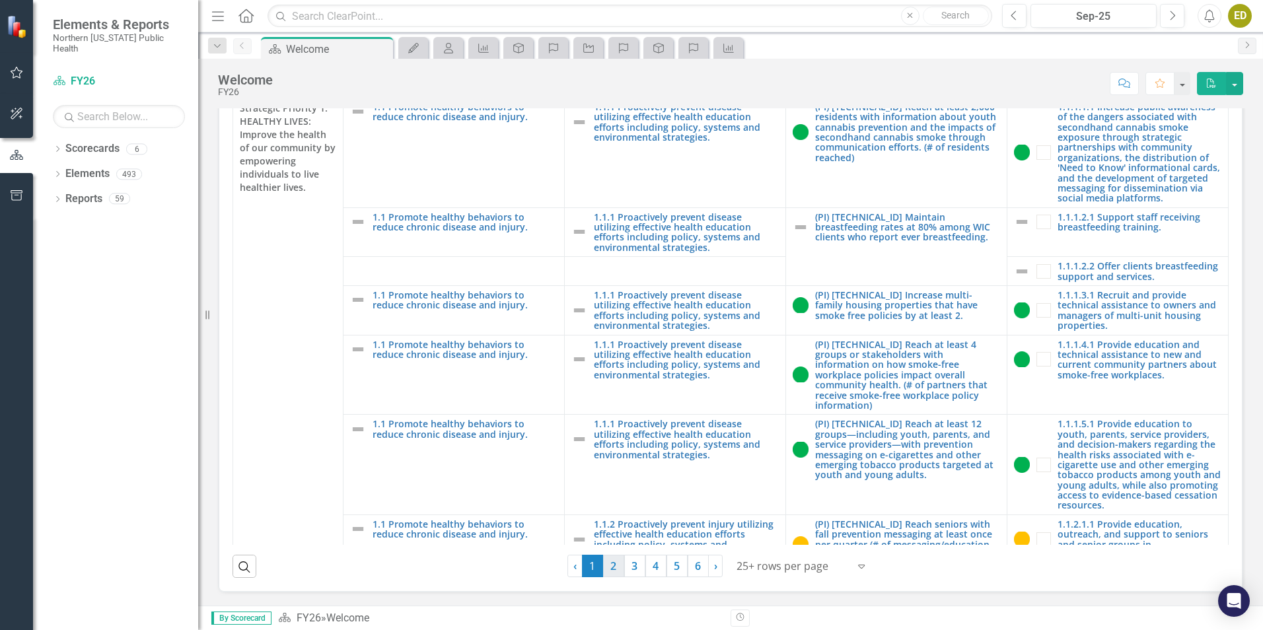
click at [606, 568] on link "2" at bounding box center [613, 566] width 21 height 22
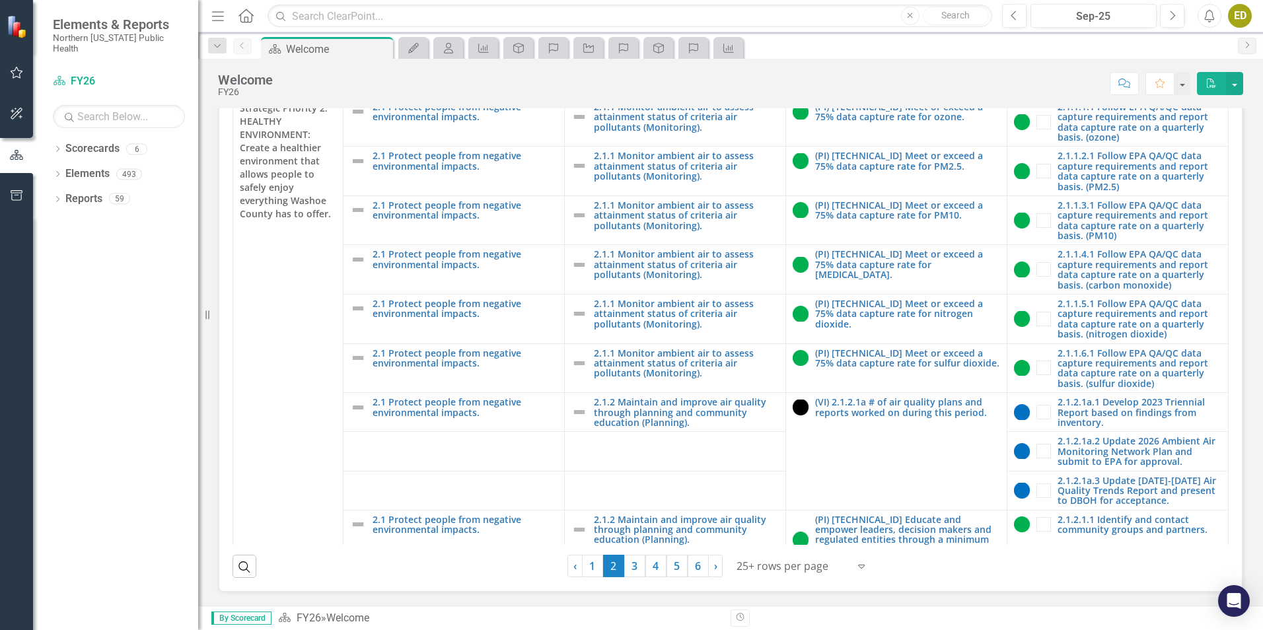
scroll to position [373, 0]
click at [631, 566] on link "3" at bounding box center [634, 566] width 21 height 22
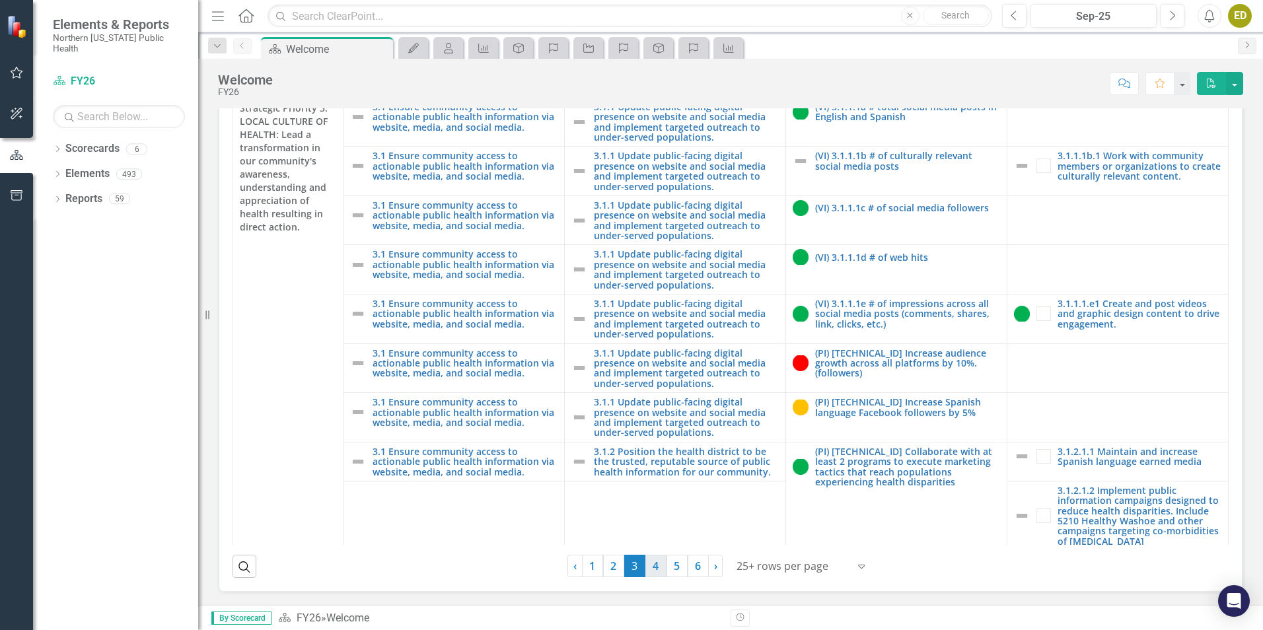
click at [651, 565] on link "4" at bounding box center [655, 566] width 21 height 22
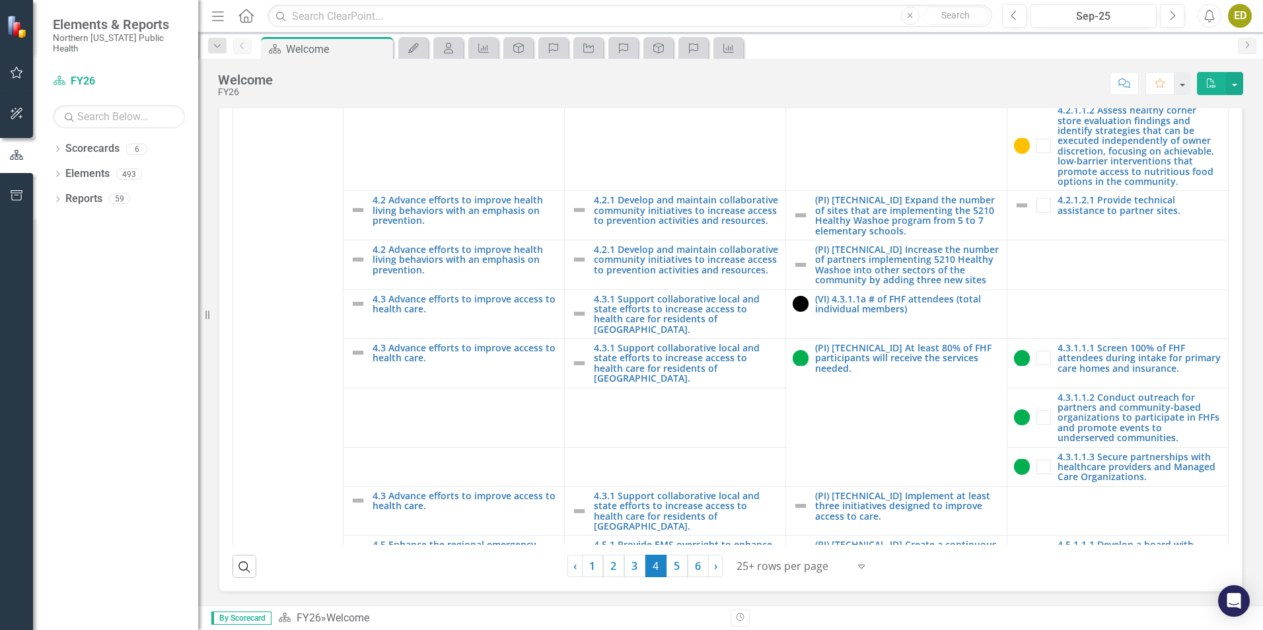
scroll to position [0, 0]
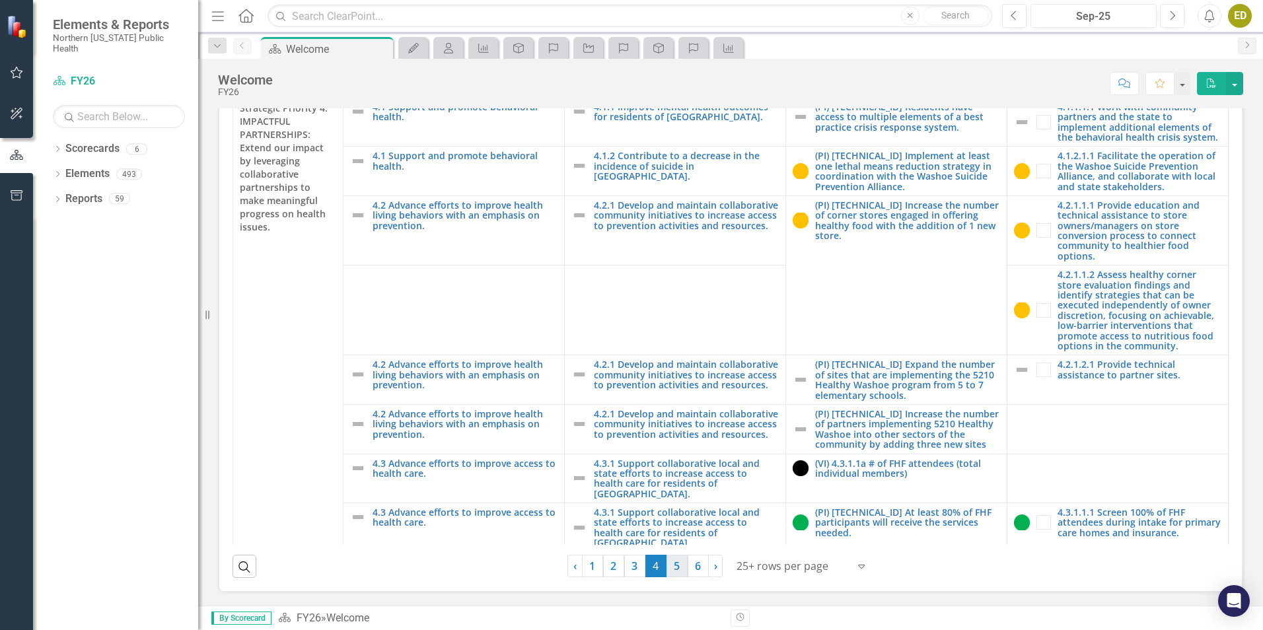
click at [677, 563] on link "5" at bounding box center [677, 566] width 21 height 22
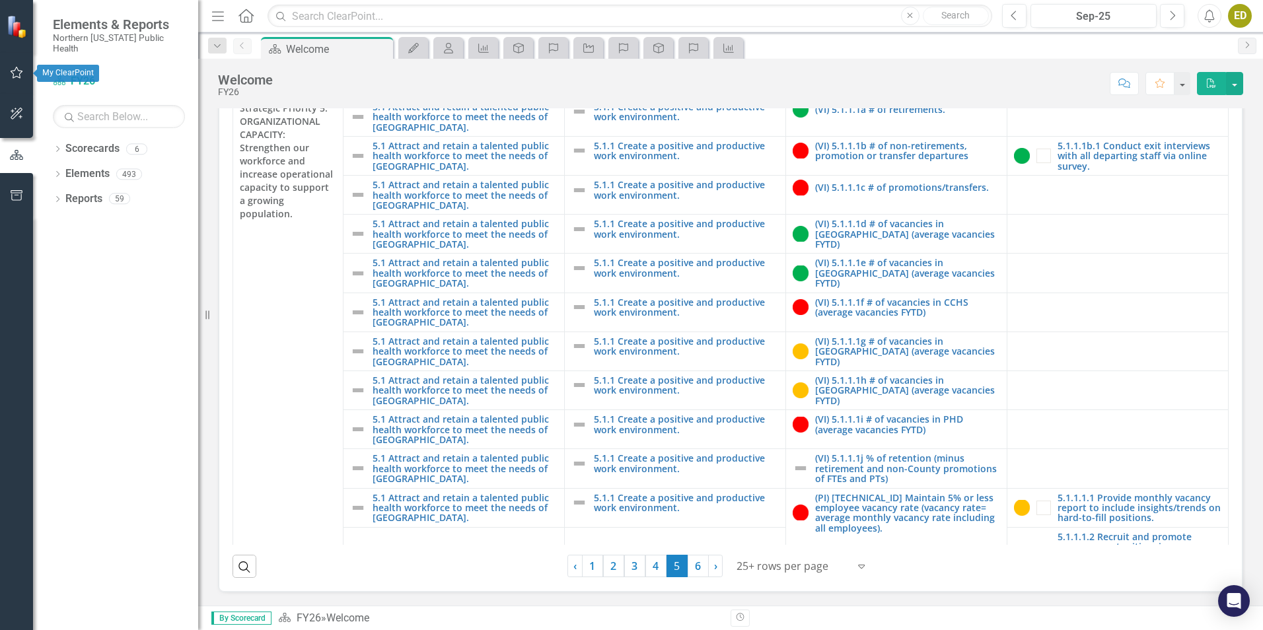
click at [12, 72] on icon "button" at bounding box center [17, 72] width 14 height 11
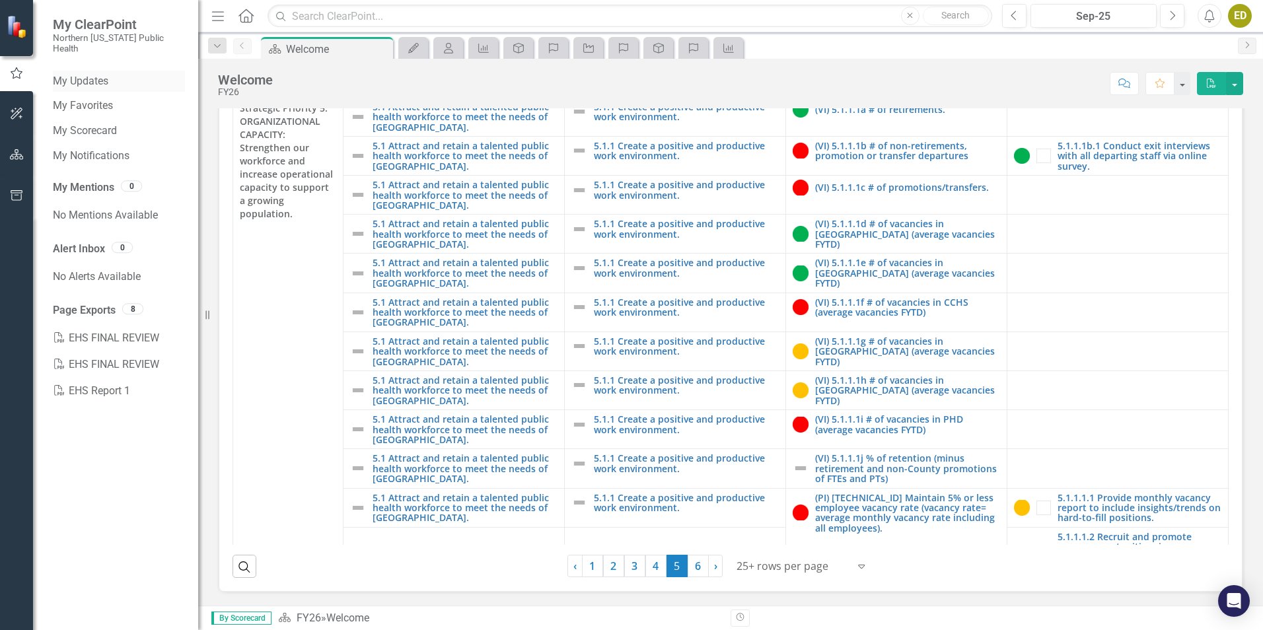
click at [100, 74] on link "My Updates" at bounding box center [119, 81] width 132 height 15
